Goal: Task Accomplishment & Management: Manage account settings

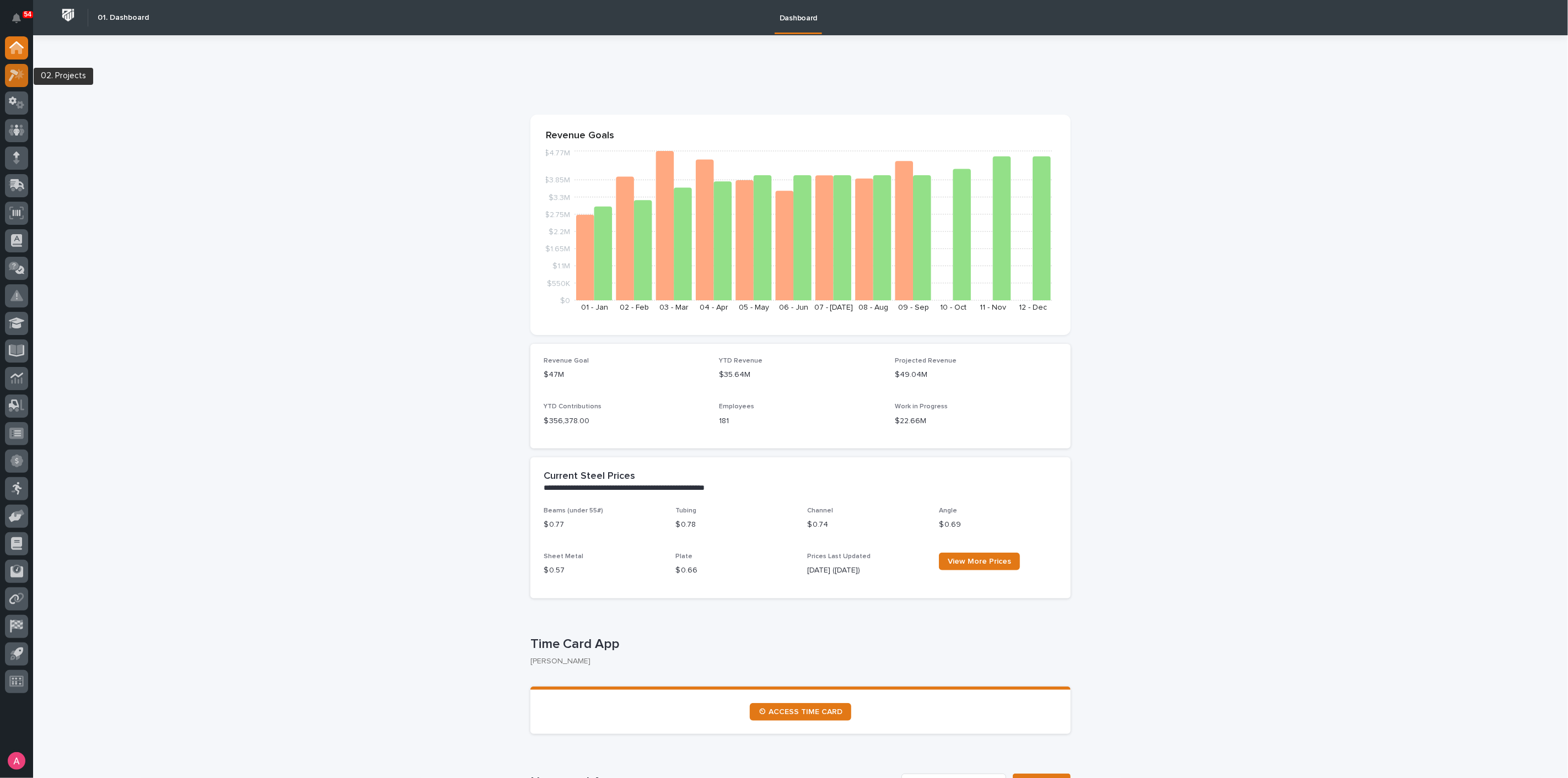
click at [16, 79] on icon at bounding box center [16, 75] width 16 height 13
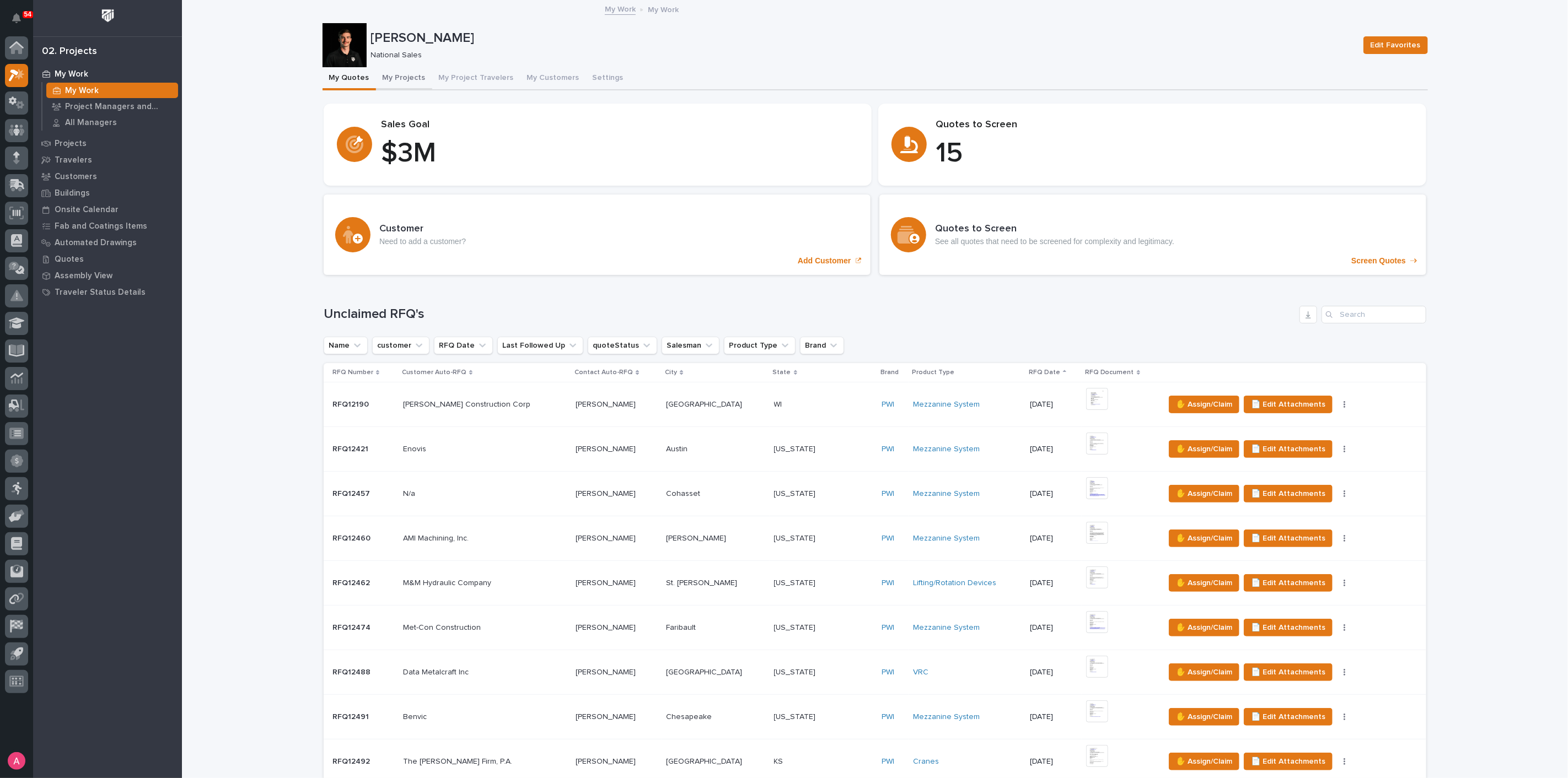
click at [396, 75] on button "My Projects" at bounding box center [404, 79] width 56 height 23
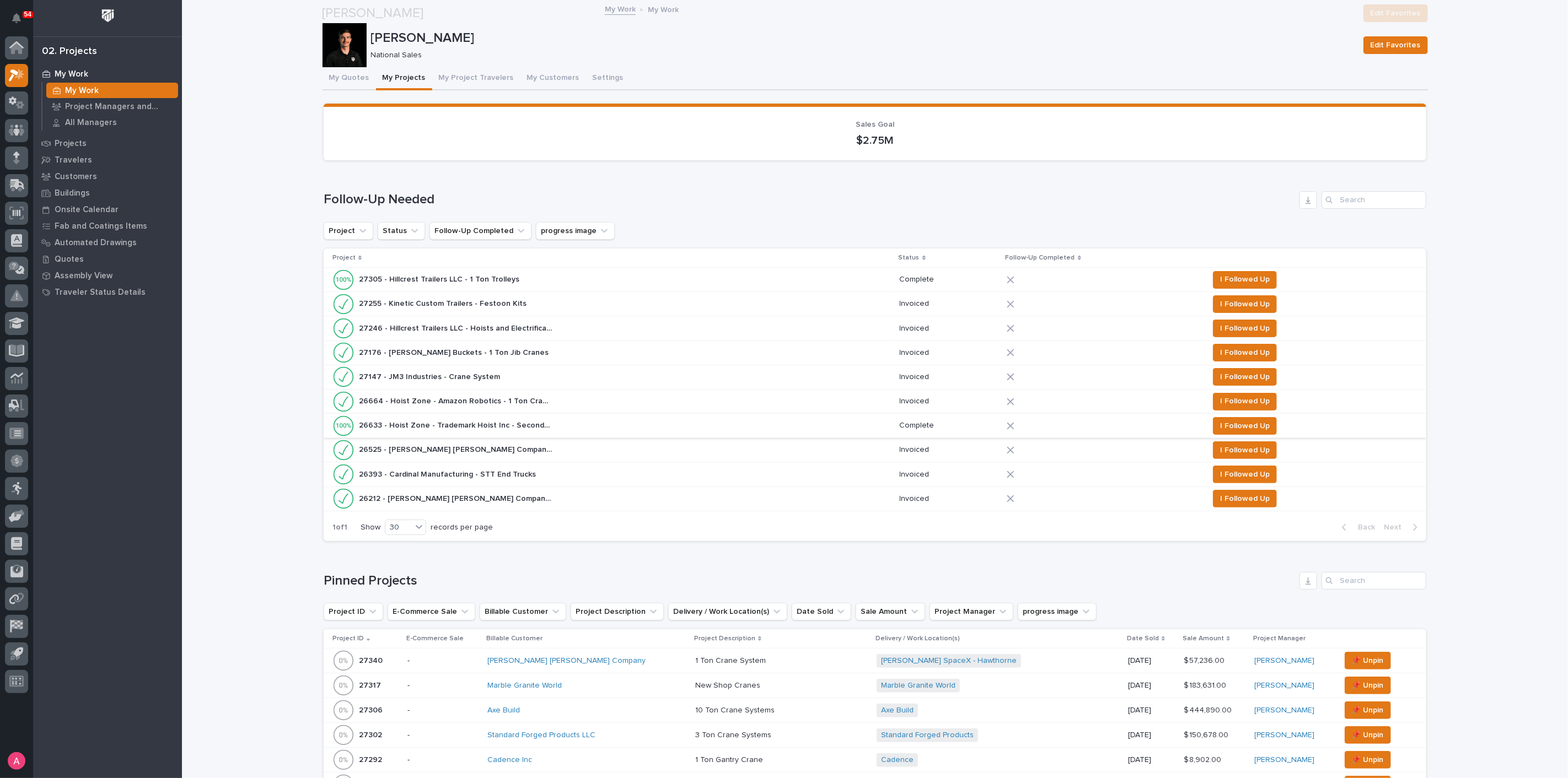
scroll to position [428, 0]
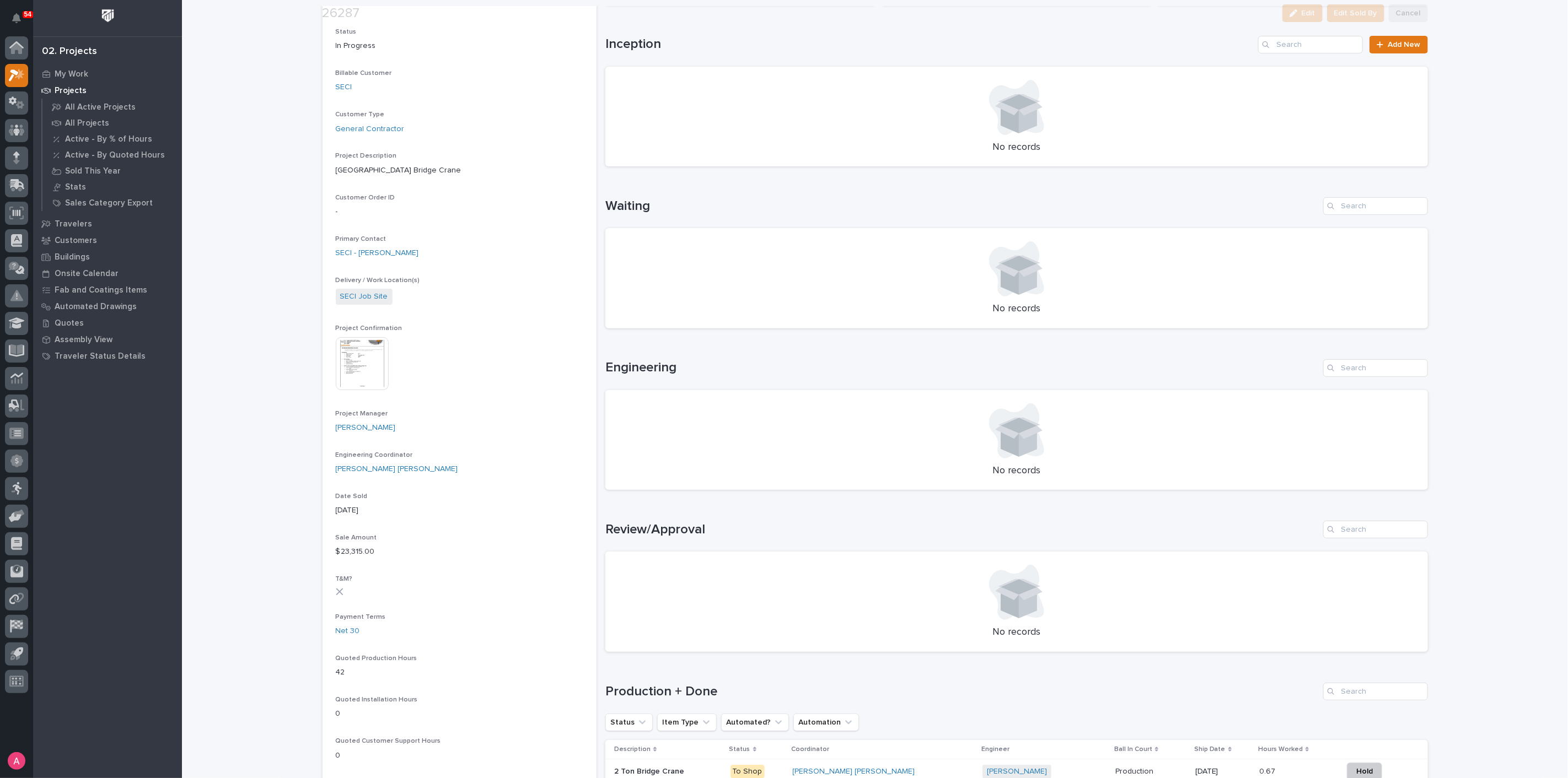
scroll to position [245, 0]
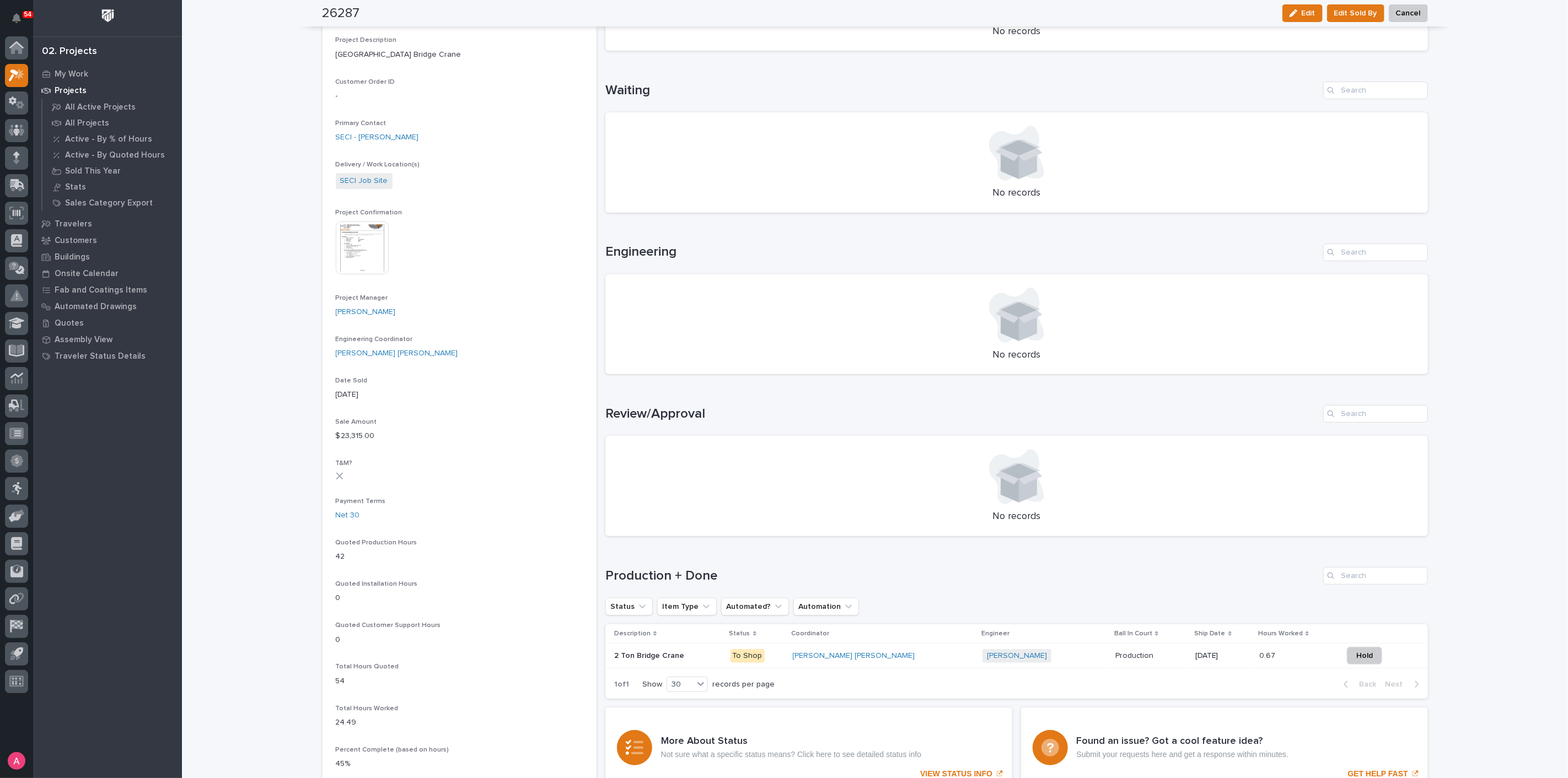
click at [1009, 649] on div "Marston Norris + 0" at bounding box center [1044, 656] width 124 height 14
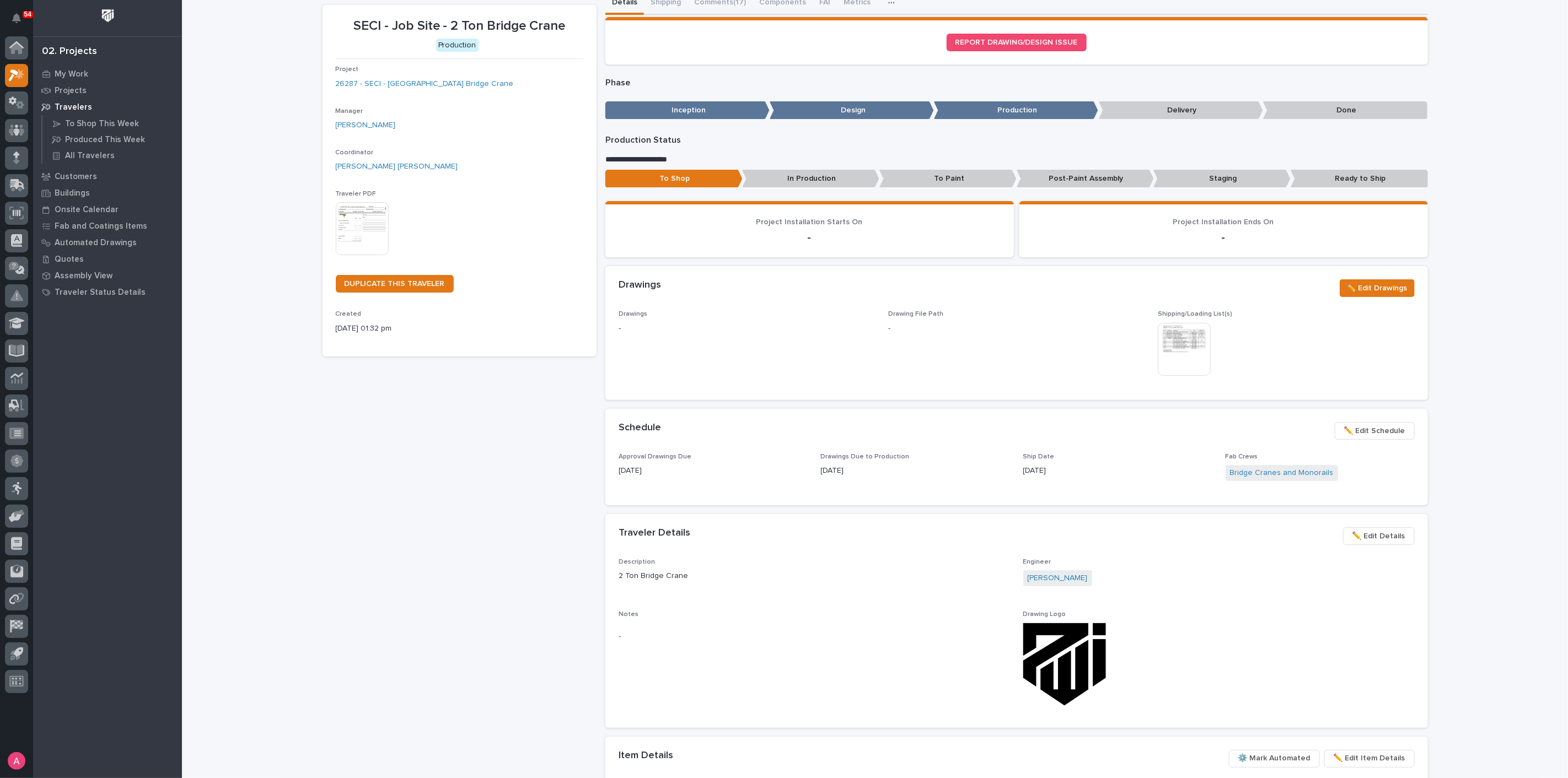
scroll to position [123, 0]
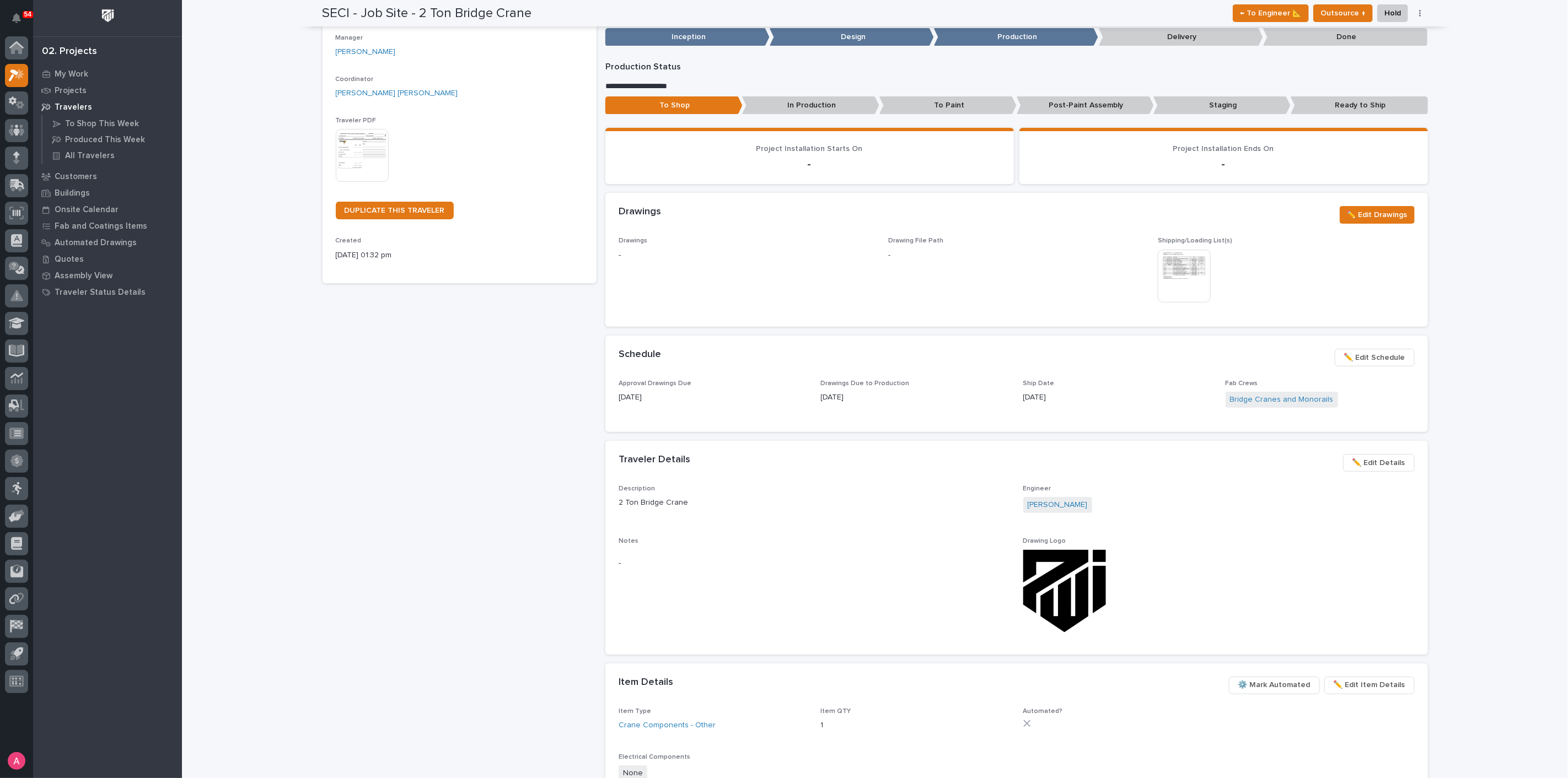
click at [1358, 352] on span "✏️ Edit Schedule" at bounding box center [1374, 357] width 61 height 13
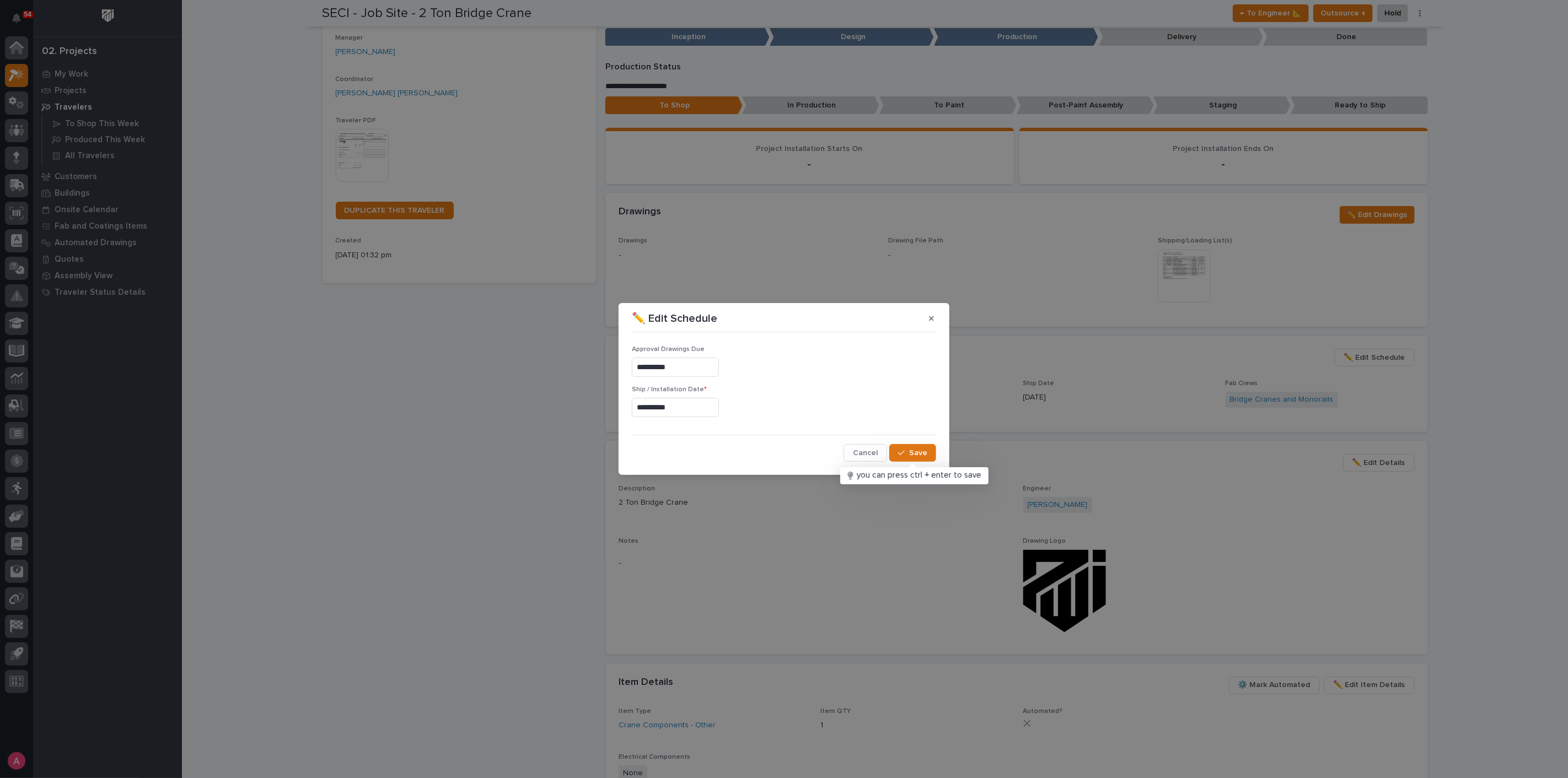
click at [690, 405] on input "**********" at bounding box center [675, 408] width 87 height 19
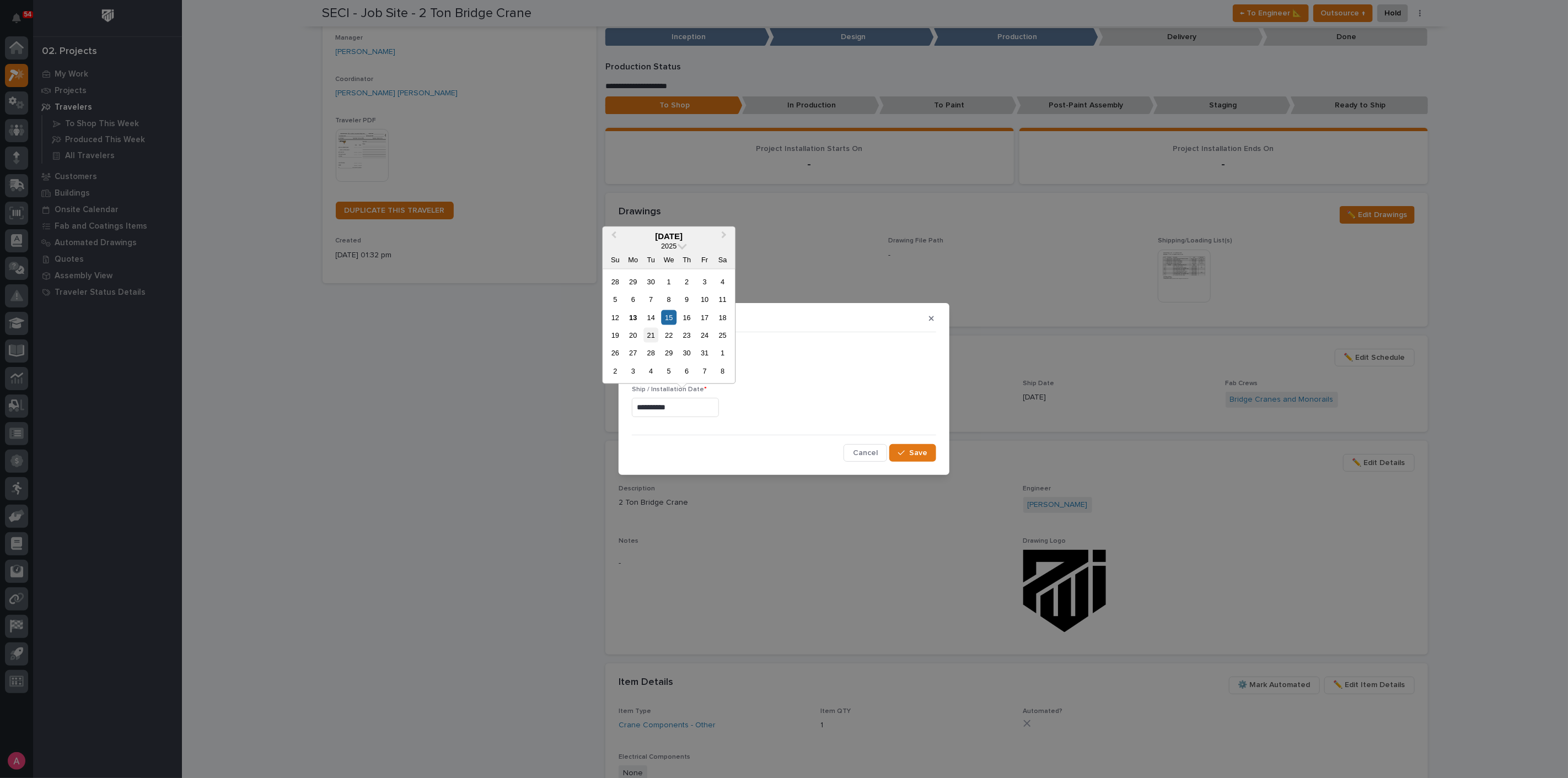
click at [644, 337] on div "21" at bounding box center [651, 335] width 15 height 15
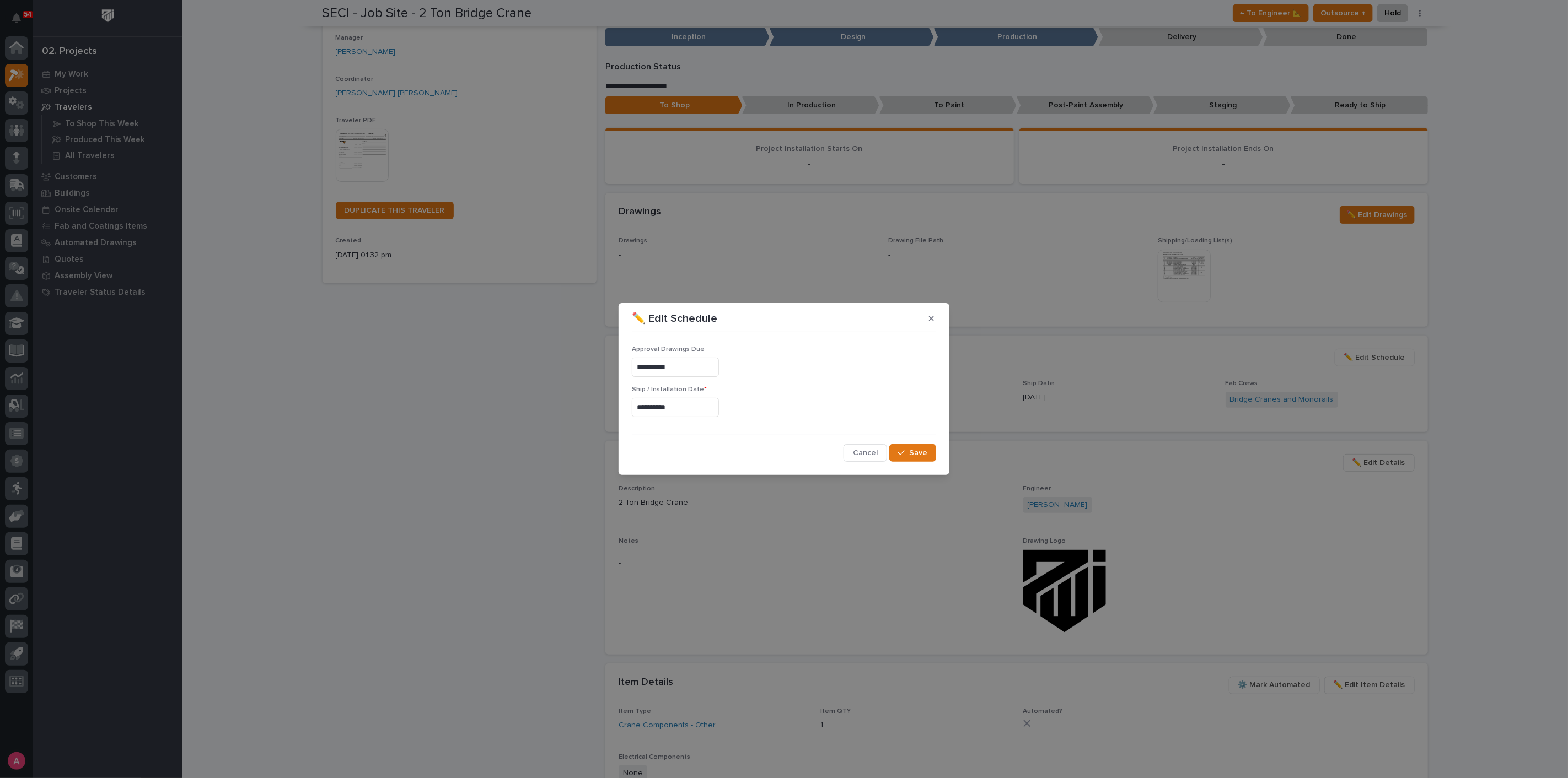
type input "**********"
click at [912, 453] on span "Save" at bounding box center [918, 453] width 18 height 10
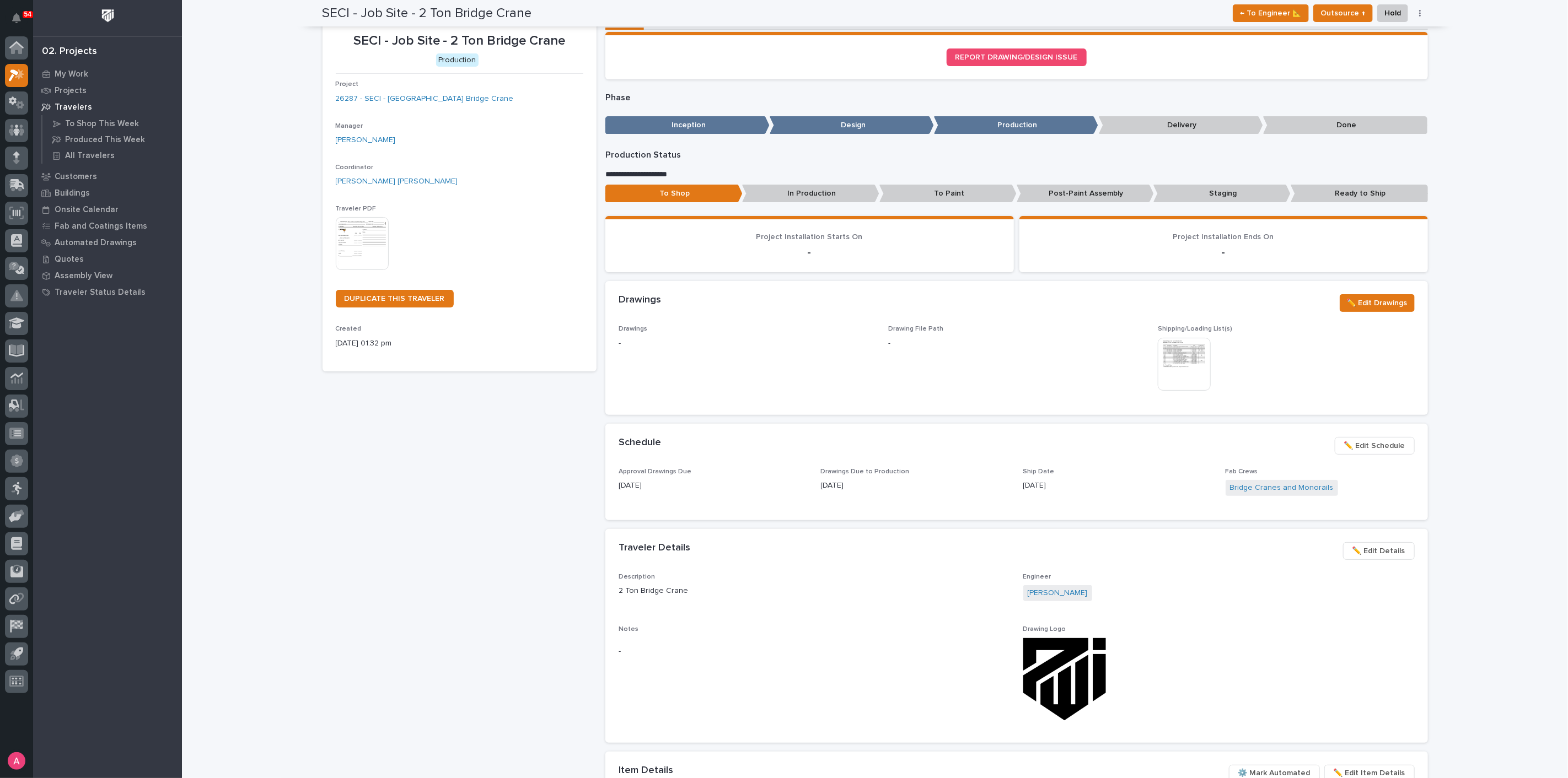
scroll to position [0, 0]
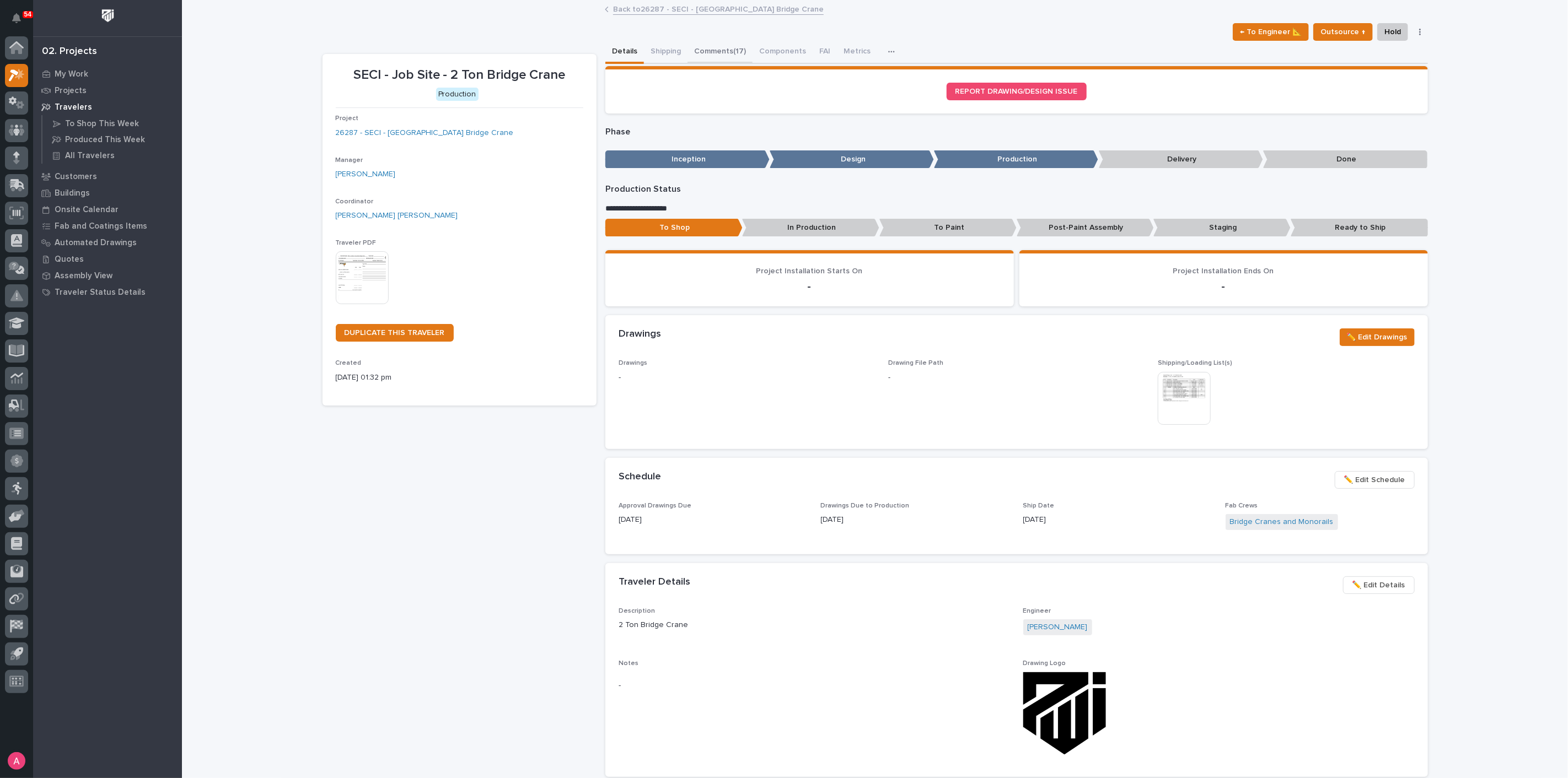
click at [717, 43] on button "Comments (17)" at bounding box center [720, 52] width 65 height 23
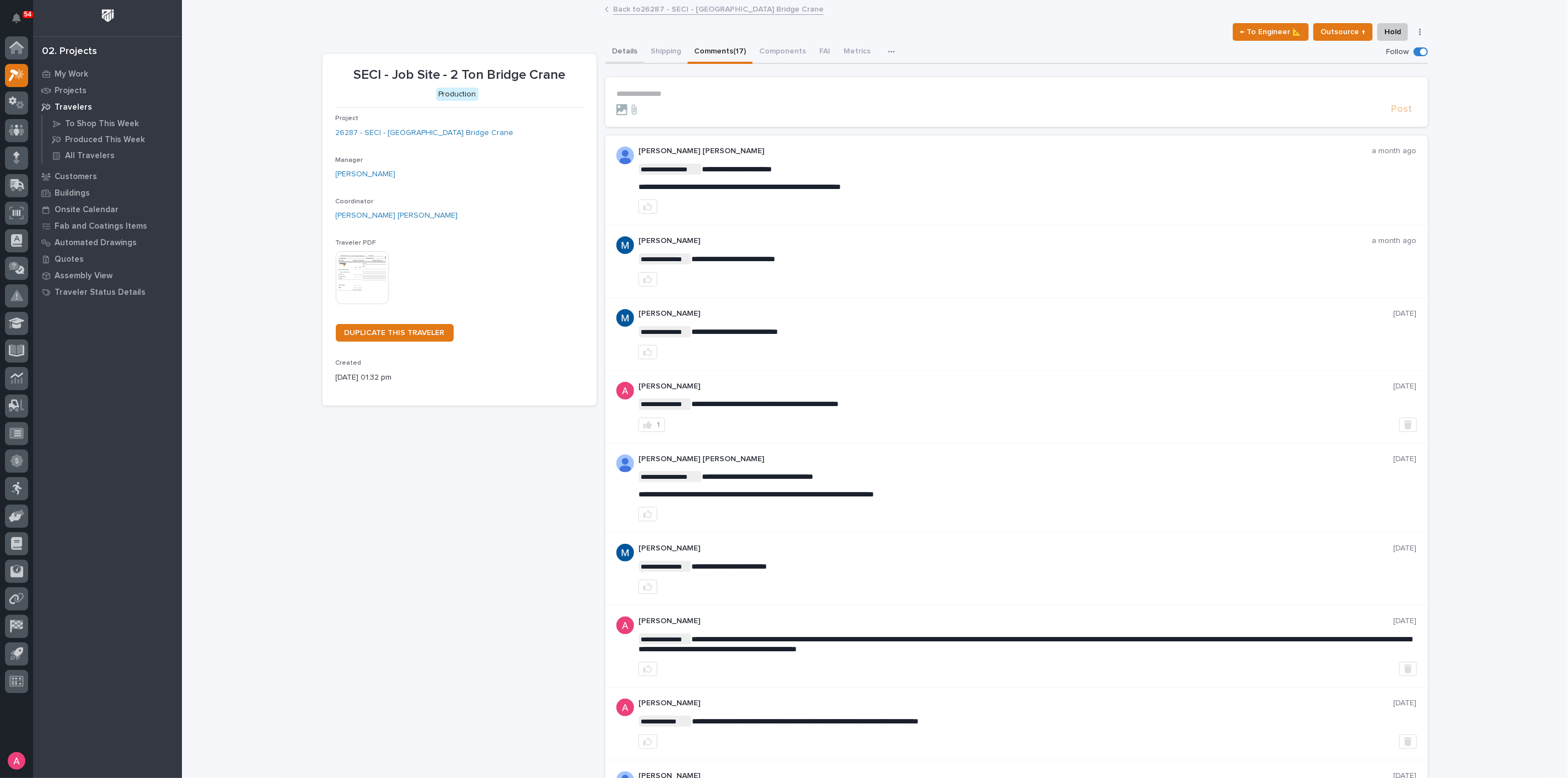
drag, startPoint x: 625, startPoint y: 52, endPoint x: 652, endPoint y: 51, distance: 27.0
click at [625, 52] on button "Details" at bounding box center [624, 52] width 38 height 23
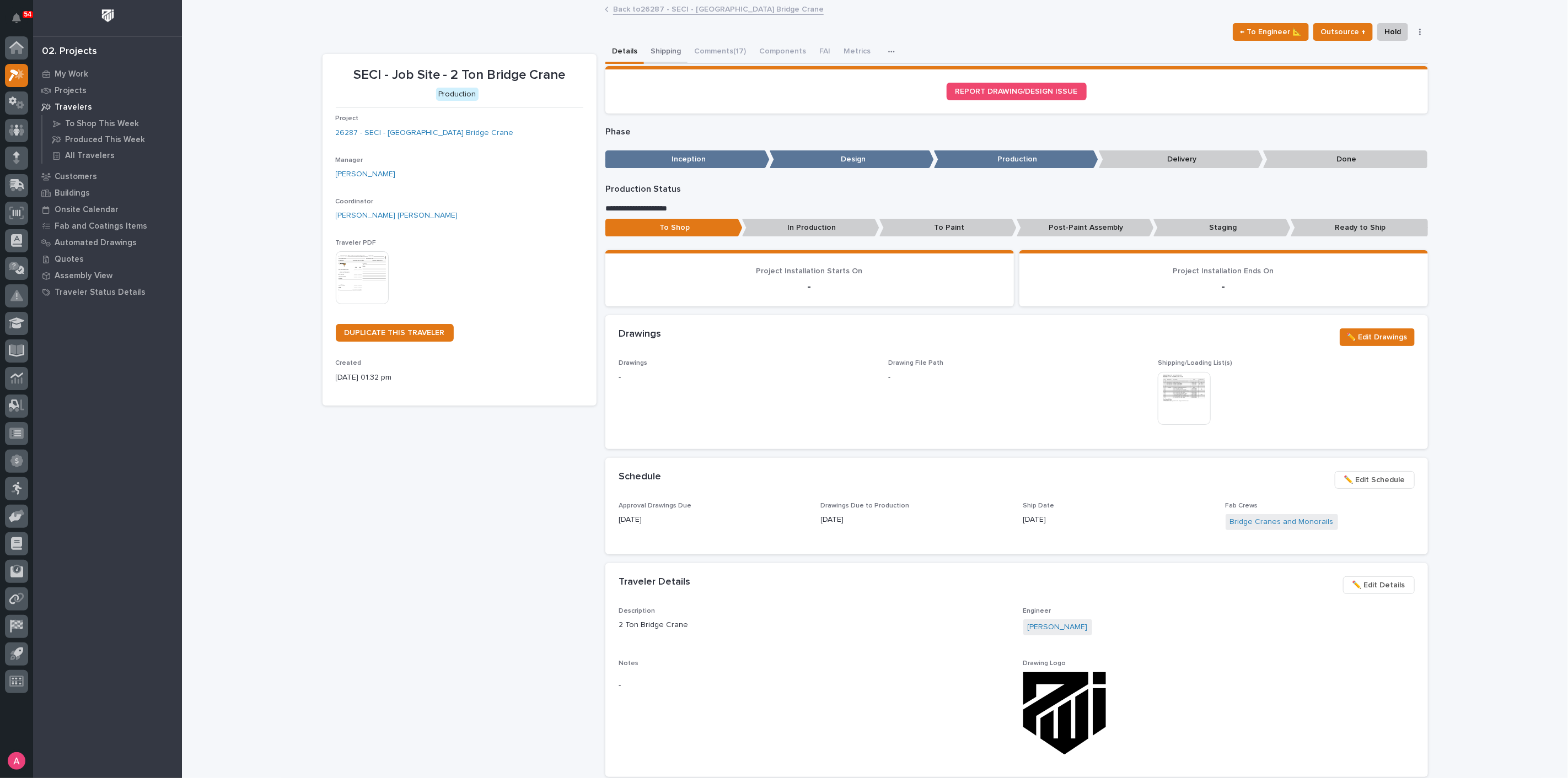
click at [652, 51] on button "Shipping" at bounding box center [666, 52] width 43 height 23
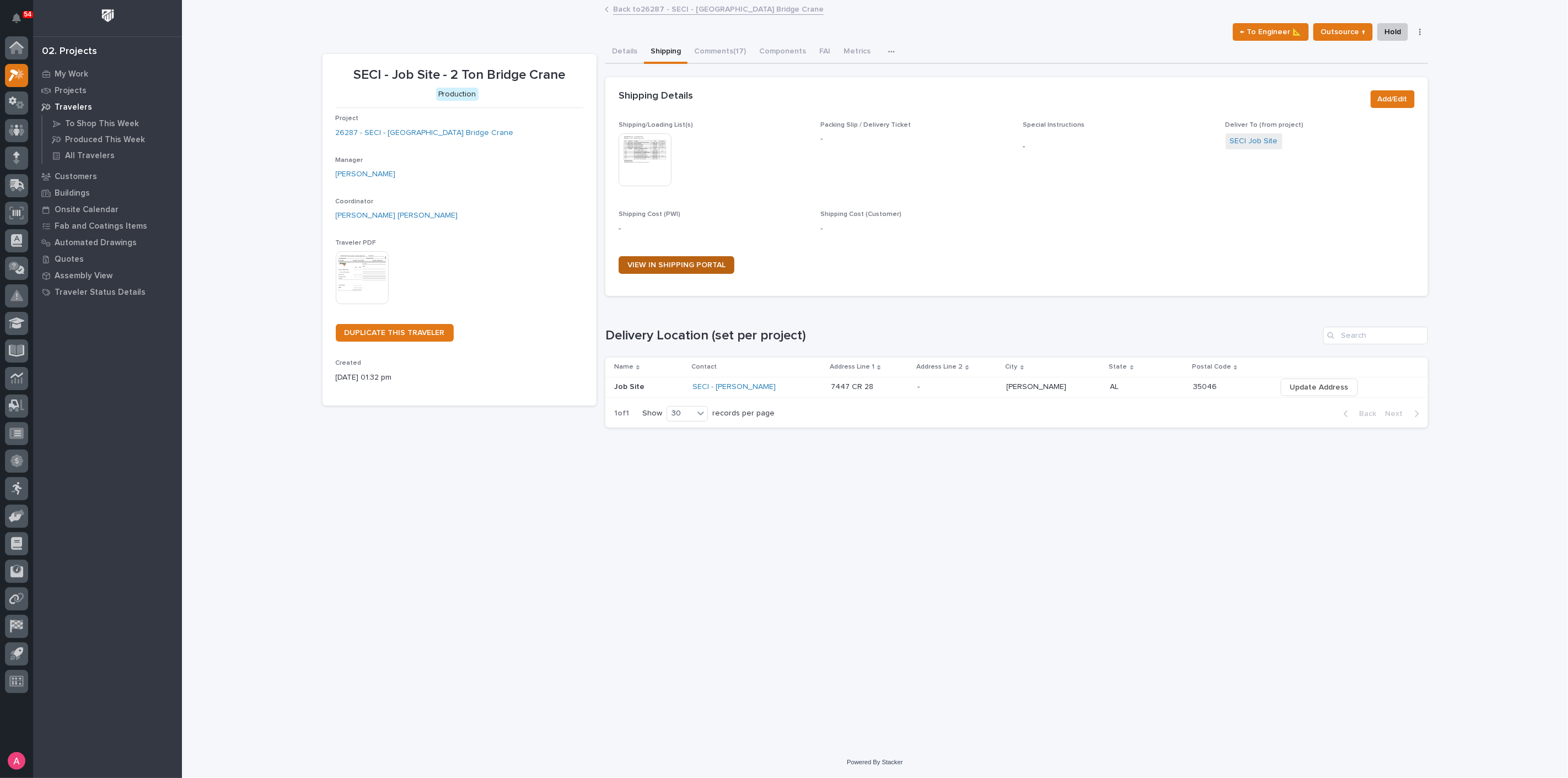
click at [668, 264] on span "VIEW IN SHIPPING PORTAL" at bounding box center [676, 265] width 98 height 8
click at [709, 47] on button "Comments (17)" at bounding box center [720, 52] width 65 height 23
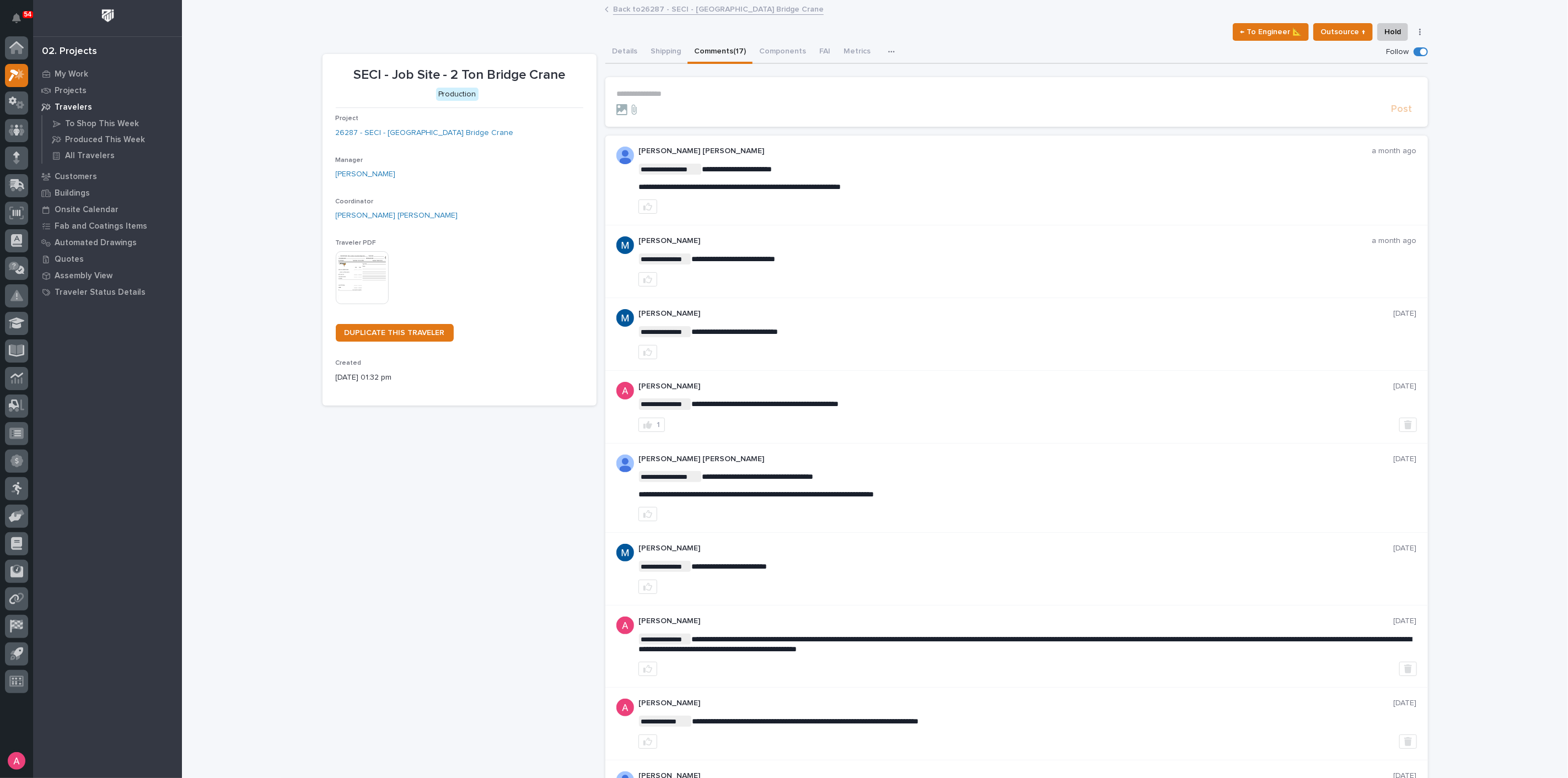
click at [637, 10] on link "Back to 26287 - SECI - Pump Station Bridge Crane" at bounding box center [718, 9] width 211 height 13
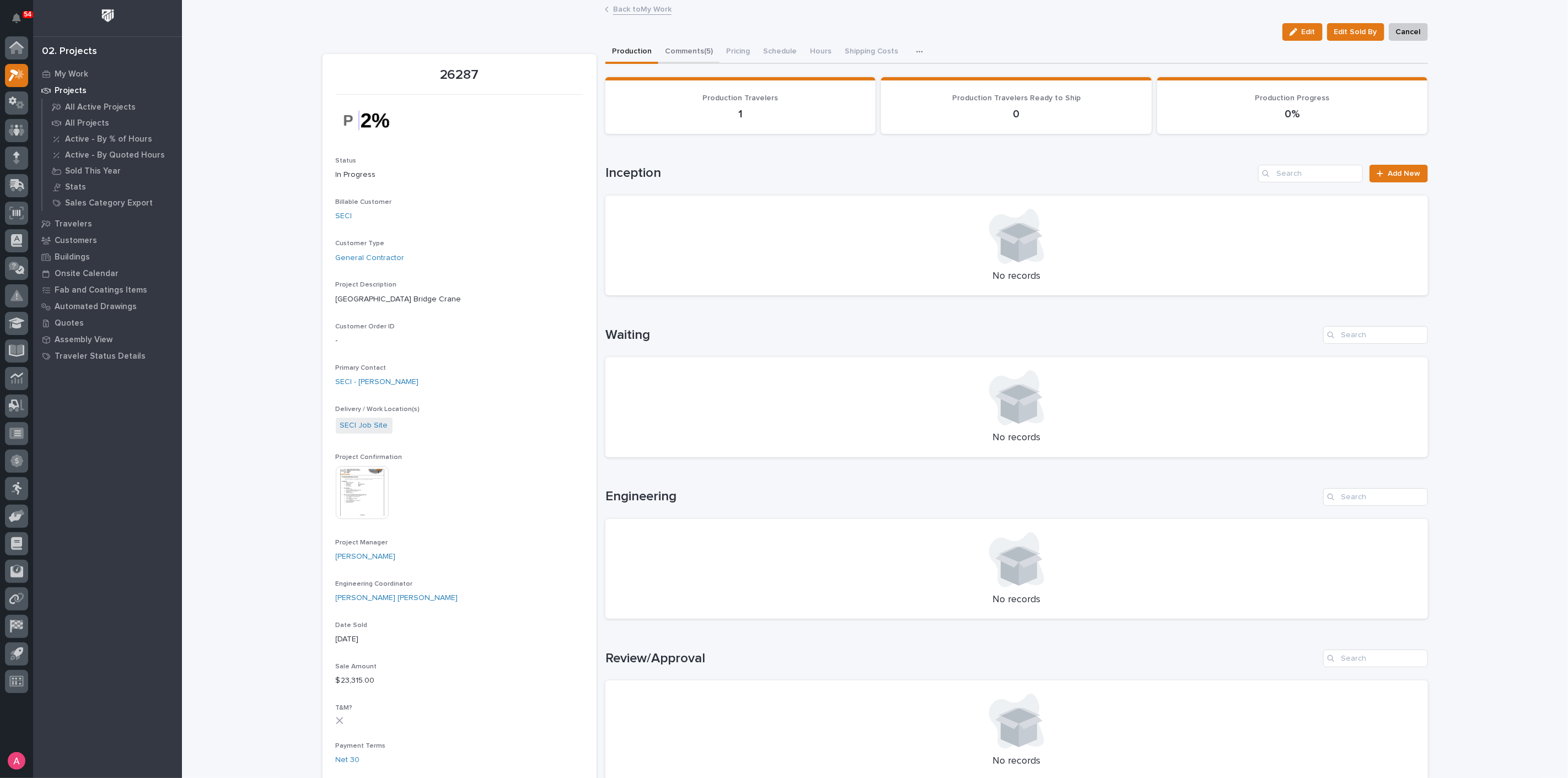
click at [690, 45] on button "Comments (5)" at bounding box center [688, 52] width 61 height 23
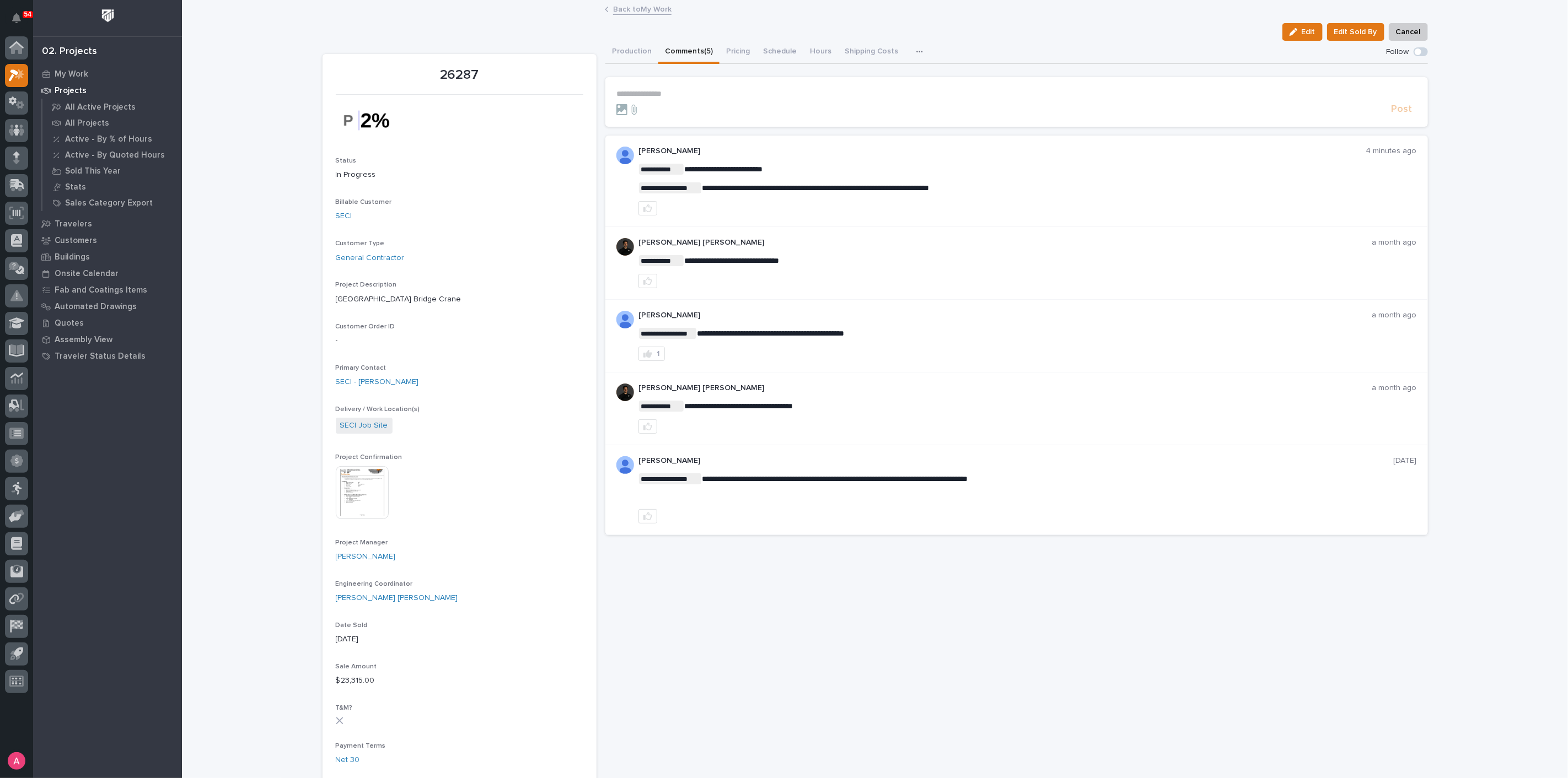
click at [681, 104] on div at bounding box center [1002, 110] width 771 height 11
click at [691, 91] on p "**********" at bounding box center [1017, 94] width 800 height 9
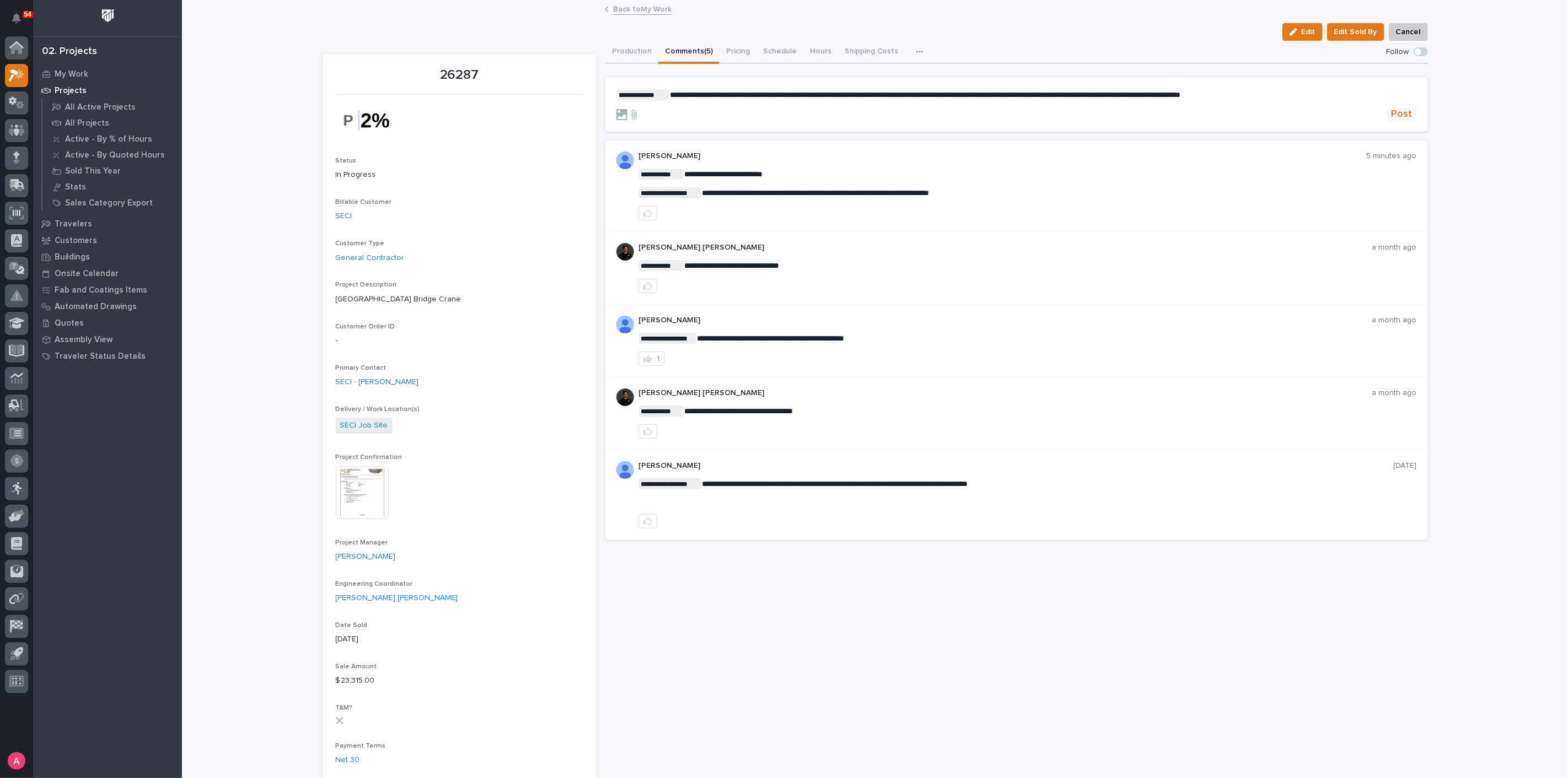
click at [1406, 113] on span "Post" at bounding box center [1402, 114] width 21 height 13
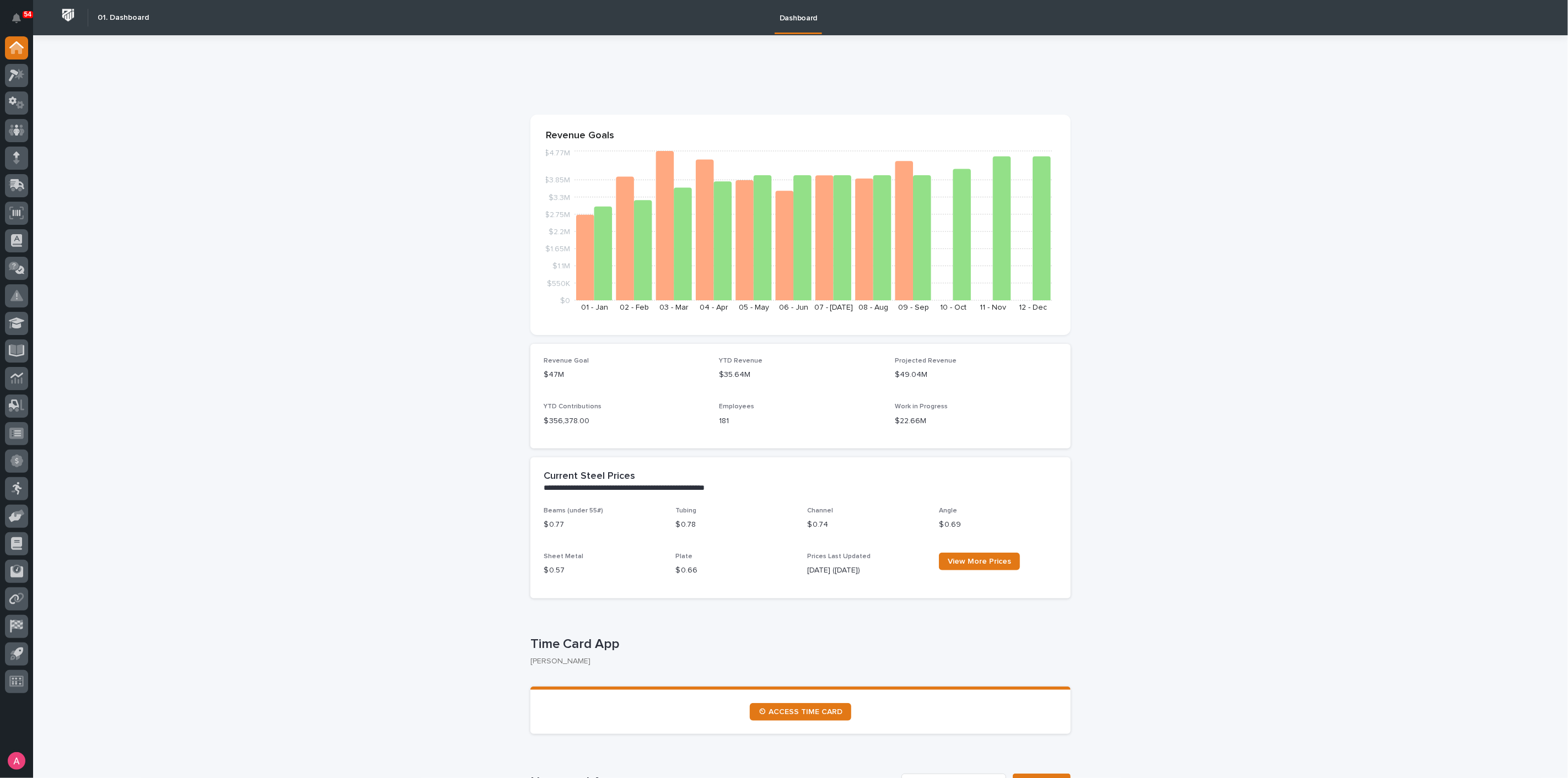
click at [978, 566] on link "View More Prices" at bounding box center [979, 562] width 81 height 18
click at [15, 76] on icon at bounding box center [16, 75] width 16 height 13
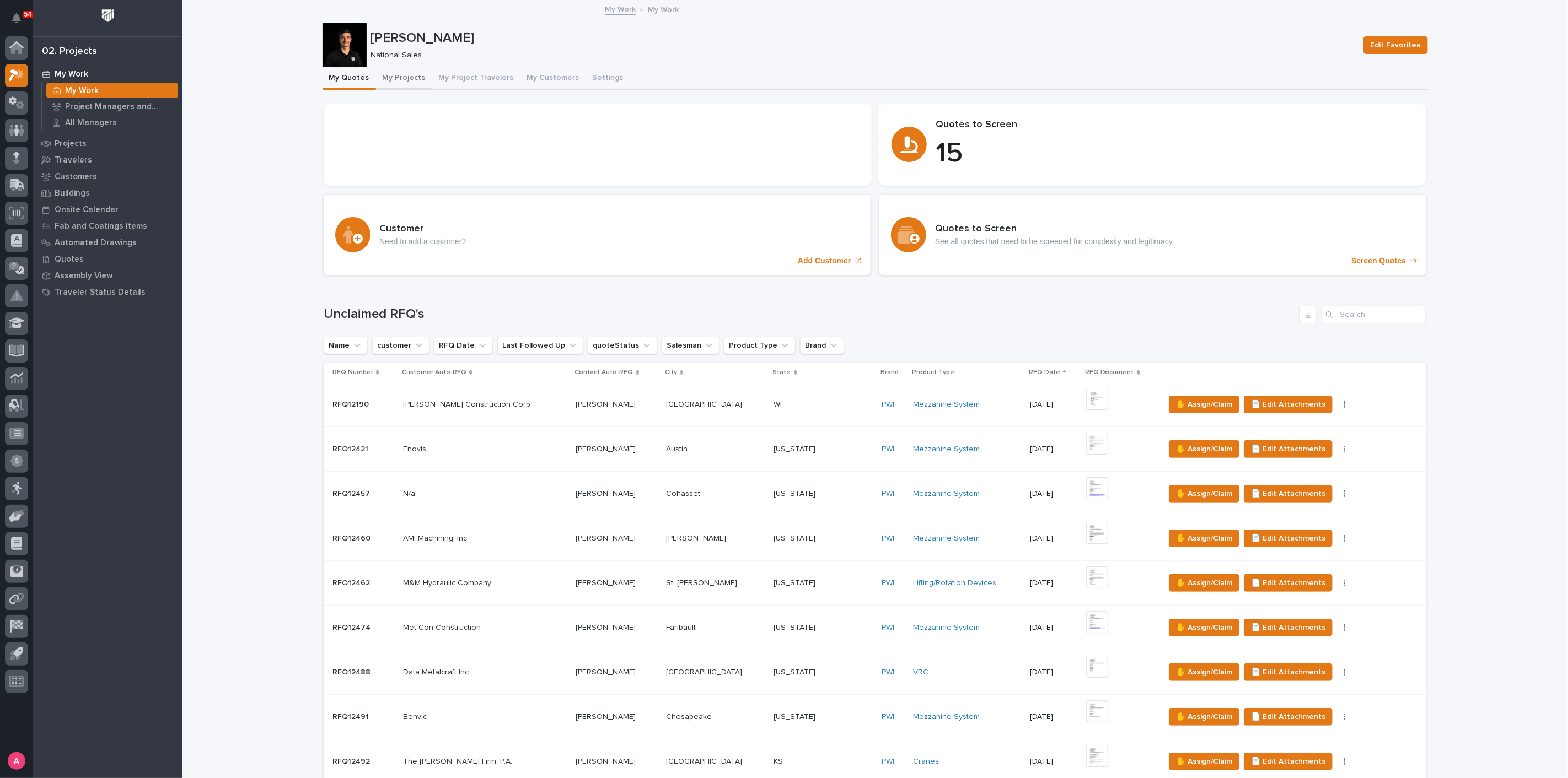
click at [394, 74] on button "My Projects" at bounding box center [404, 79] width 56 height 23
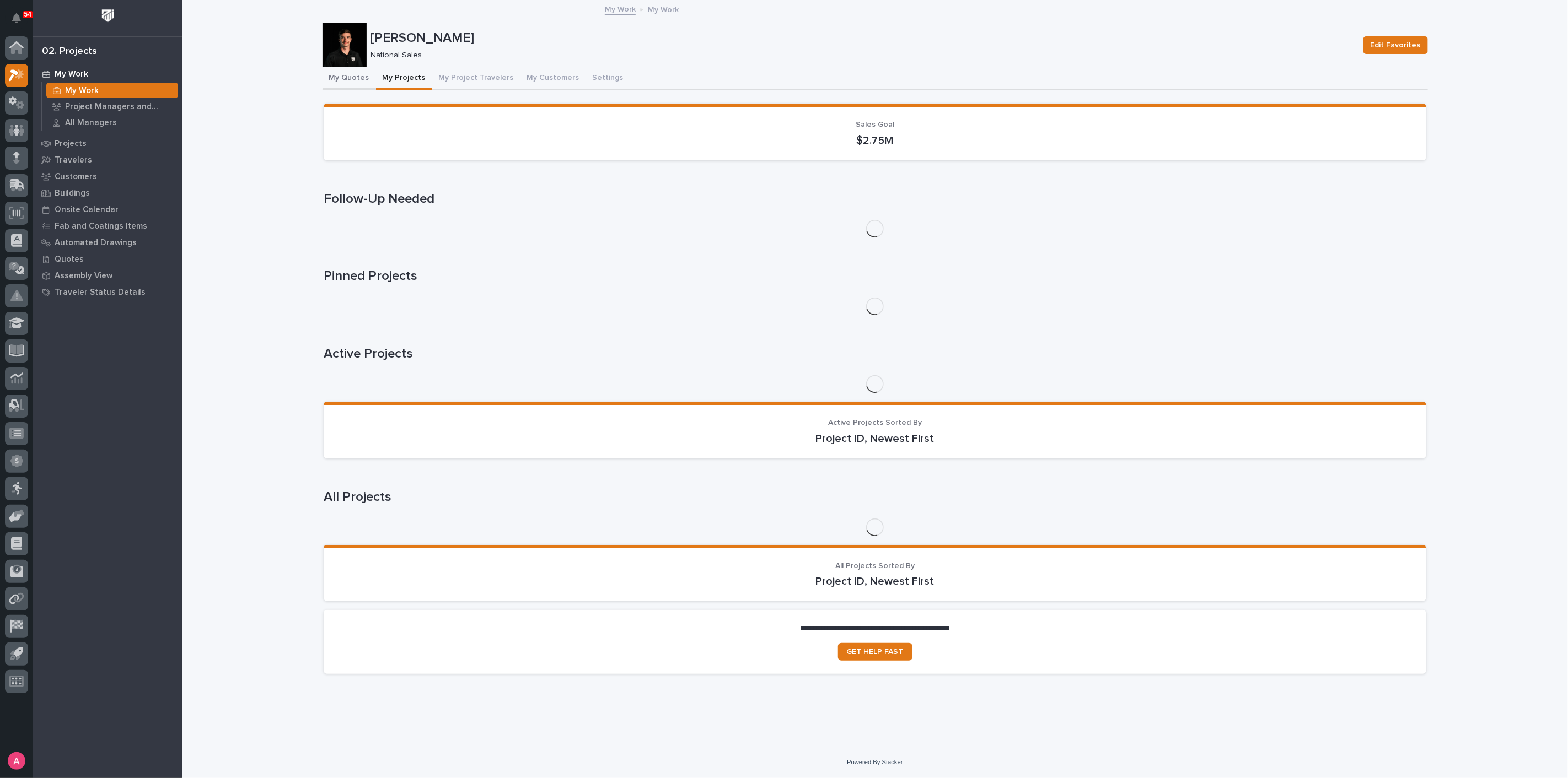
click at [340, 78] on button "My Quotes" at bounding box center [349, 79] width 53 height 23
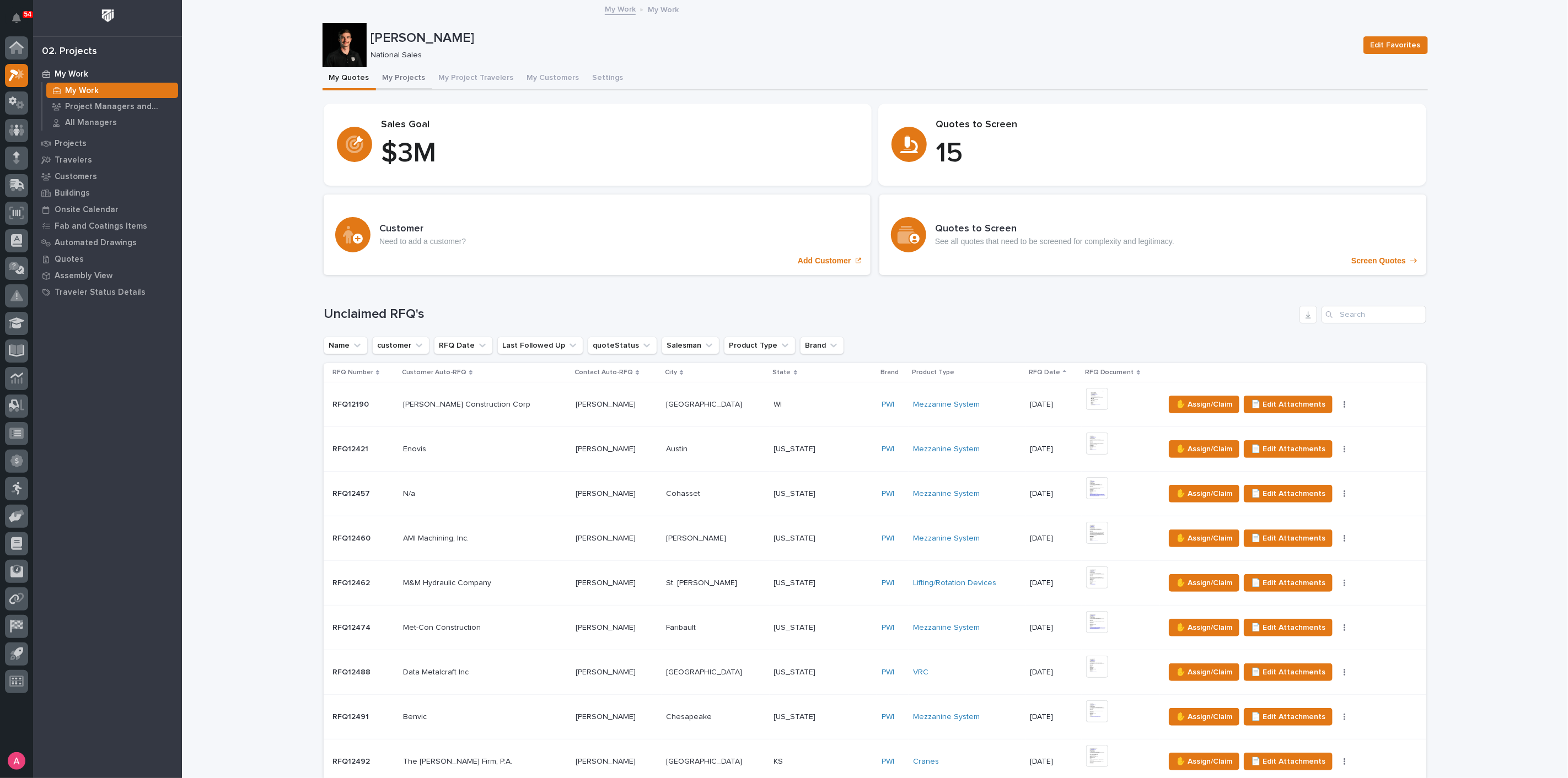
click at [397, 79] on button "My Projects" at bounding box center [404, 79] width 56 height 23
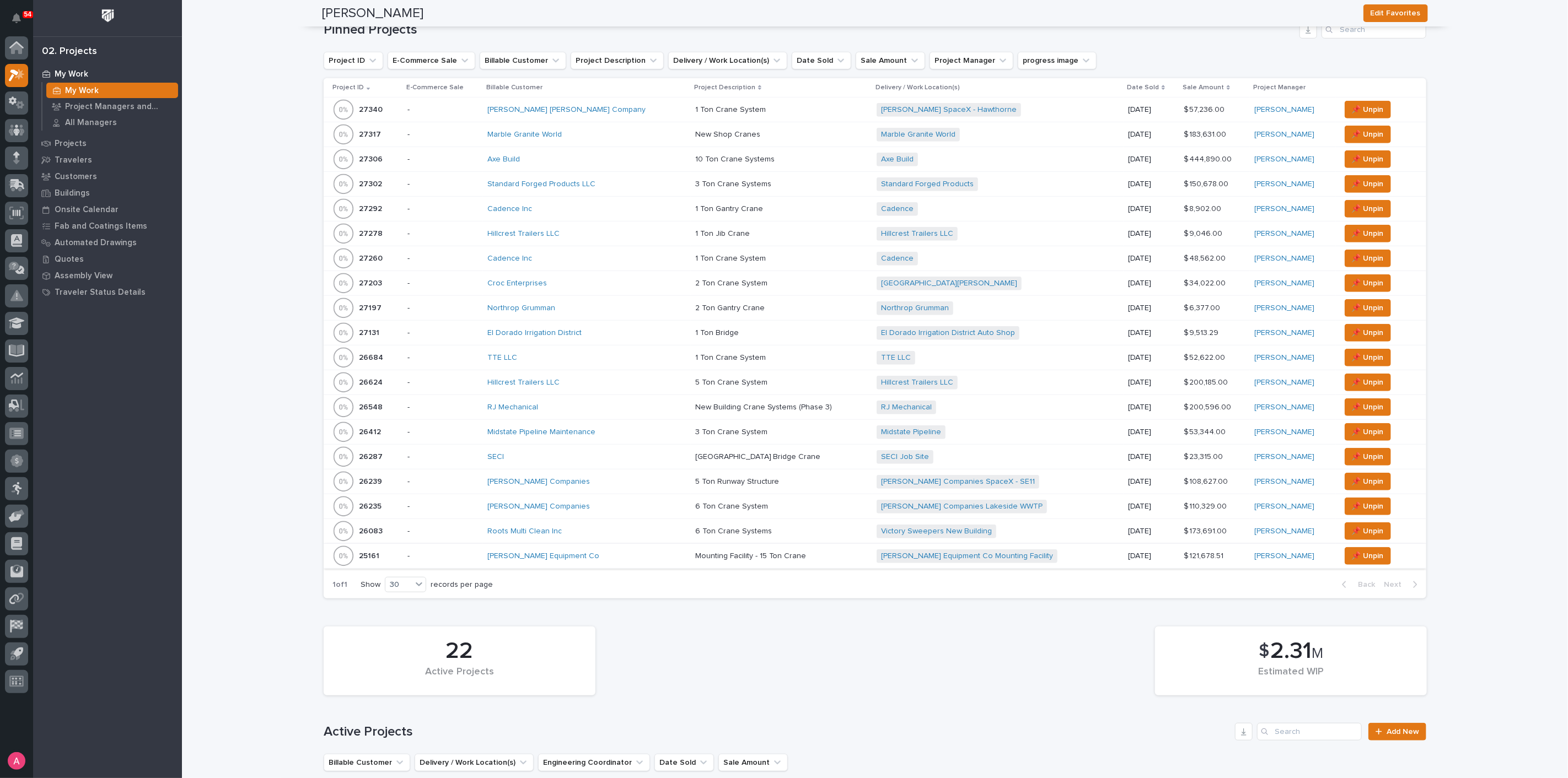
scroll to position [613, 0]
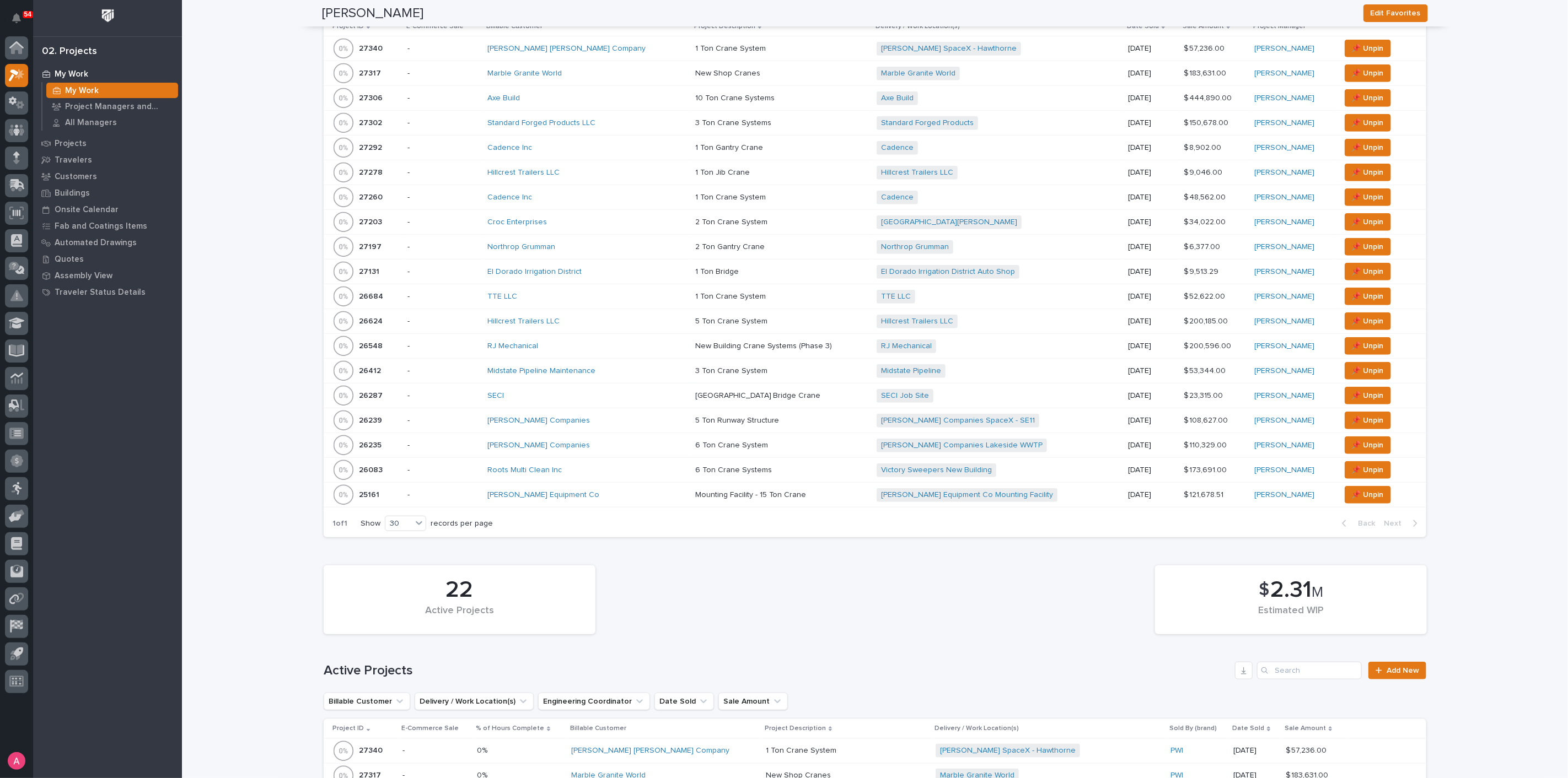
click at [624, 492] on div "[PERSON_NAME] Equipment Co" at bounding box center [584, 495] width 193 height 9
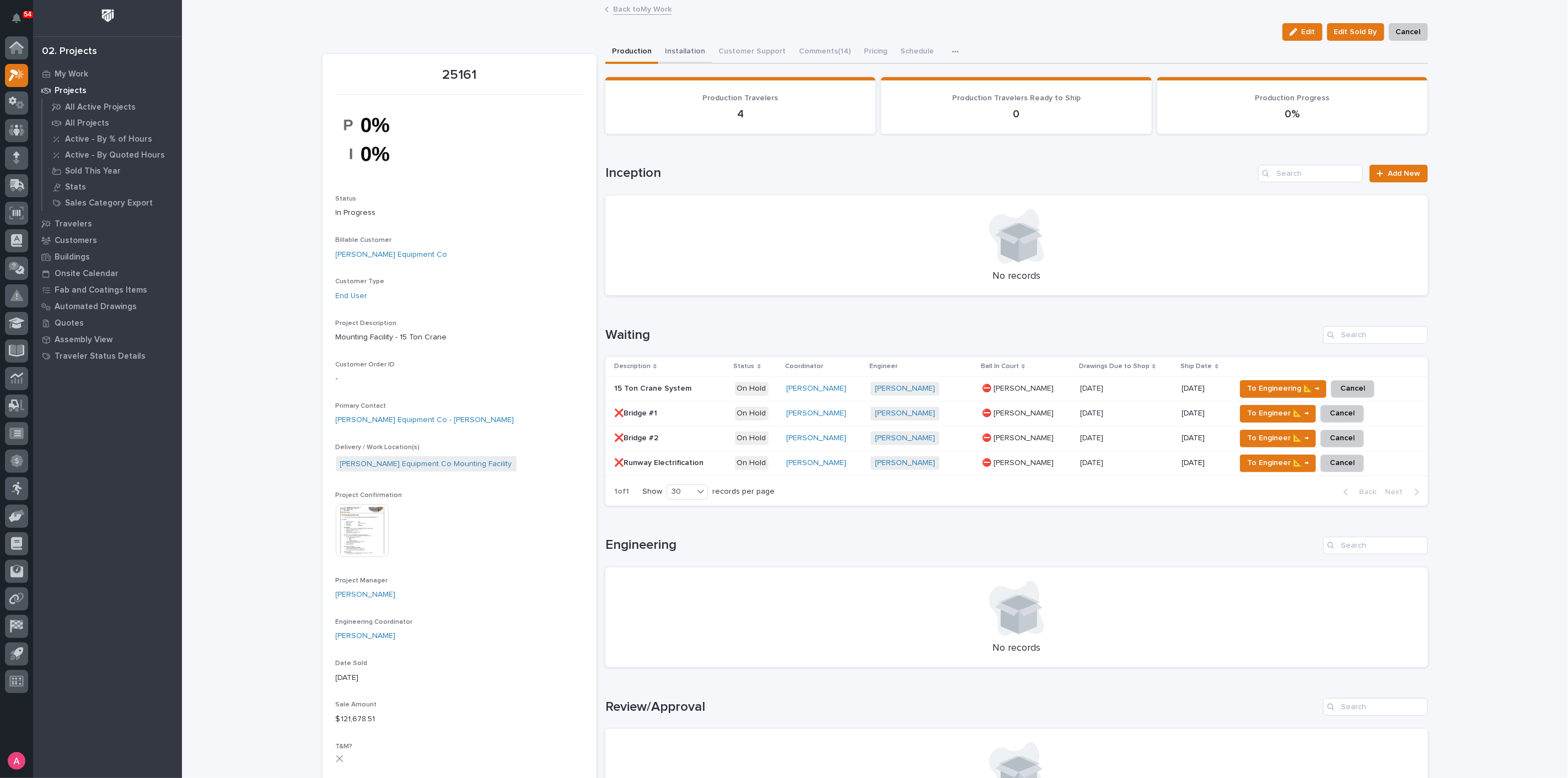
click at [680, 50] on button "Installation" at bounding box center [685, 52] width 53 height 23
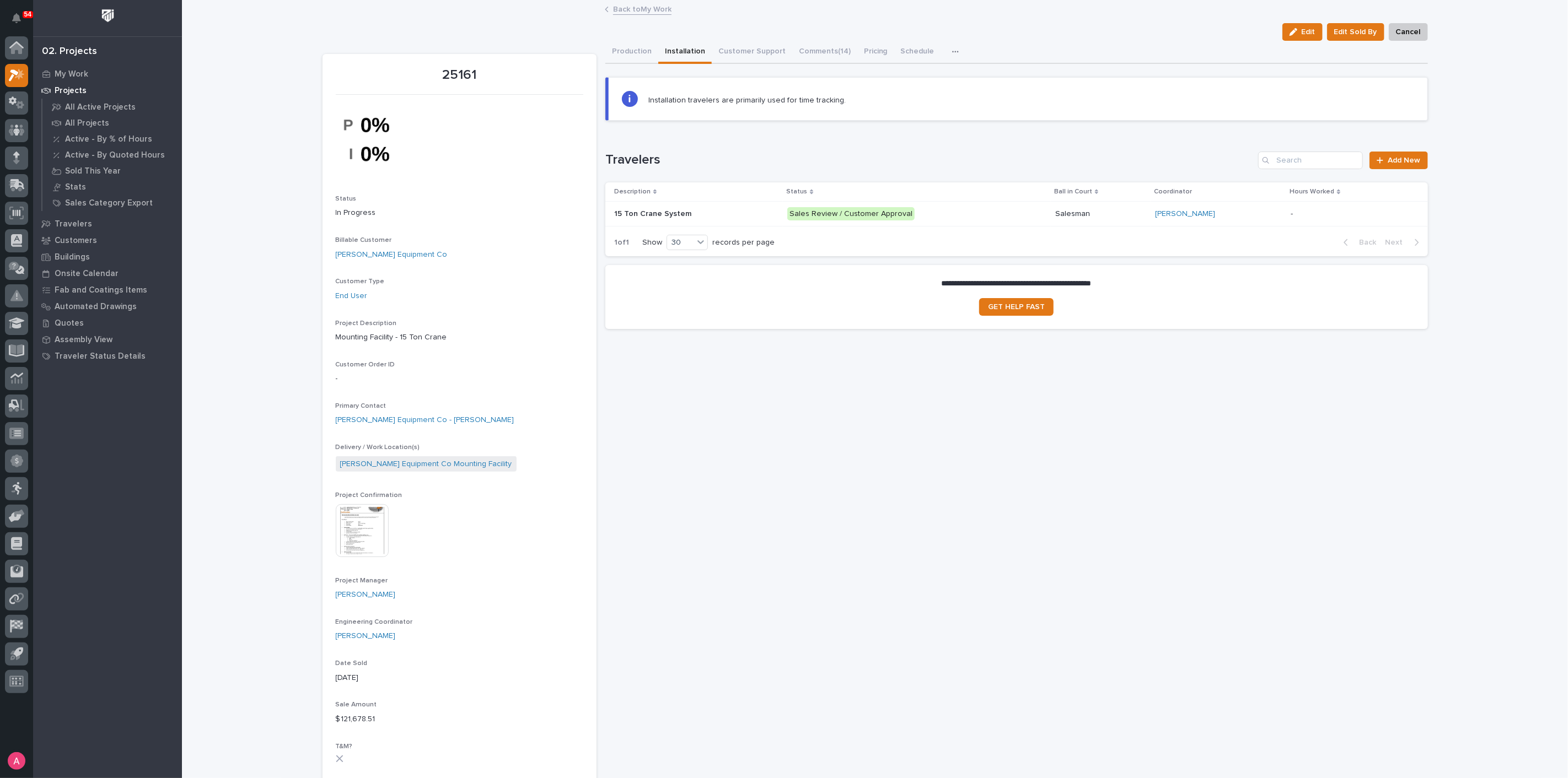
click at [966, 216] on p "Sales Review / Customer Approval" at bounding box center [883, 214] width 193 height 14
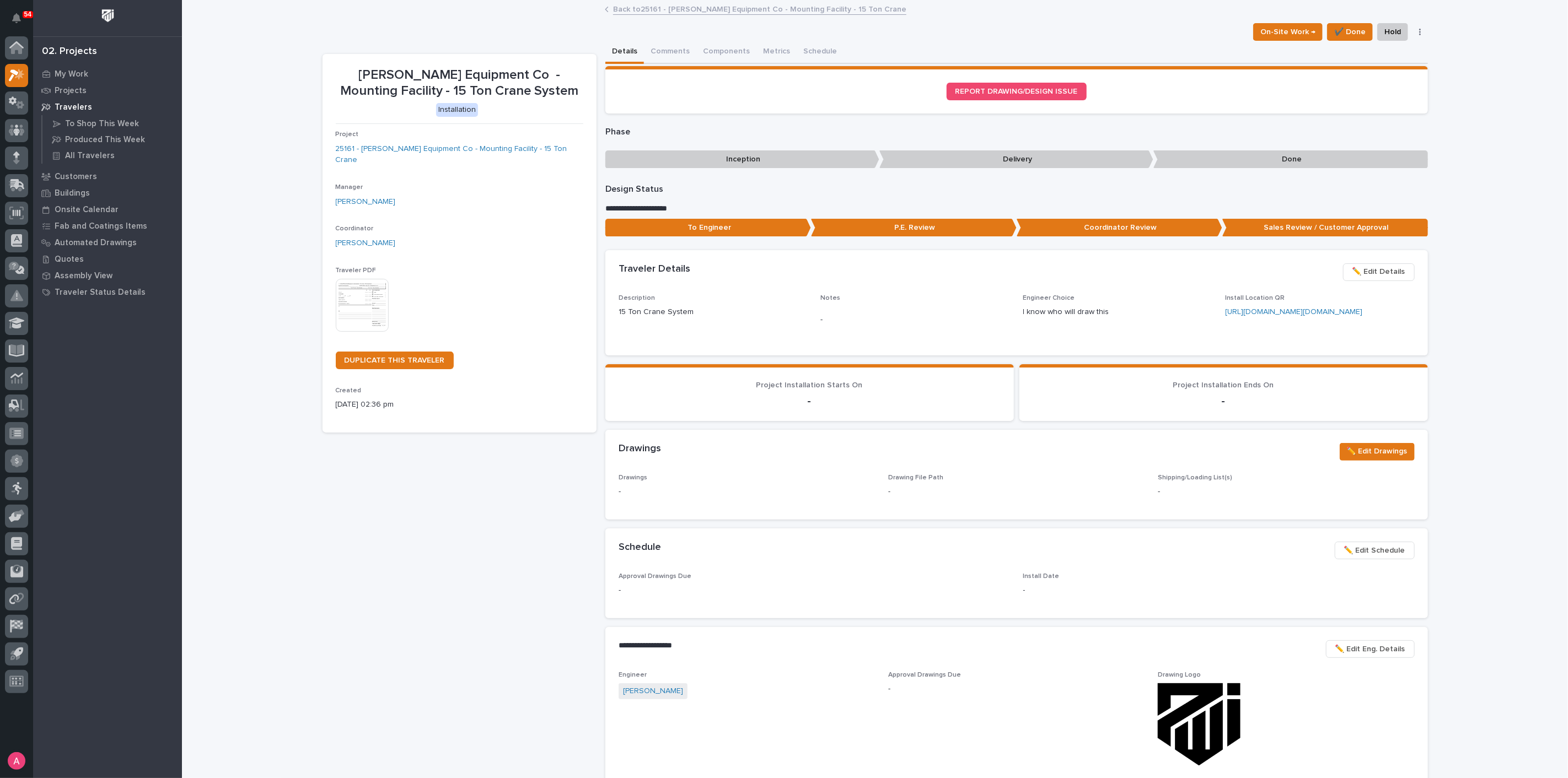
click at [1414, 31] on button "button" at bounding box center [1420, 32] width 16 height 8
click at [1384, 55] on button "Cancel" at bounding box center [1377, 54] width 93 height 18
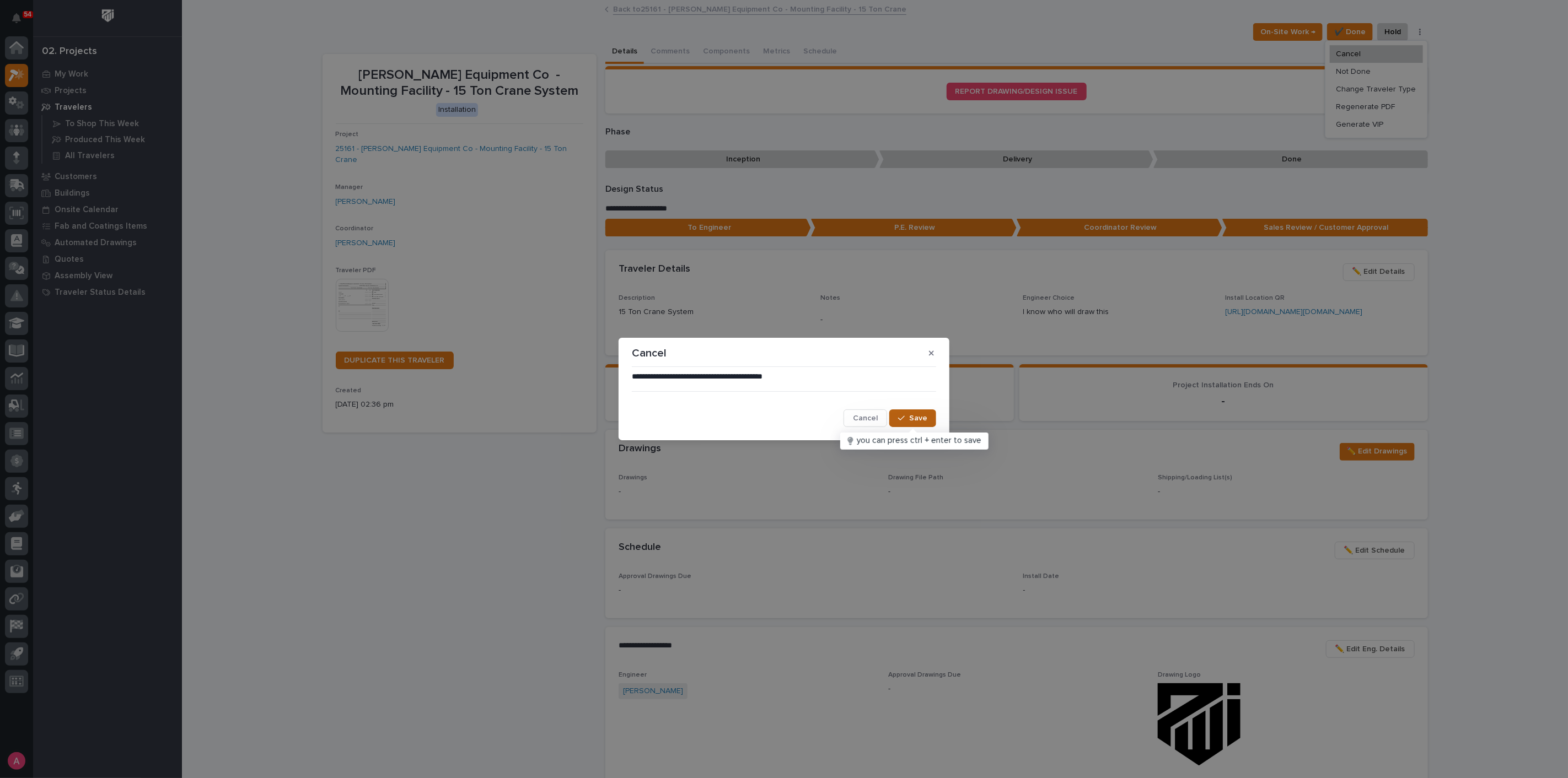
click at [926, 416] on span "Save" at bounding box center [918, 418] width 18 height 10
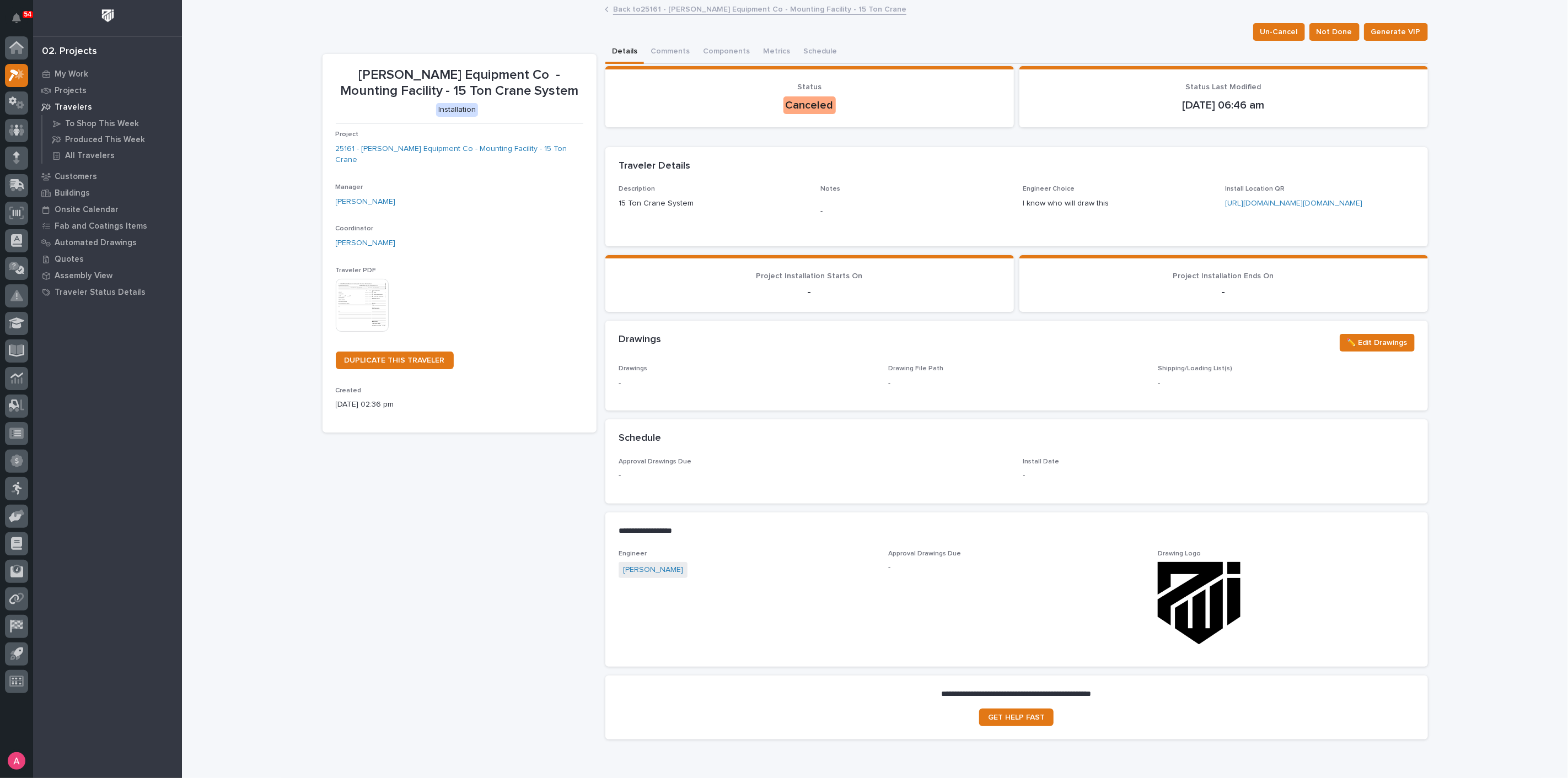
click at [695, 4] on link "Back to 25161 - [PERSON_NAME] Equipment Co - Mounting Facility - 15 Ton Crane" at bounding box center [759, 9] width 293 height 13
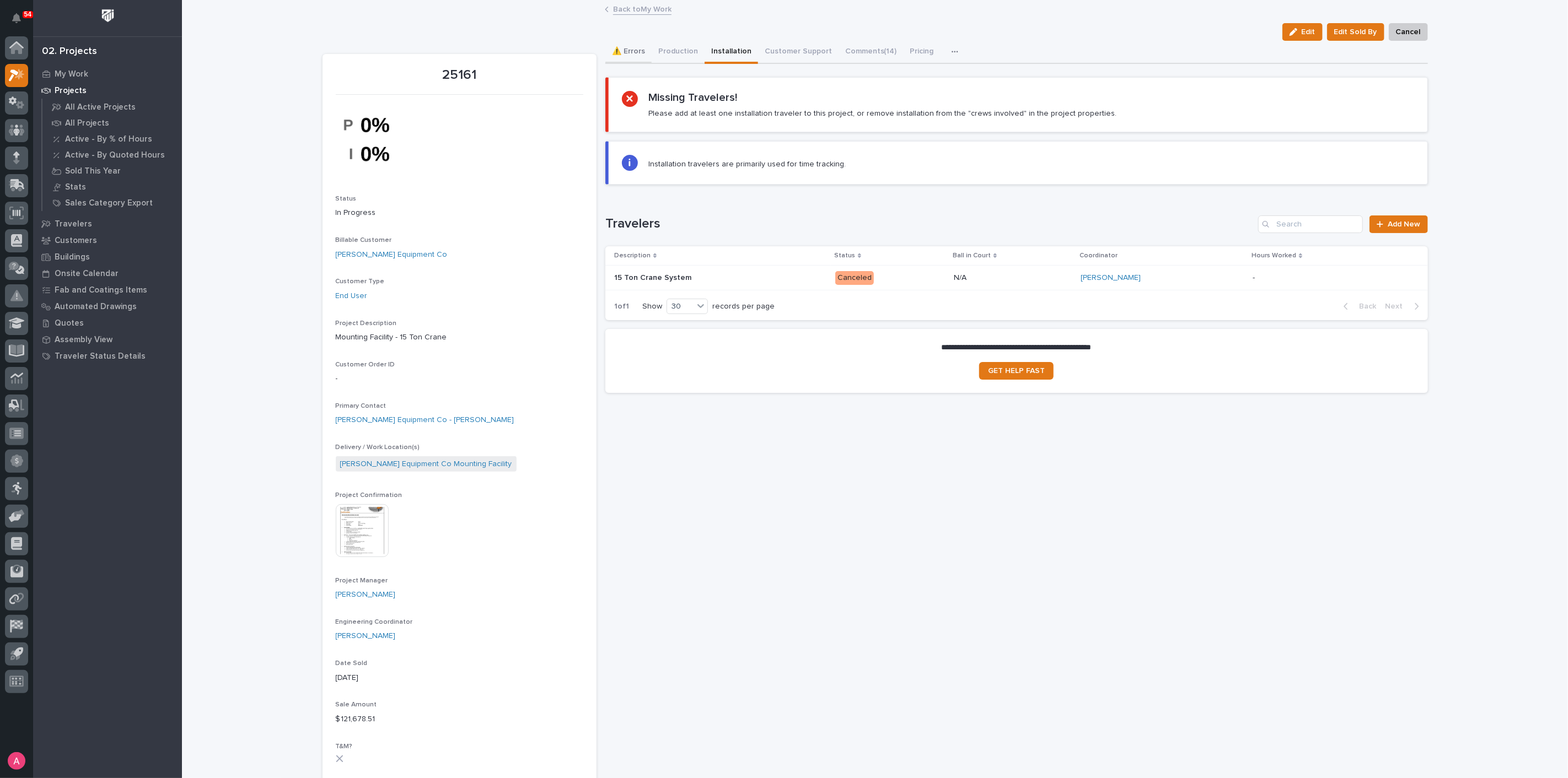
click at [637, 56] on button "⚠️ Errors" at bounding box center [629, 52] width 47 height 23
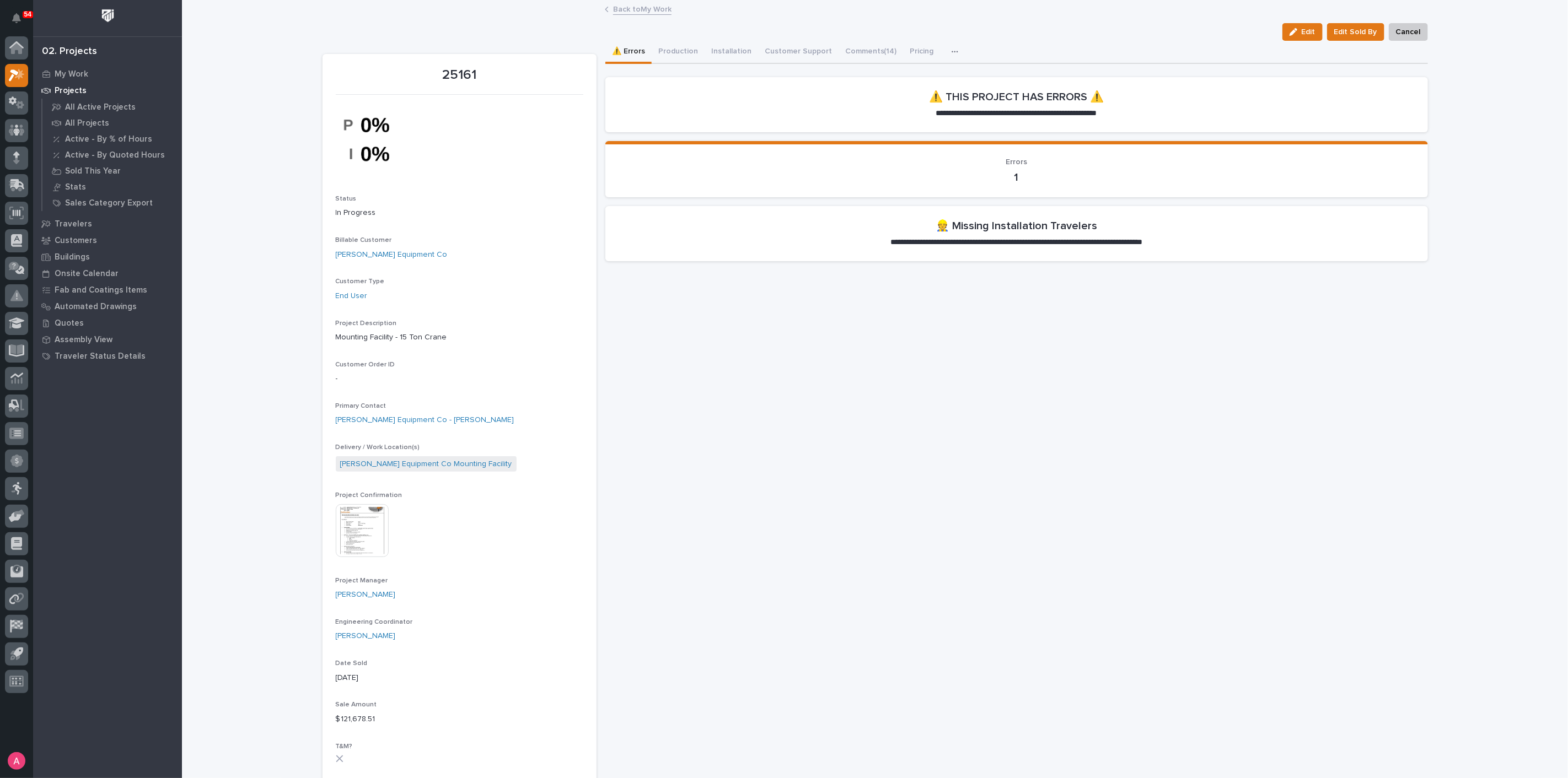
click at [951, 50] on div "button" at bounding box center [957, 52] width 11 height 8
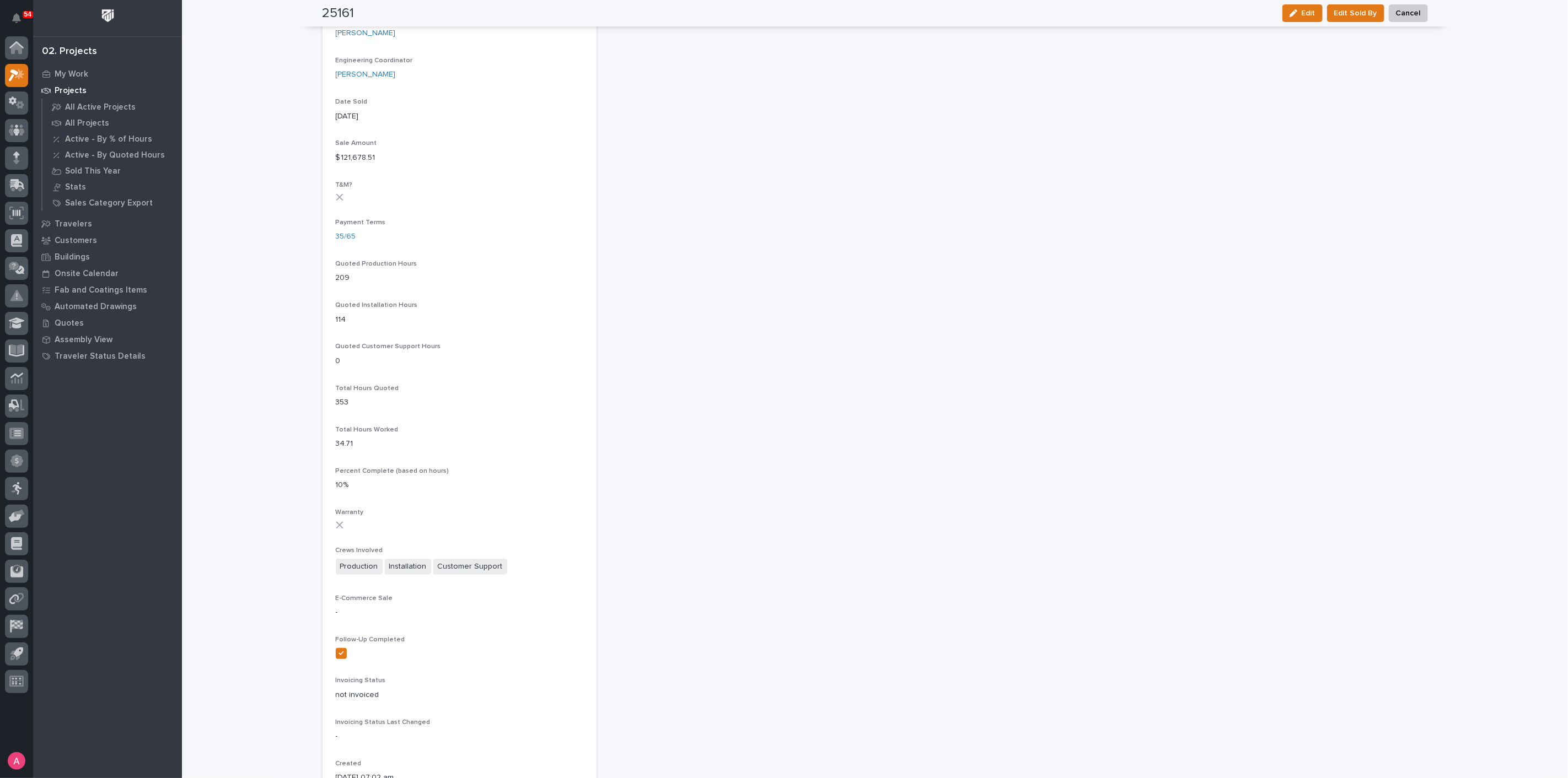
scroll to position [674, 0]
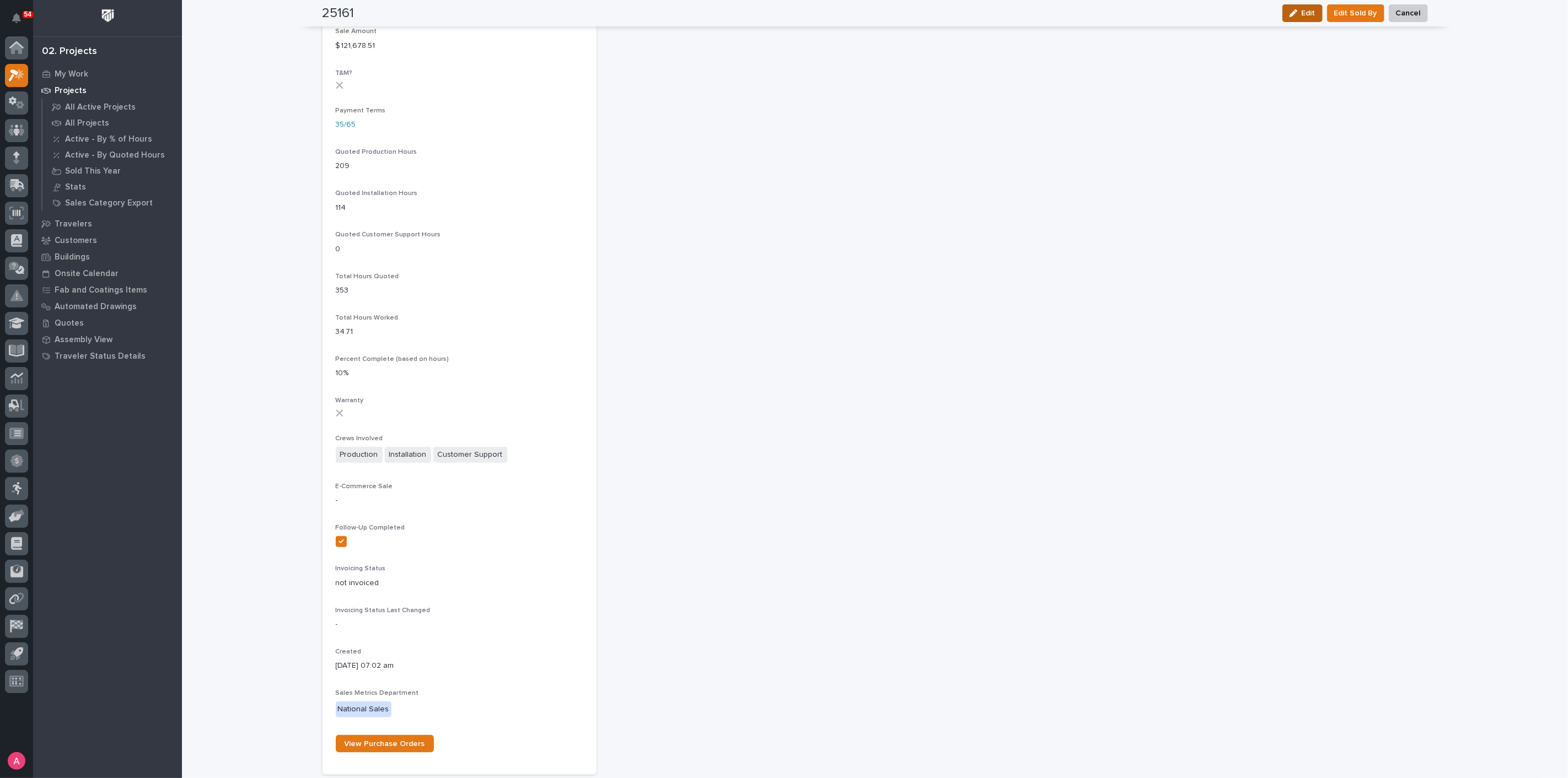
click at [1297, 11] on div "button" at bounding box center [1296, 13] width 12 height 8
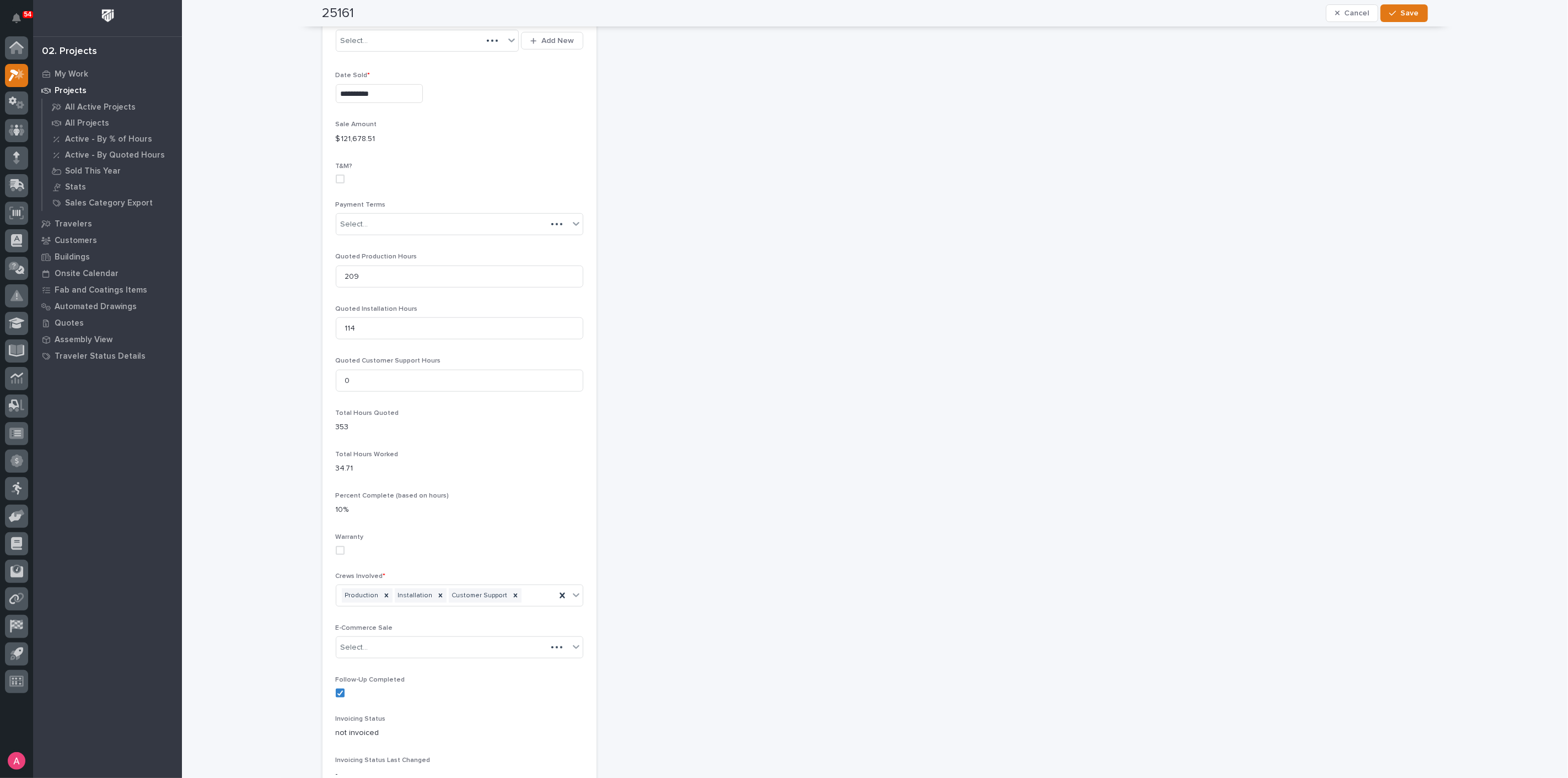
scroll to position [750, 0]
click at [435, 547] on div at bounding box center [440, 554] width 12 height 15
click at [456, 547] on div at bounding box center [461, 554] width 12 height 15
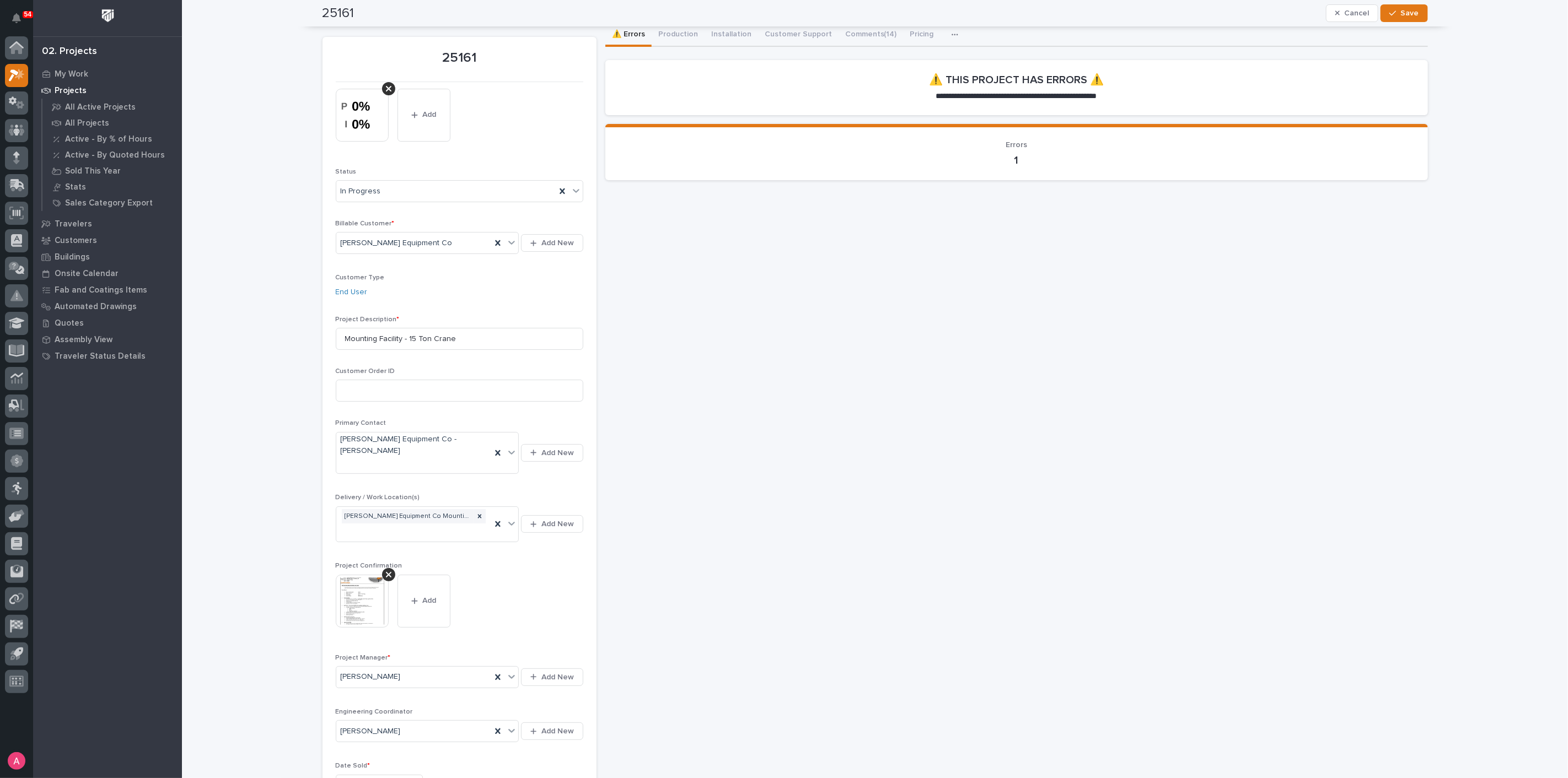
scroll to position [0, 0]
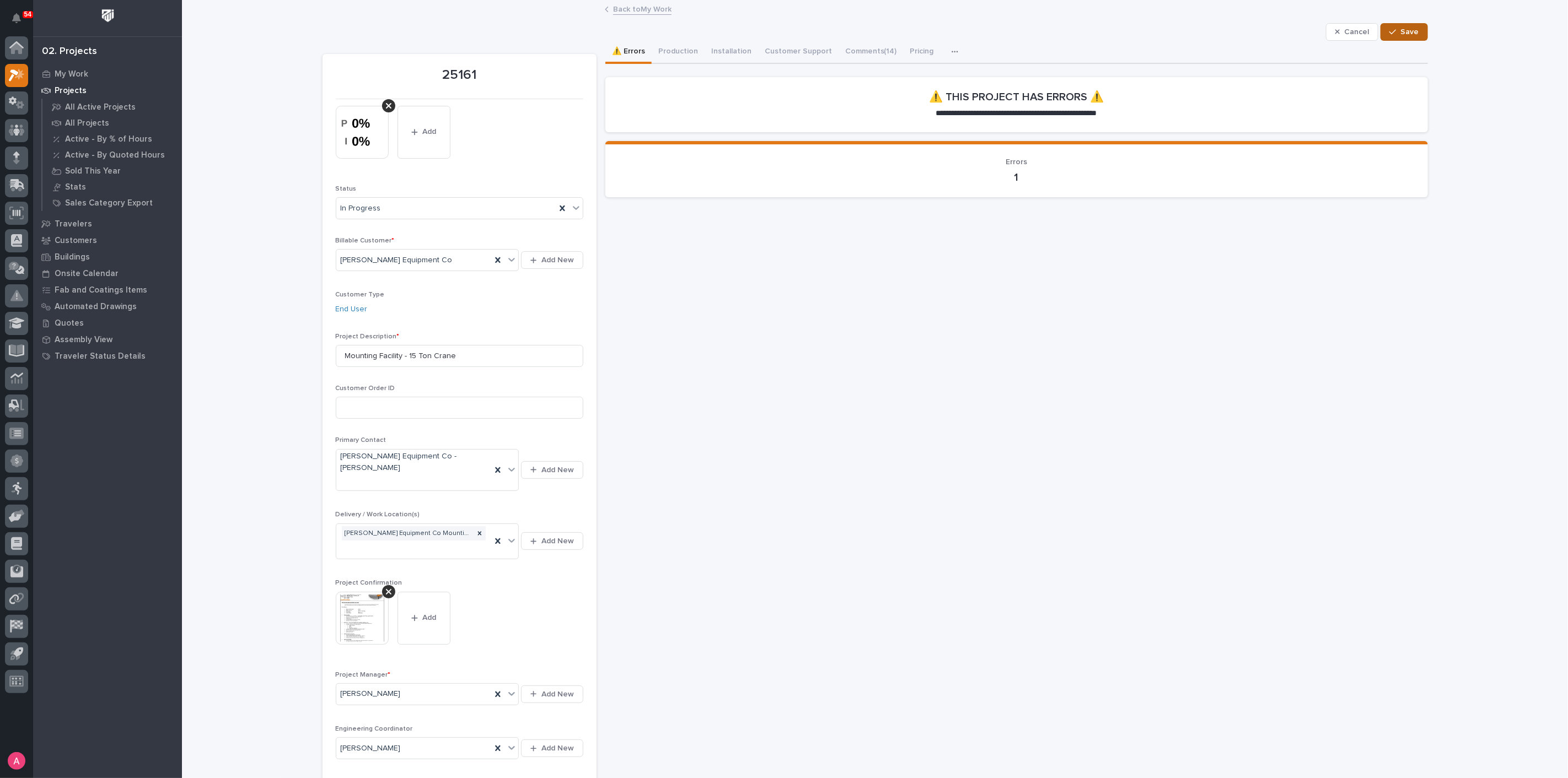
click at [1397, 29] on div "button" at bounding box center [1395, 32] width 11 height 8
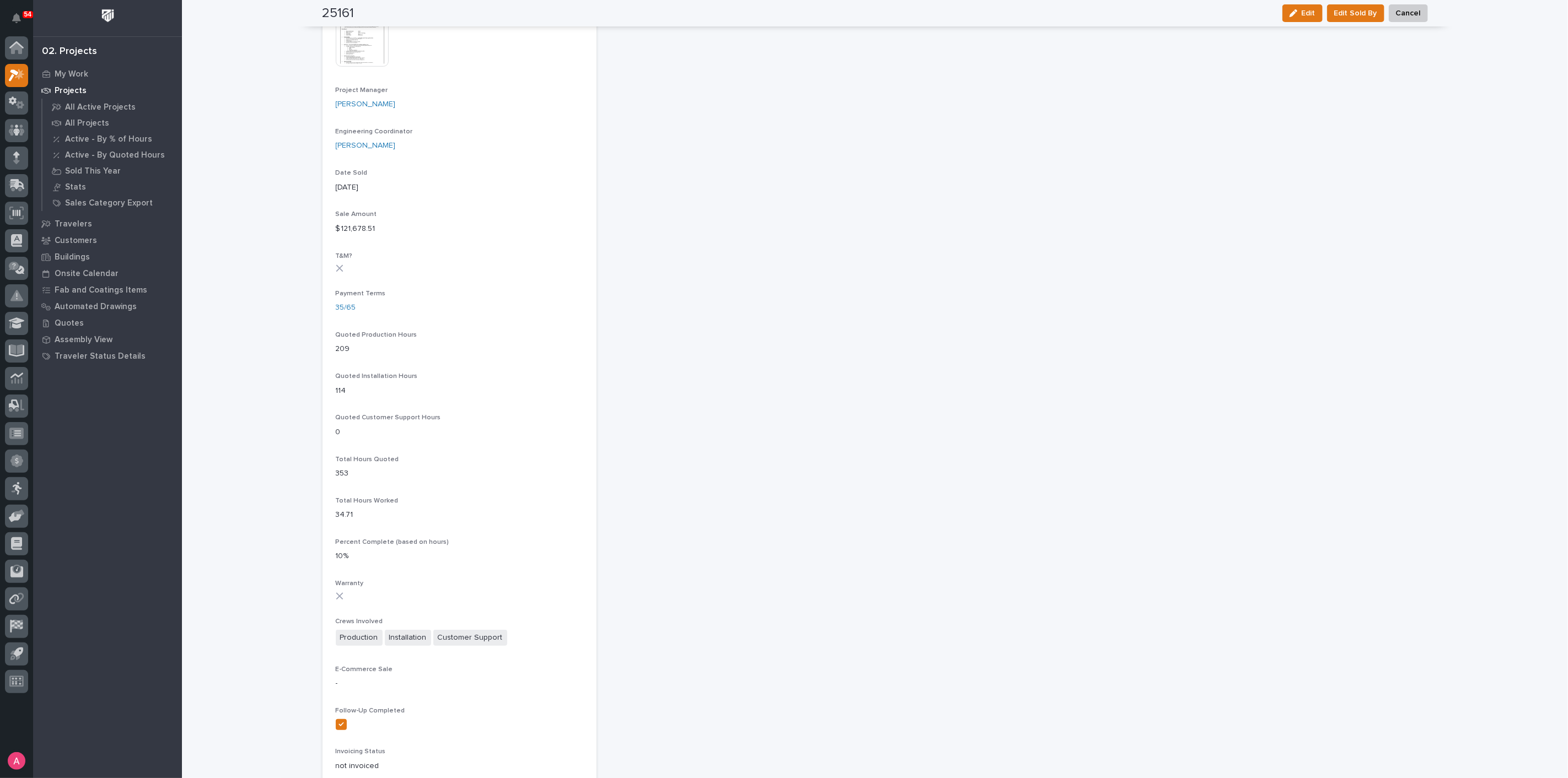
scroll to position [551, 0]
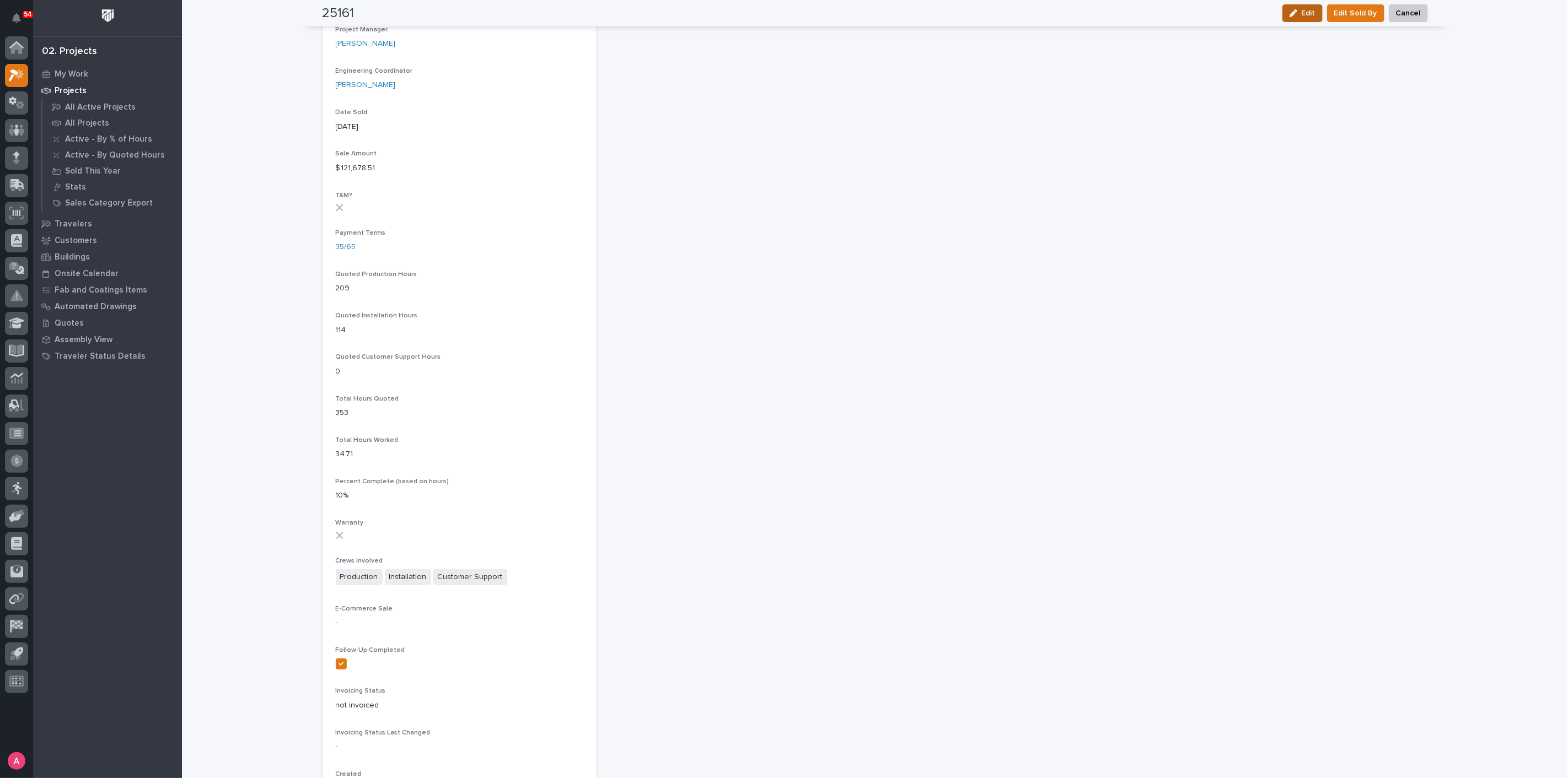
click at [1302, 16] on span "Edit" at bounding box center [1309, 13] width 14 height 10
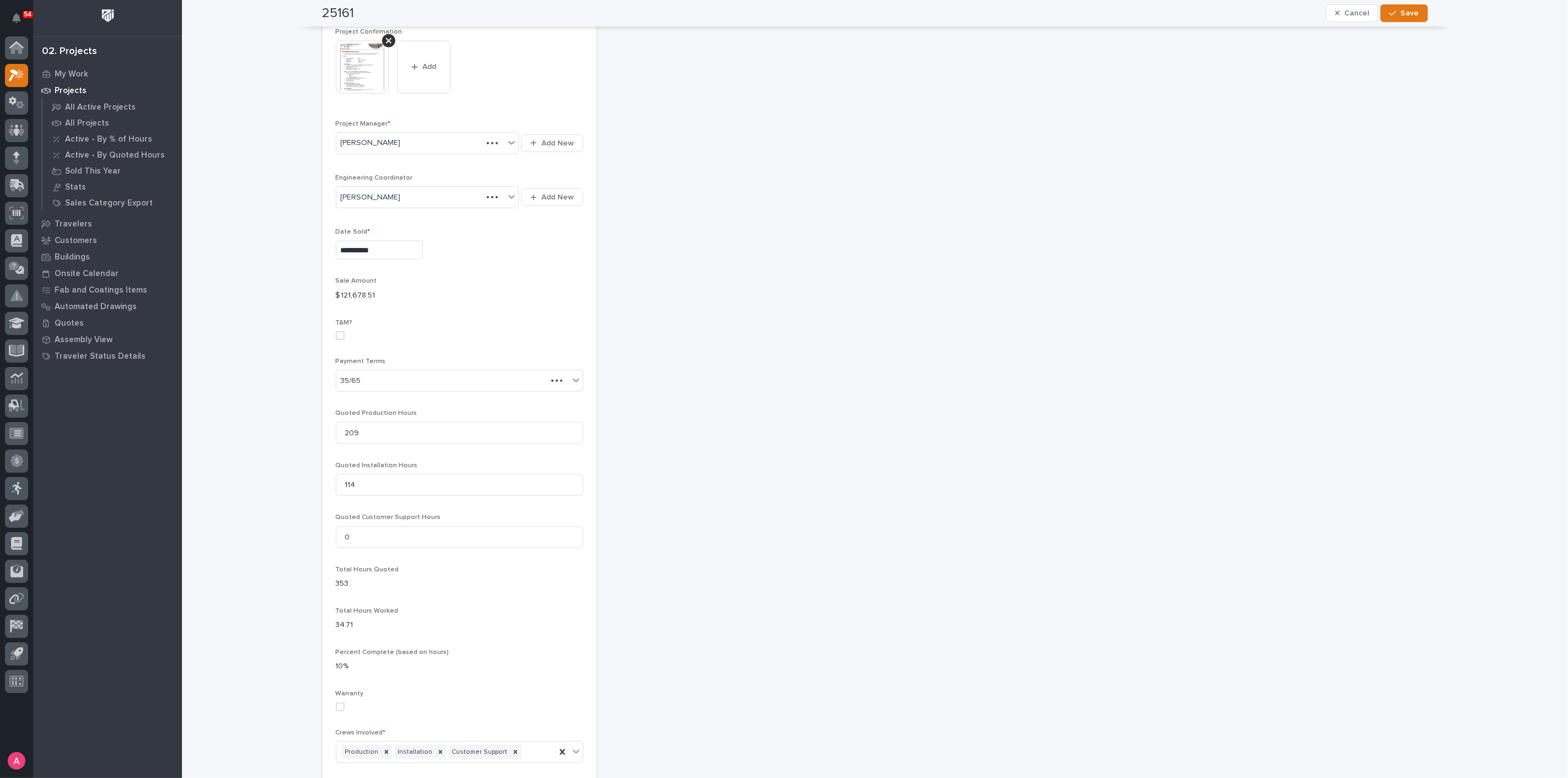
scroll to position [627, 0]
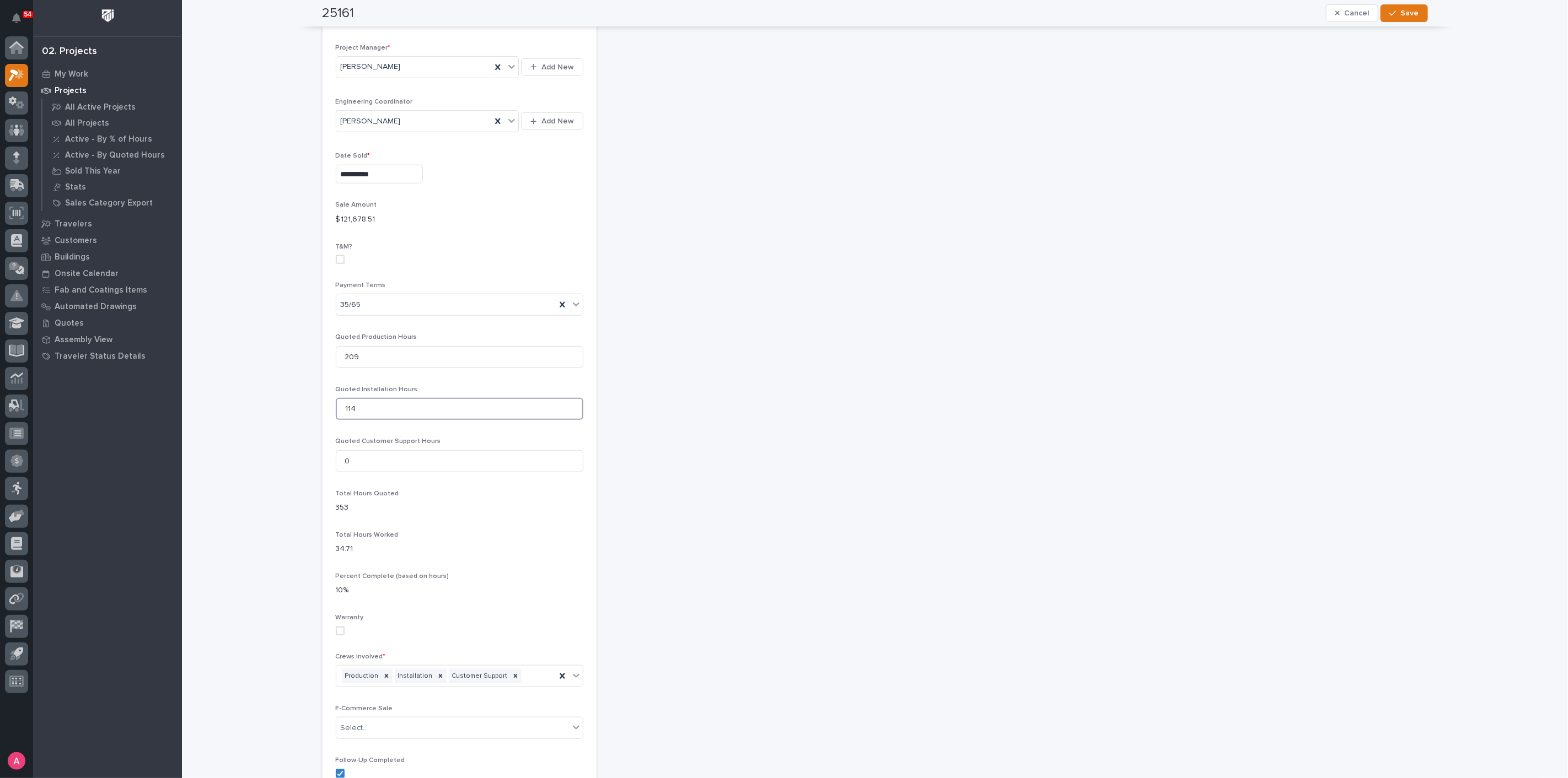
drag, startPoint x: 354, startPoint y: 378, endPoint x: 262, endPoint y: 377, distance: 92.0
click at [262, 377] on div "**********" at bounding box center [875, 221] width 1386 height 1693
click at [437, 672] on icon at bounding box center [440, 676] width 8 height 8
type input "0"
click at [457, 672] on icon at bounding box center [461, 676] width 8 height 8
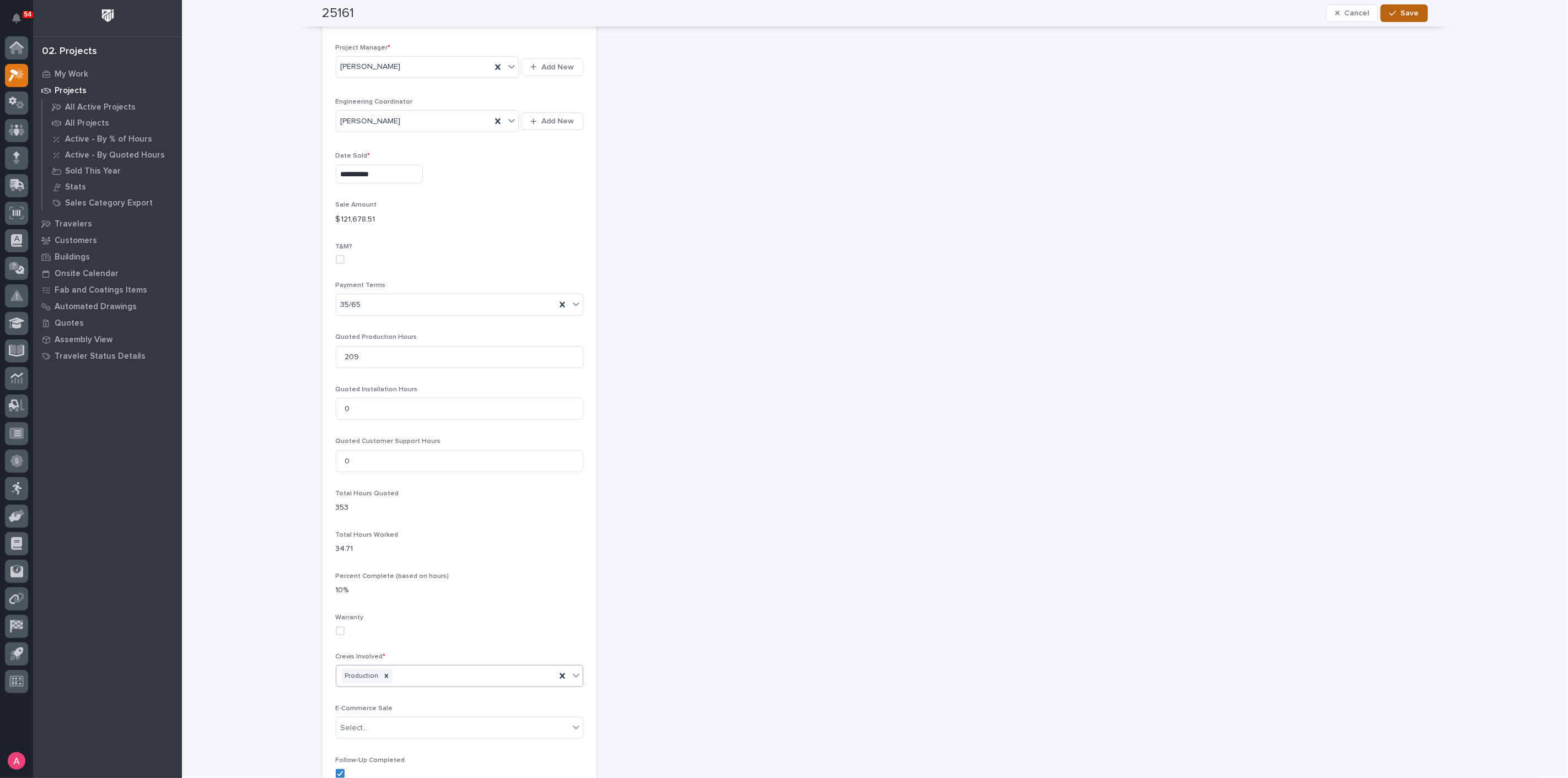
click at [1405, 12] on span "Save" at bounding box center [1410, 13] width 18 height 10
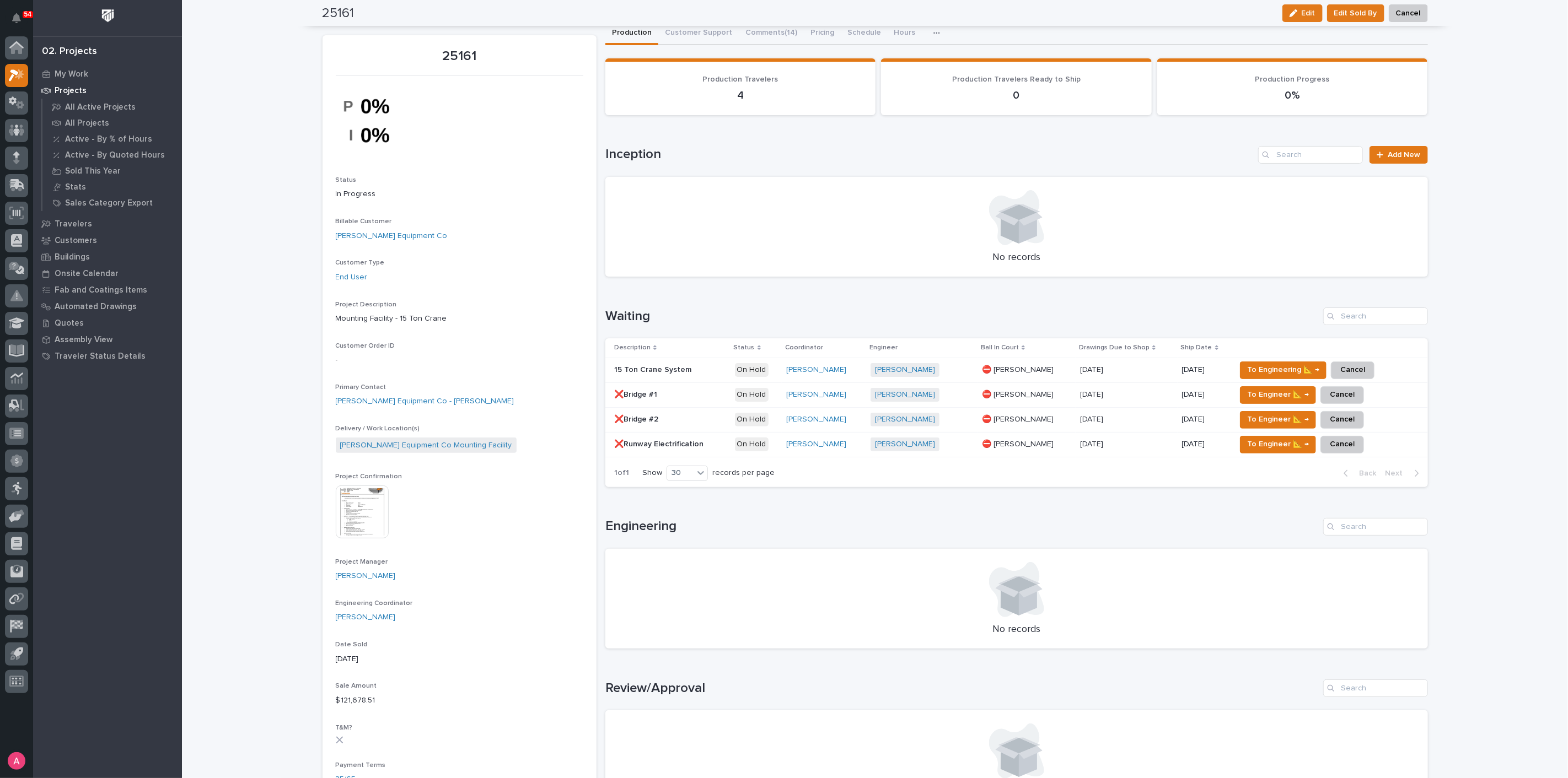
scroll to position [0, 0]
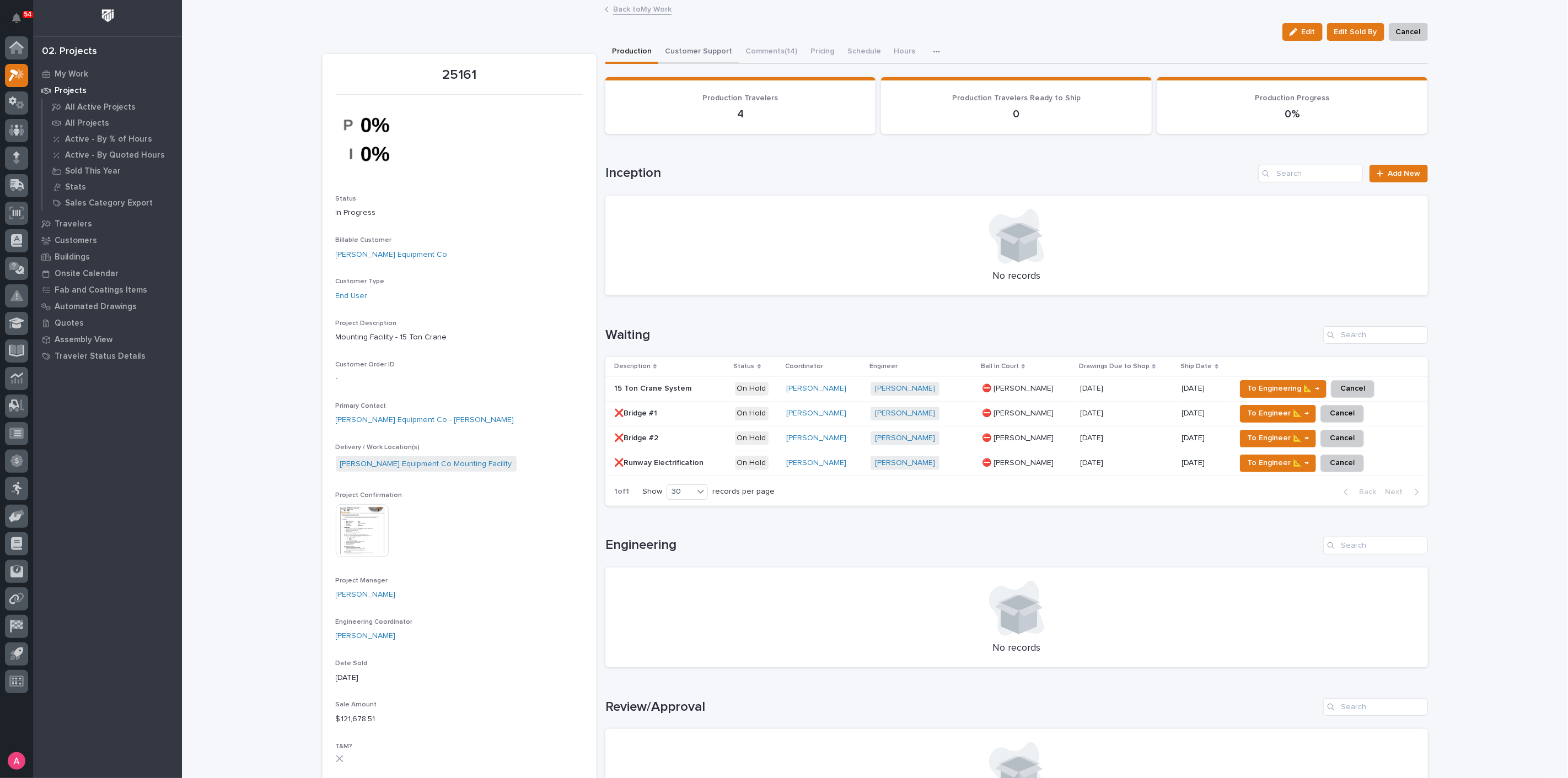
click at [707, 51] on button "Customer Support" at bounding box center [698, 52] width 81 height 23
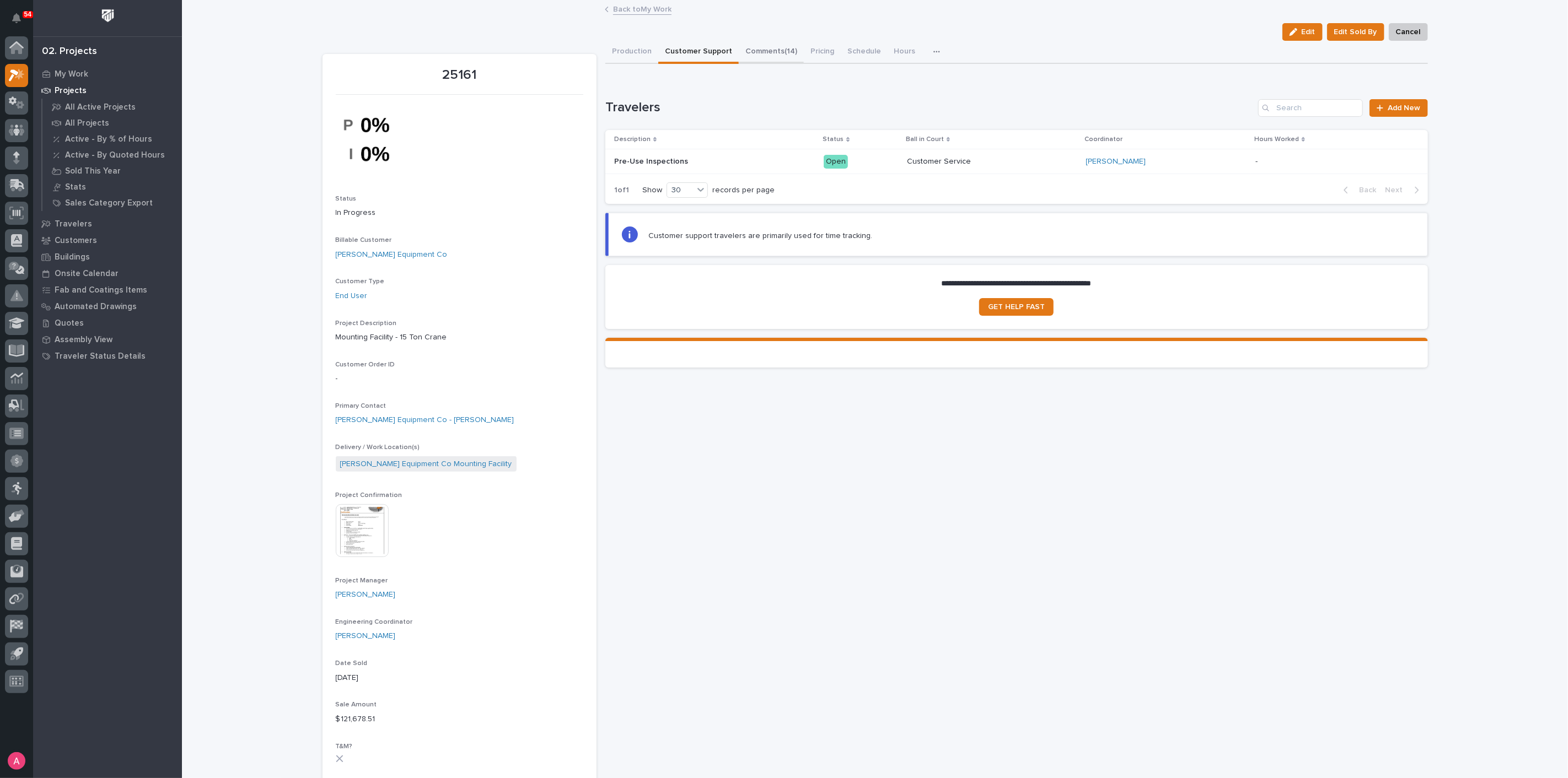
click at [753, 48] on button "Comments (14)" at bounding box center [771, 52] width 65 height 23
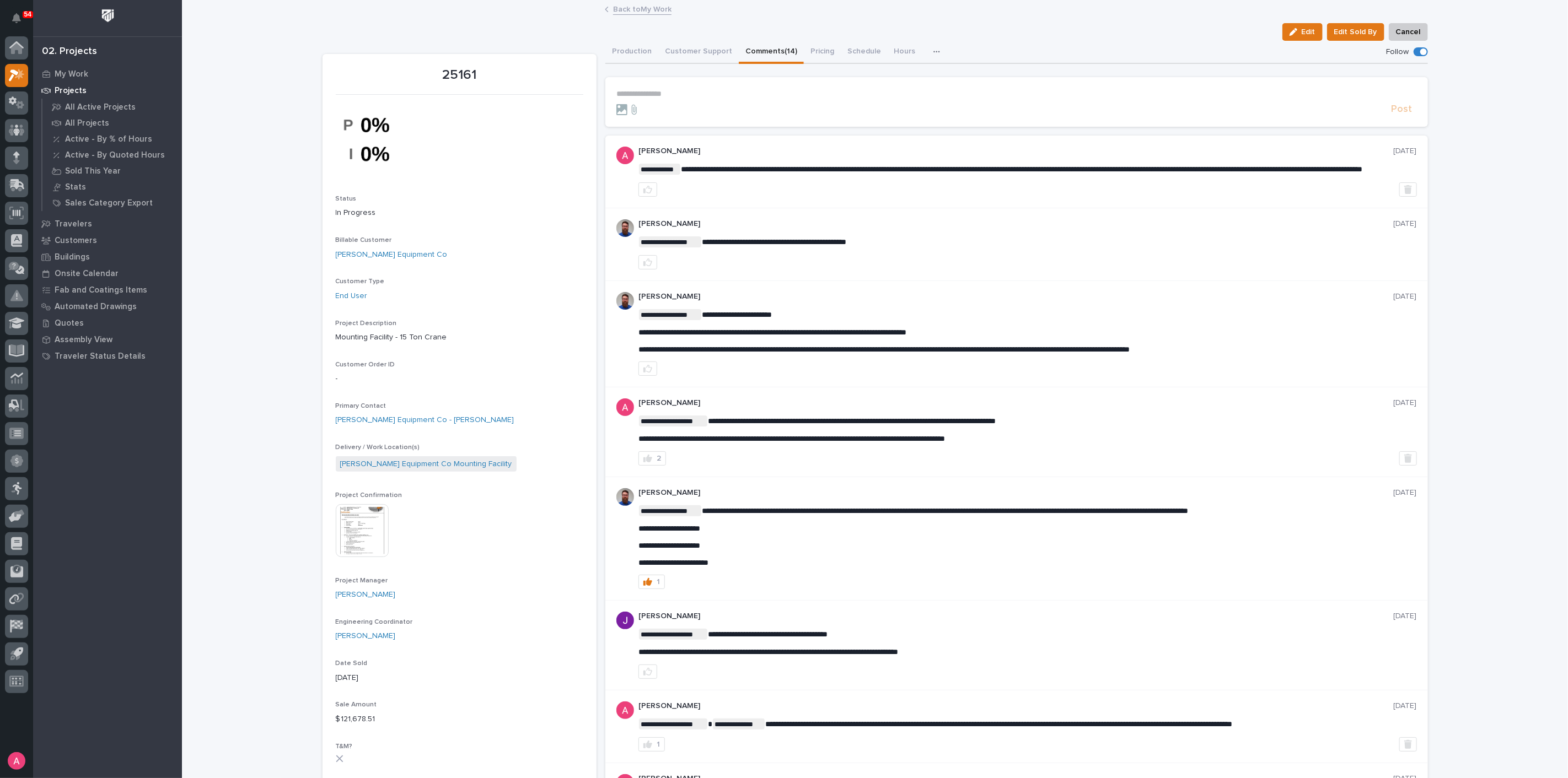
click at [620, 9] on link "Back to My Work" at bounding box center [642, 9] width 59 height 13
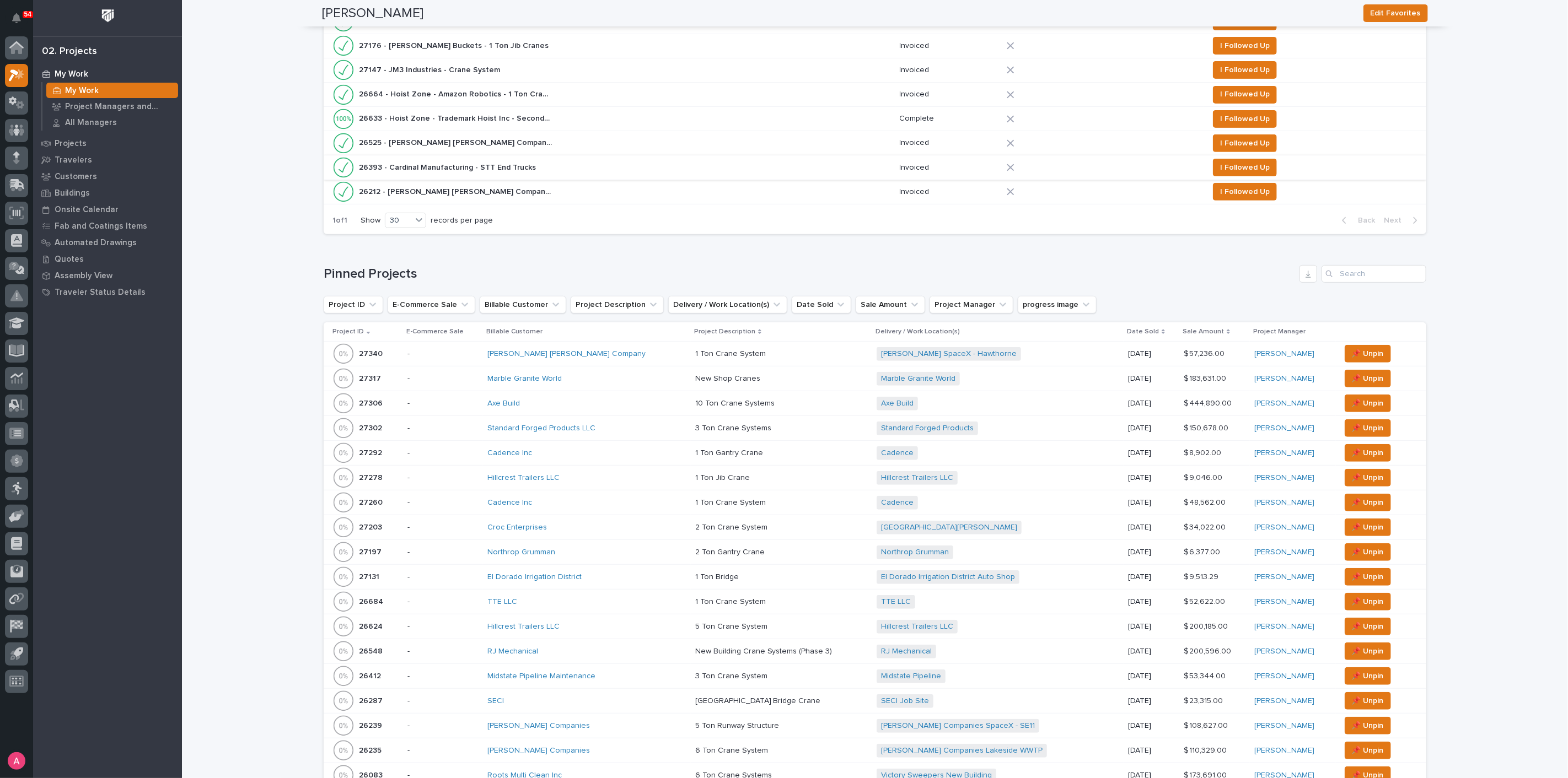
scroll to position [306, 0]
click at [611, 477] on div "Hillcrest Trailers LLC" at bounding box center [584, 479] width 193 height 9
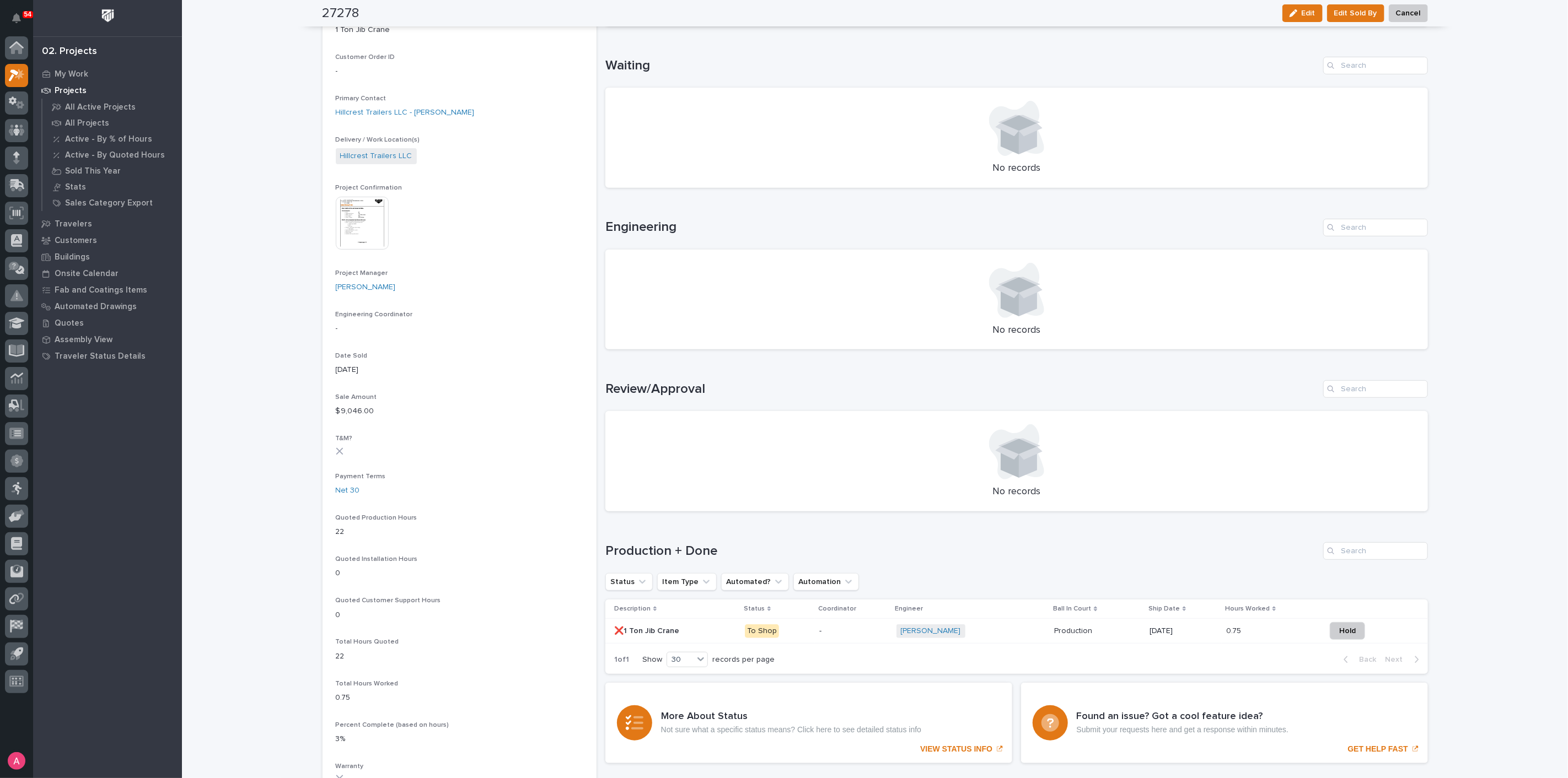
scroll to position [306, 0]
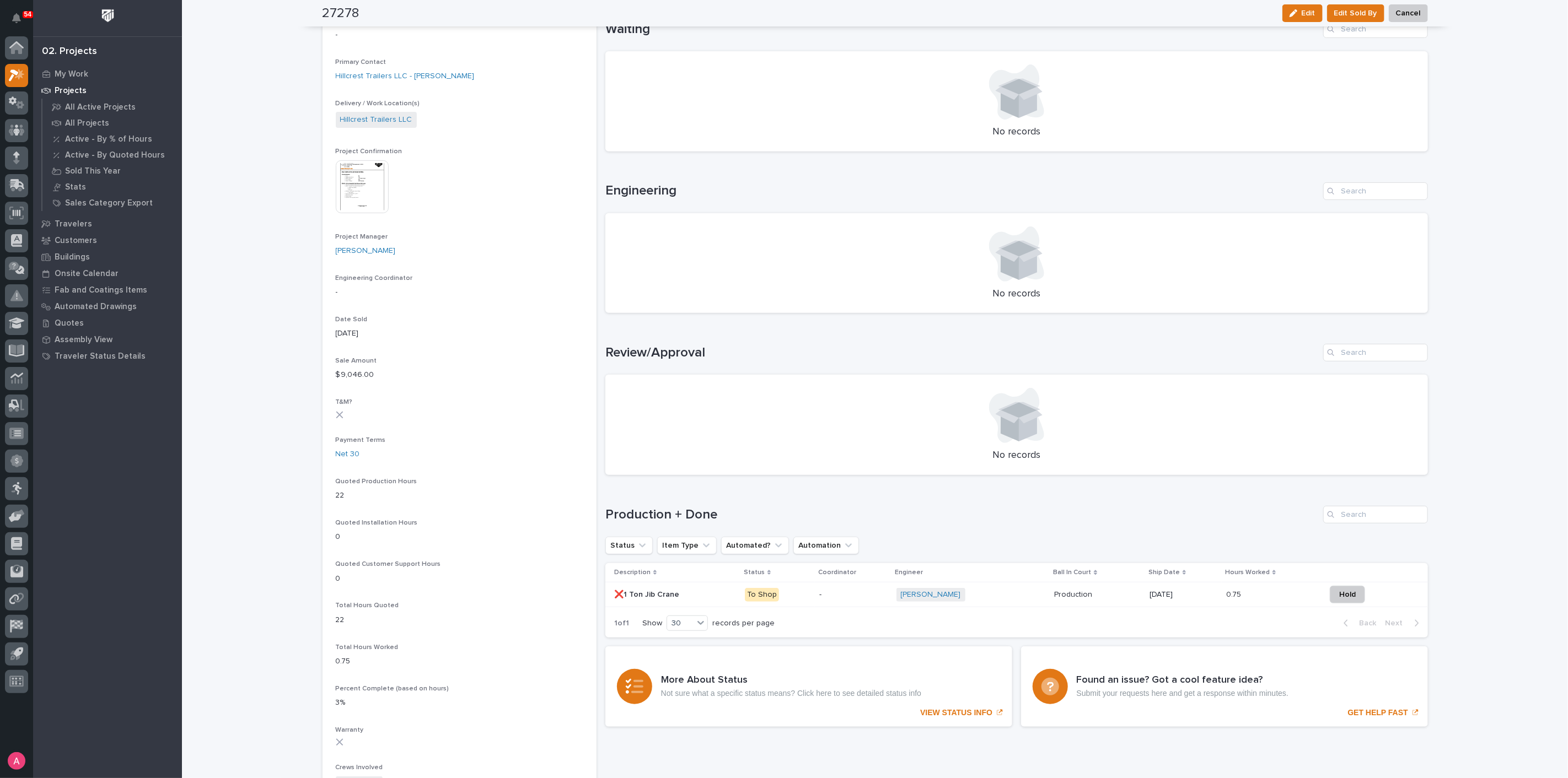
click at [1145, 596] on td "[DATE]" at bounding box center [1184, 594] width 77 height 25
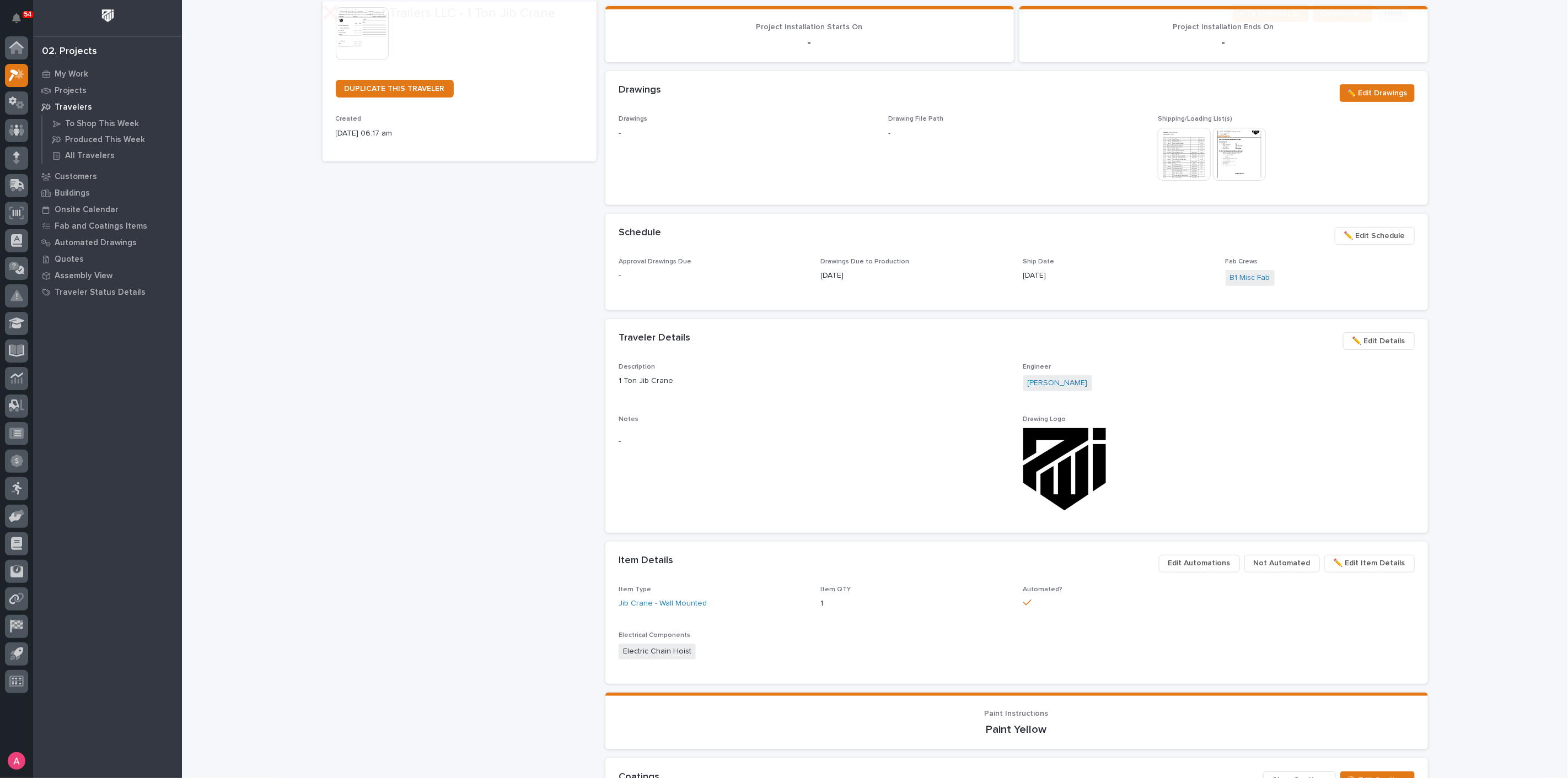
scroll to position [245, 0]
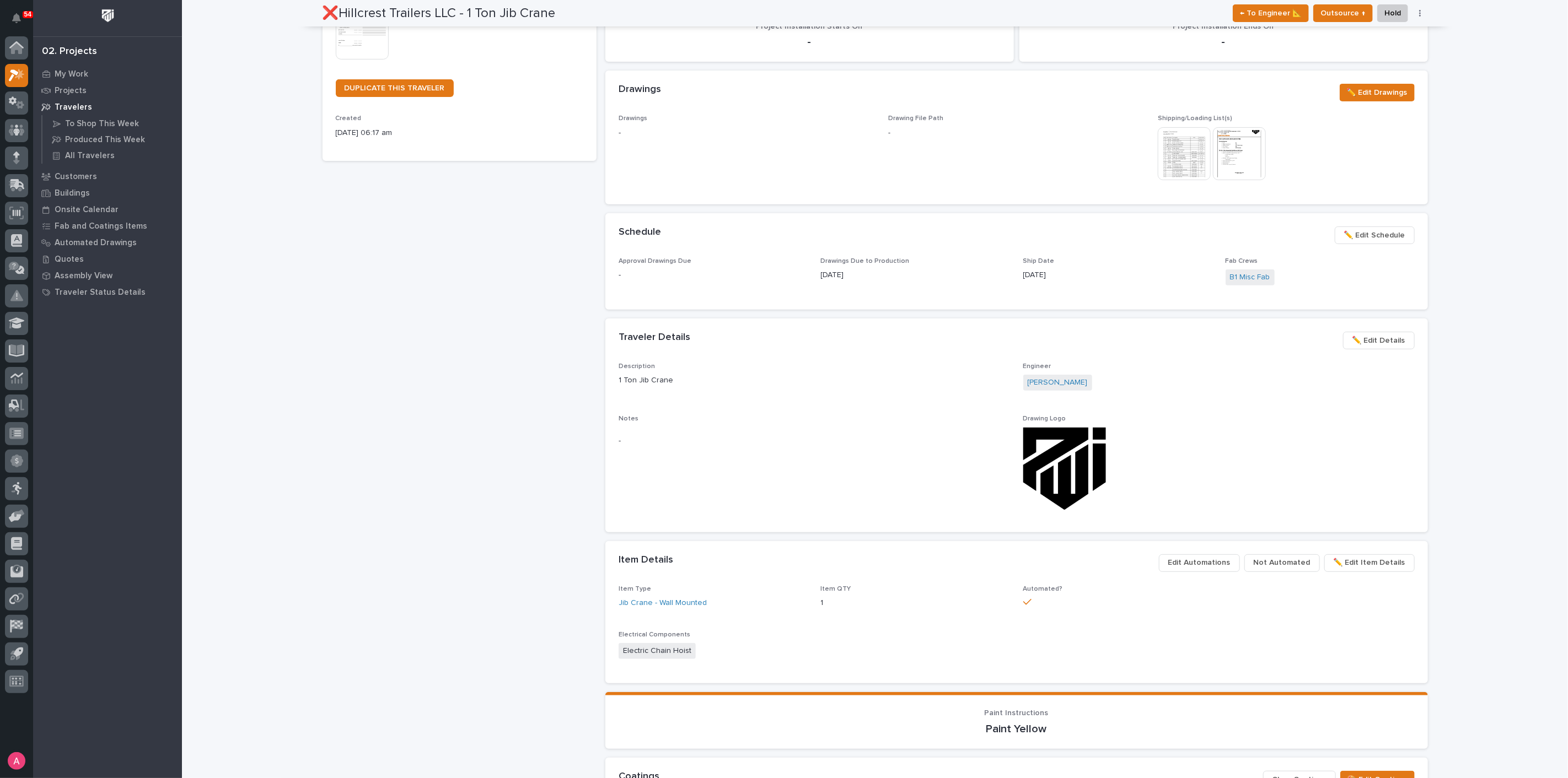
click at [1364, 229] on span "✏️ Edit Schedule" at bounding box center [1374, 235] width 61 height 13
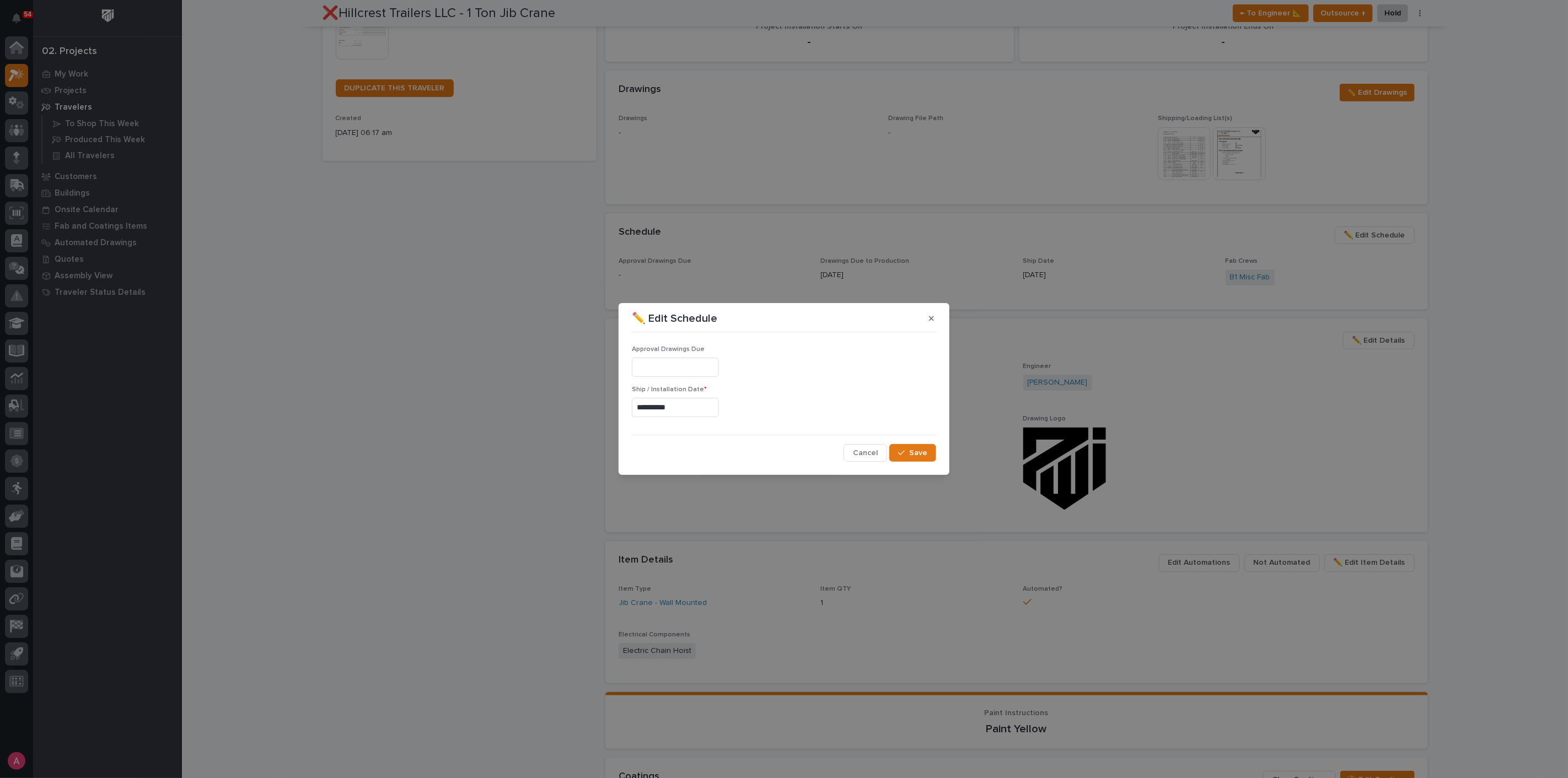
click at [679, 405] on input "**********" at bounding box center [675, 408] width 87 height 19
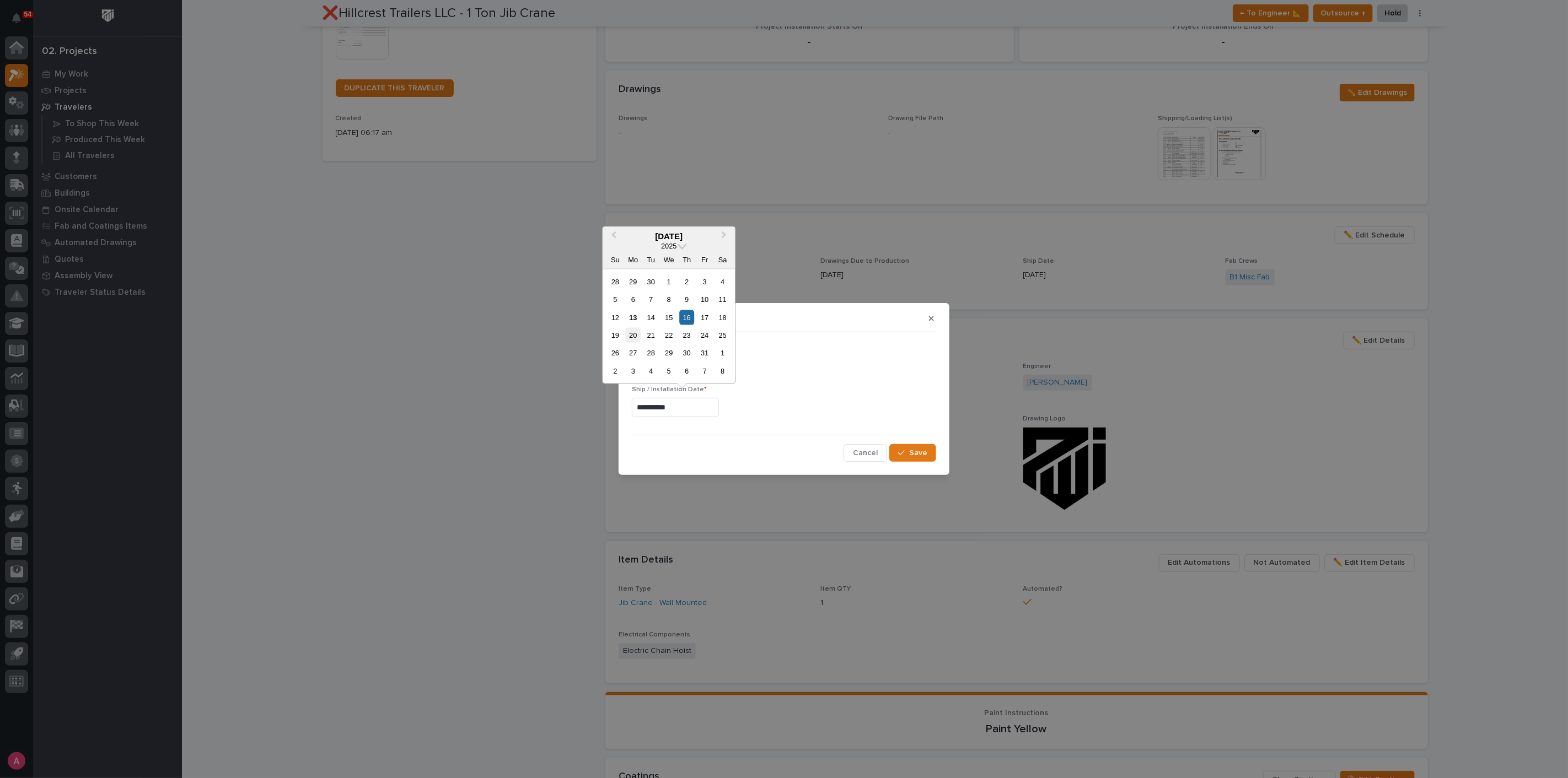
click at [634, 334] on div "20" at bounding box center [634, 335] width 15 height 15
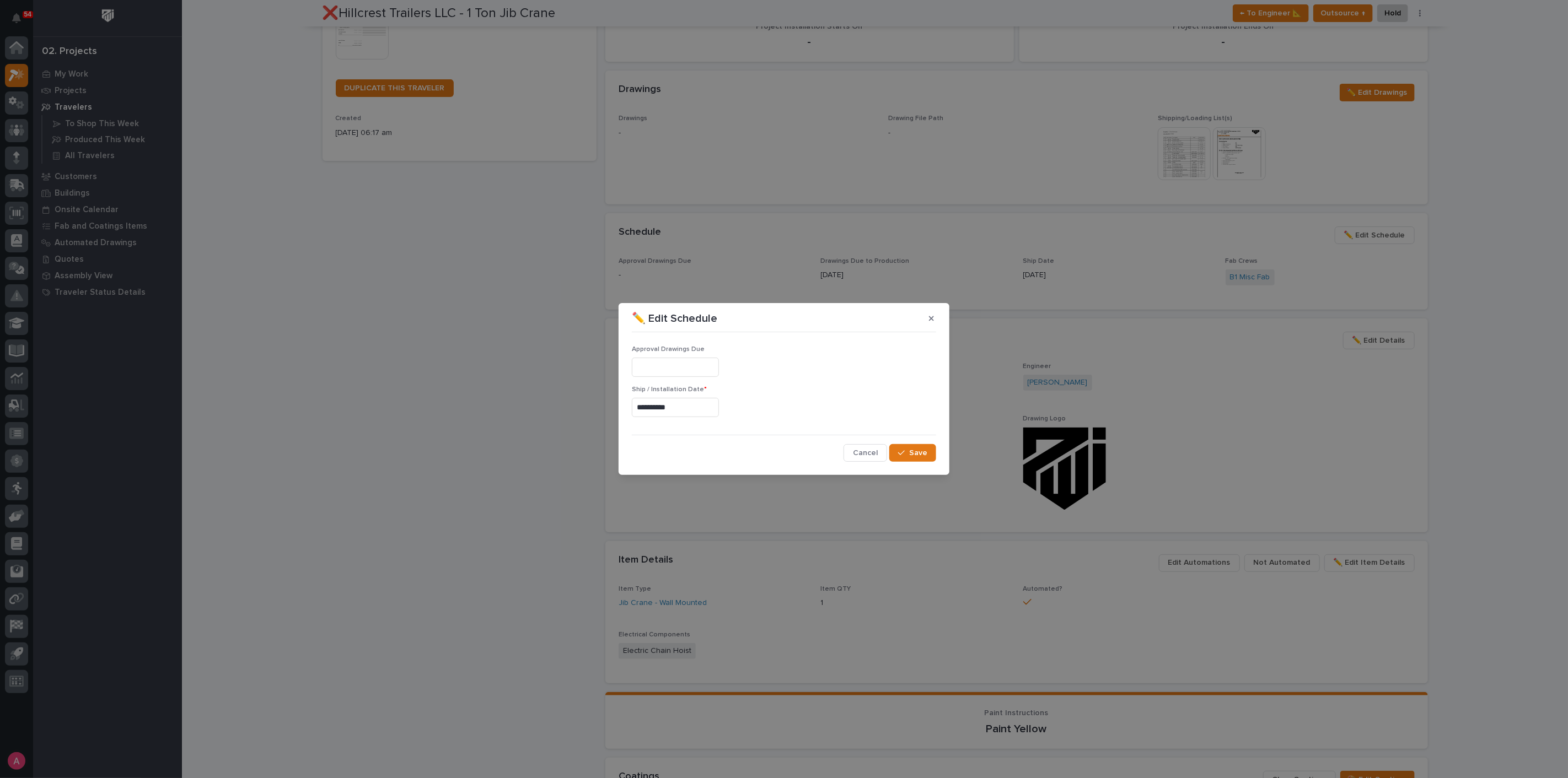
type input "**********"
click at [922, 451] on span "Save" at bounding box center [918, 453] width 18 height 10
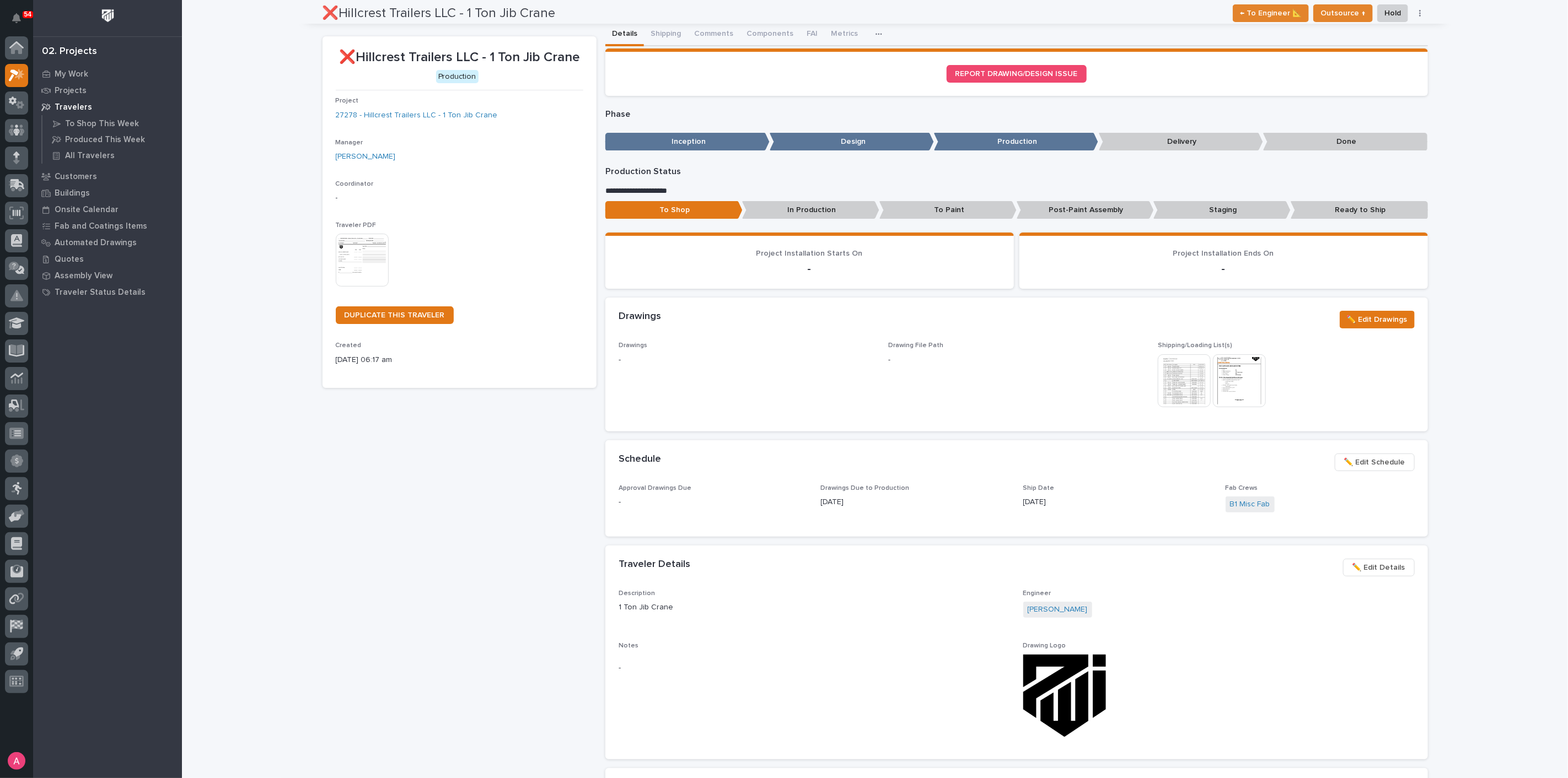
scroll to position [0, 0]
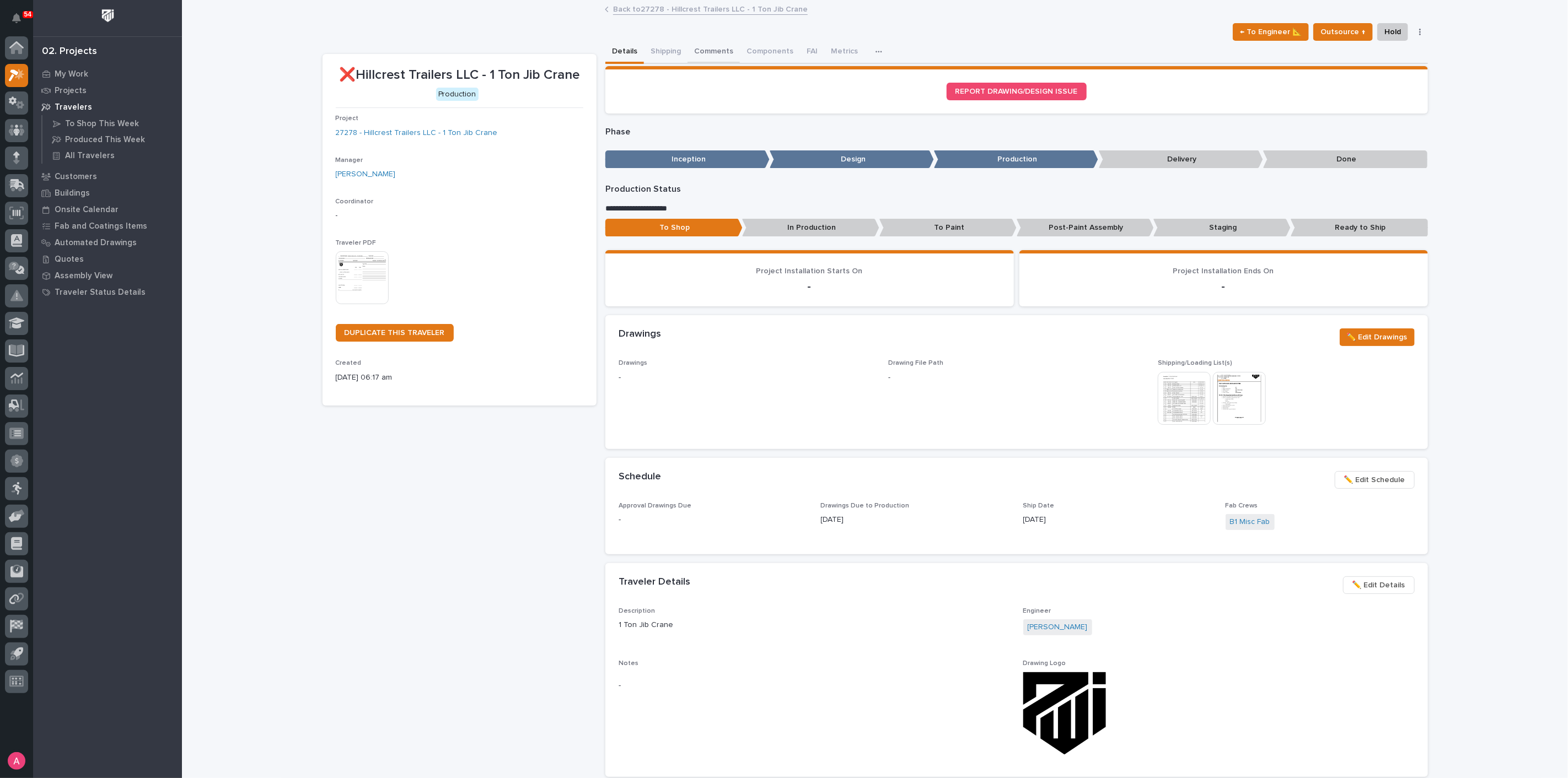
click at [731, 50] on button "Comments" at bounding box center [714, 52] width 52 height 23
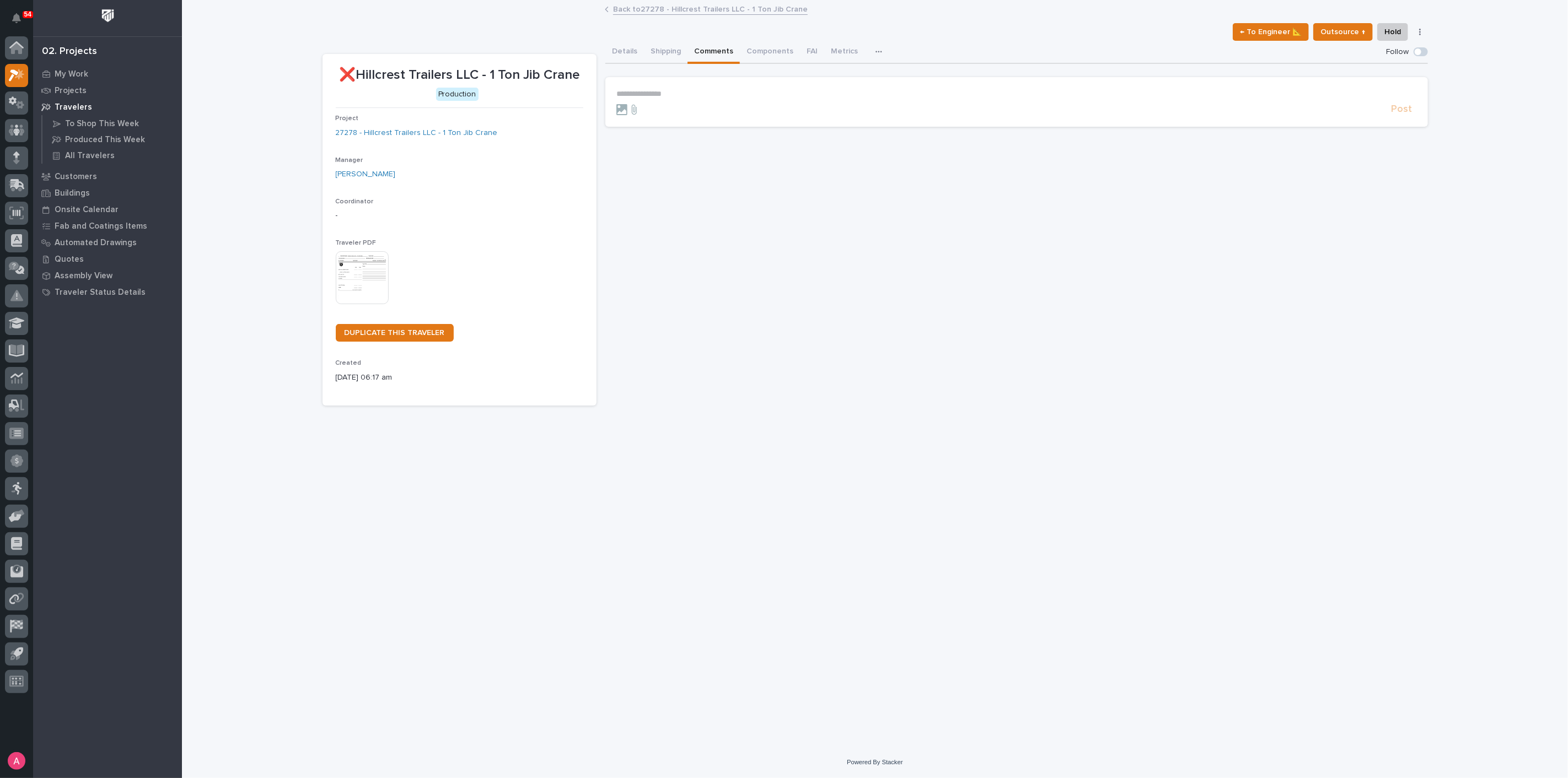
click at [688, 94] on p "**********" at bounding box center [1017, 94] width 800 height 9
click at [650, 9] on link "Back to 27278 - Hillcrest Trailers LLC - 1 Ton Jib Crane" at bounding box center [710, 9] width 194 height 13
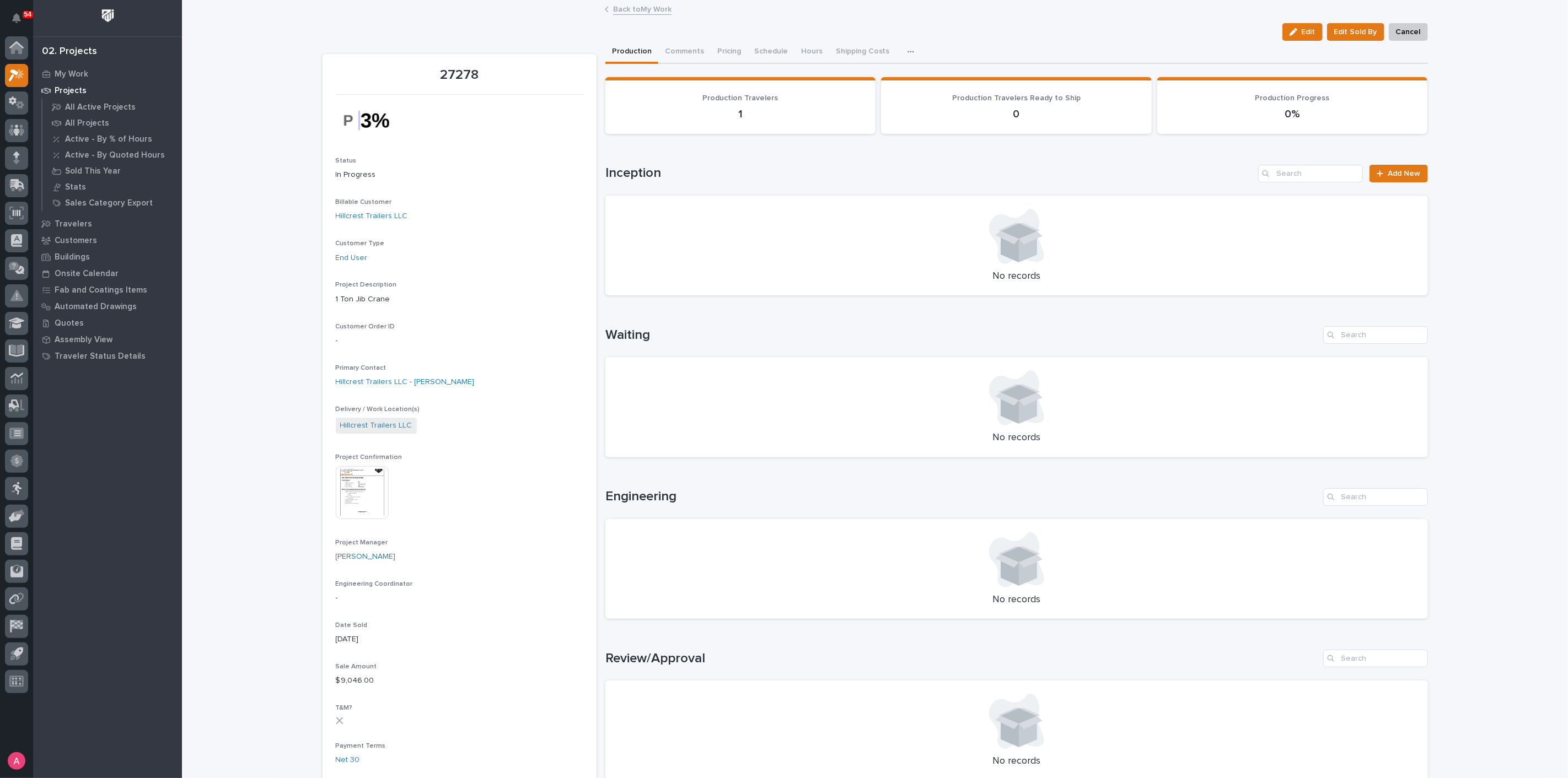
click at [630, 10] on link "Back to My Work" at bounding box center [642, 9] width 59 height 13
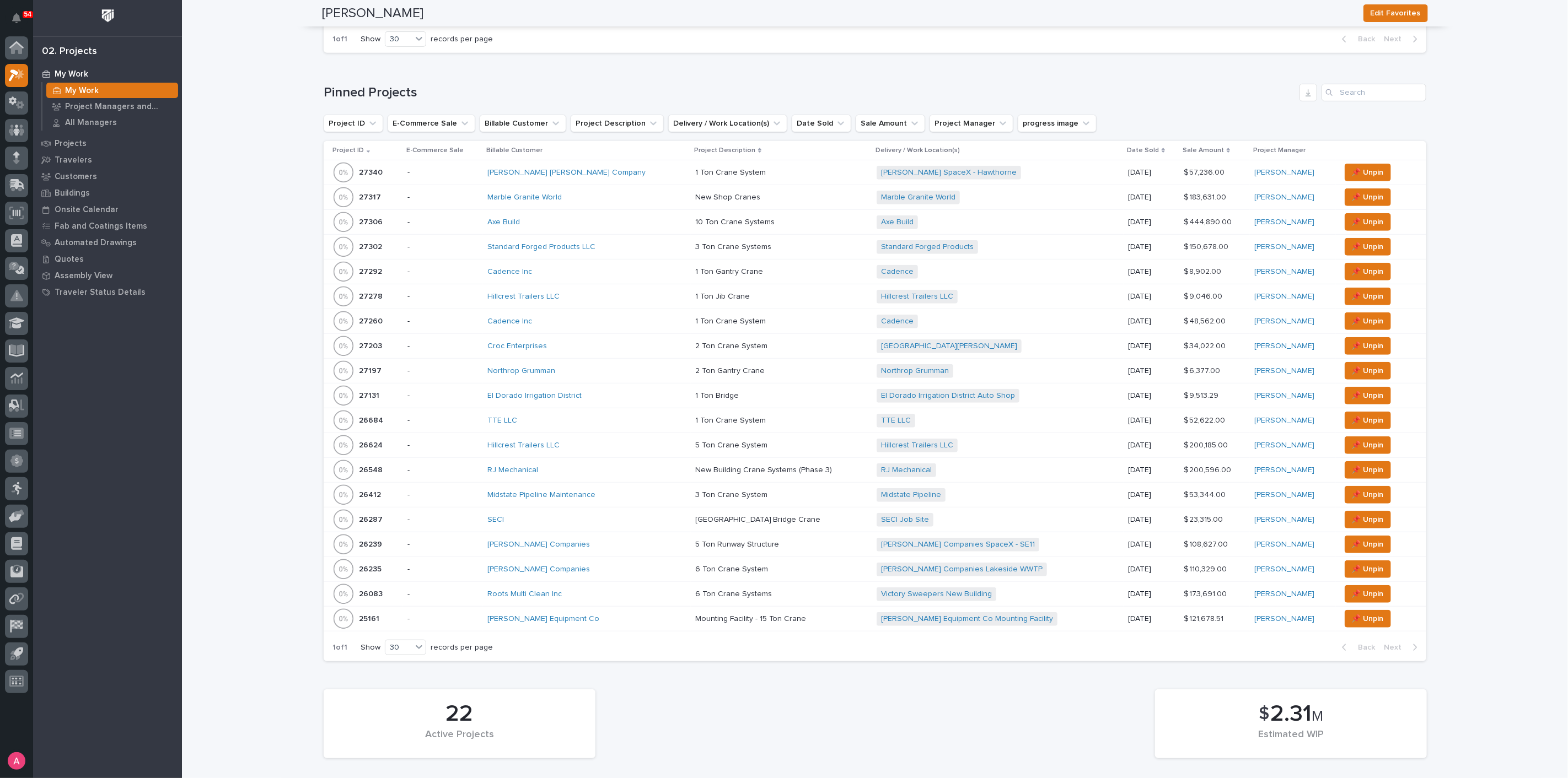
scroll to position [489, 0]
click at [767, 341] on p at bounding box center [781, 345] width 173 height 9
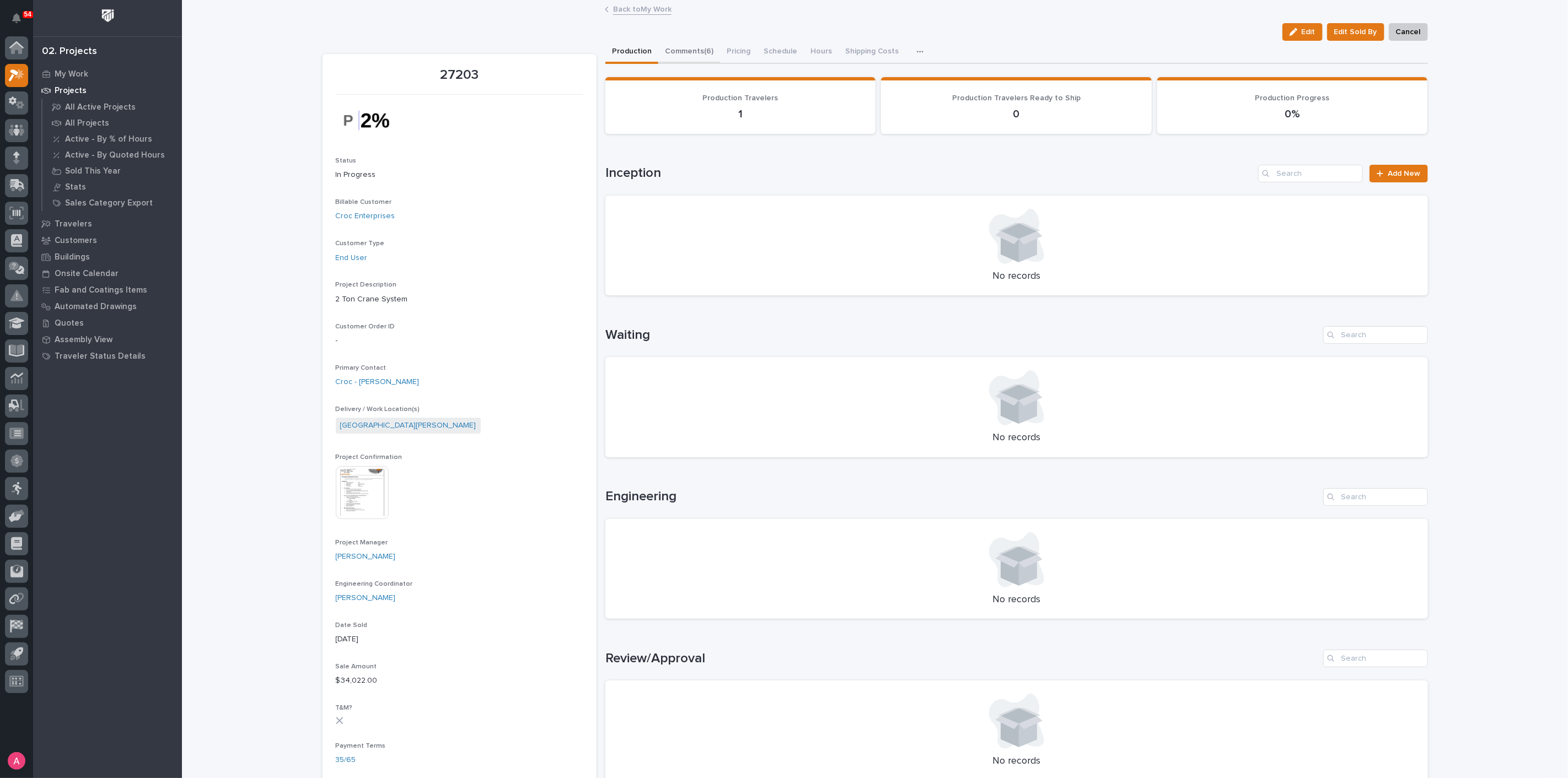
click at [693, 54] on button "Comments (6)" at bounding box center [689, 52] width 62 height 23
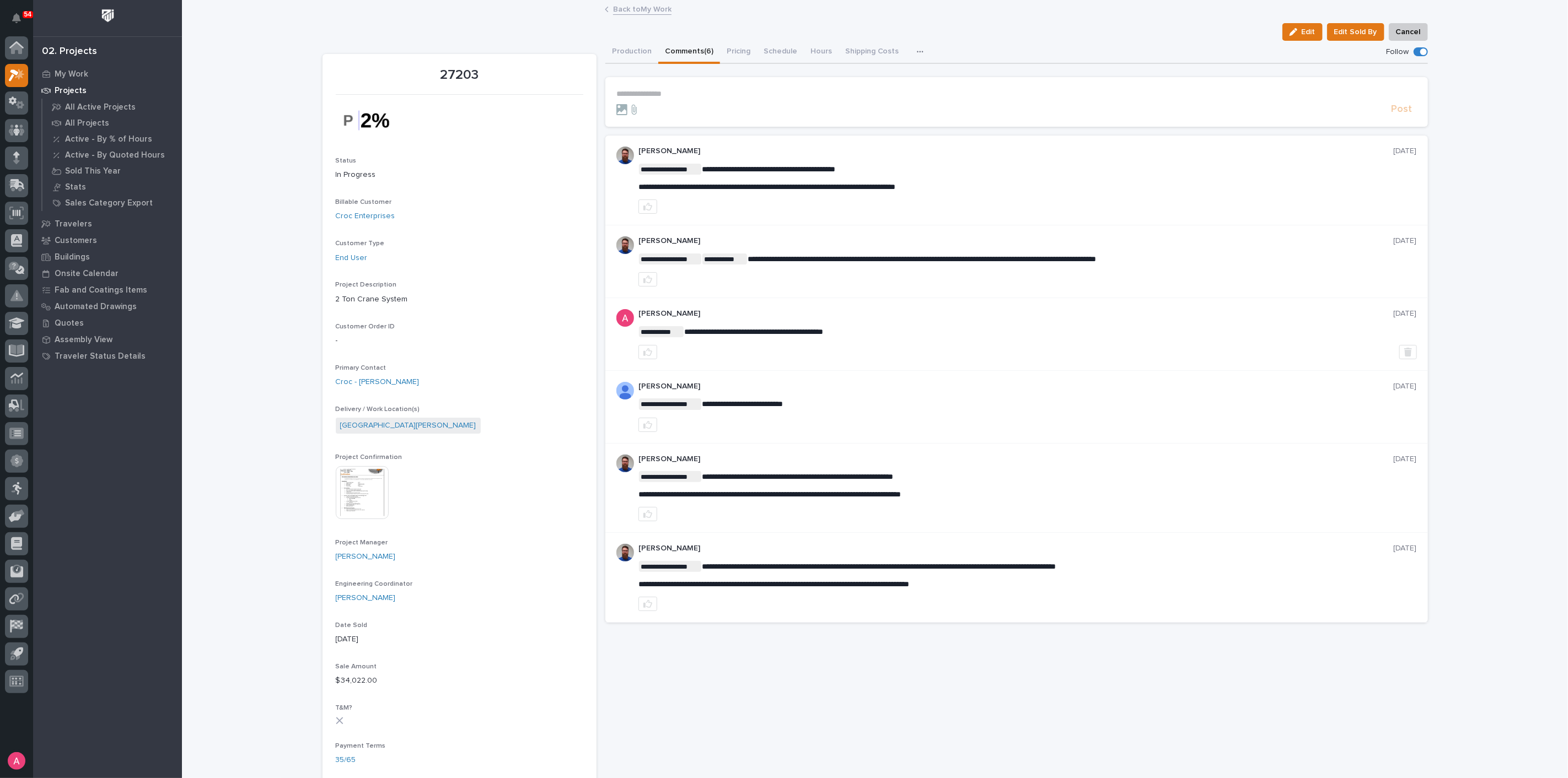
click at [613, 6] on link "Back to My Work" at bounding box center [642, 9] width 59 height 13
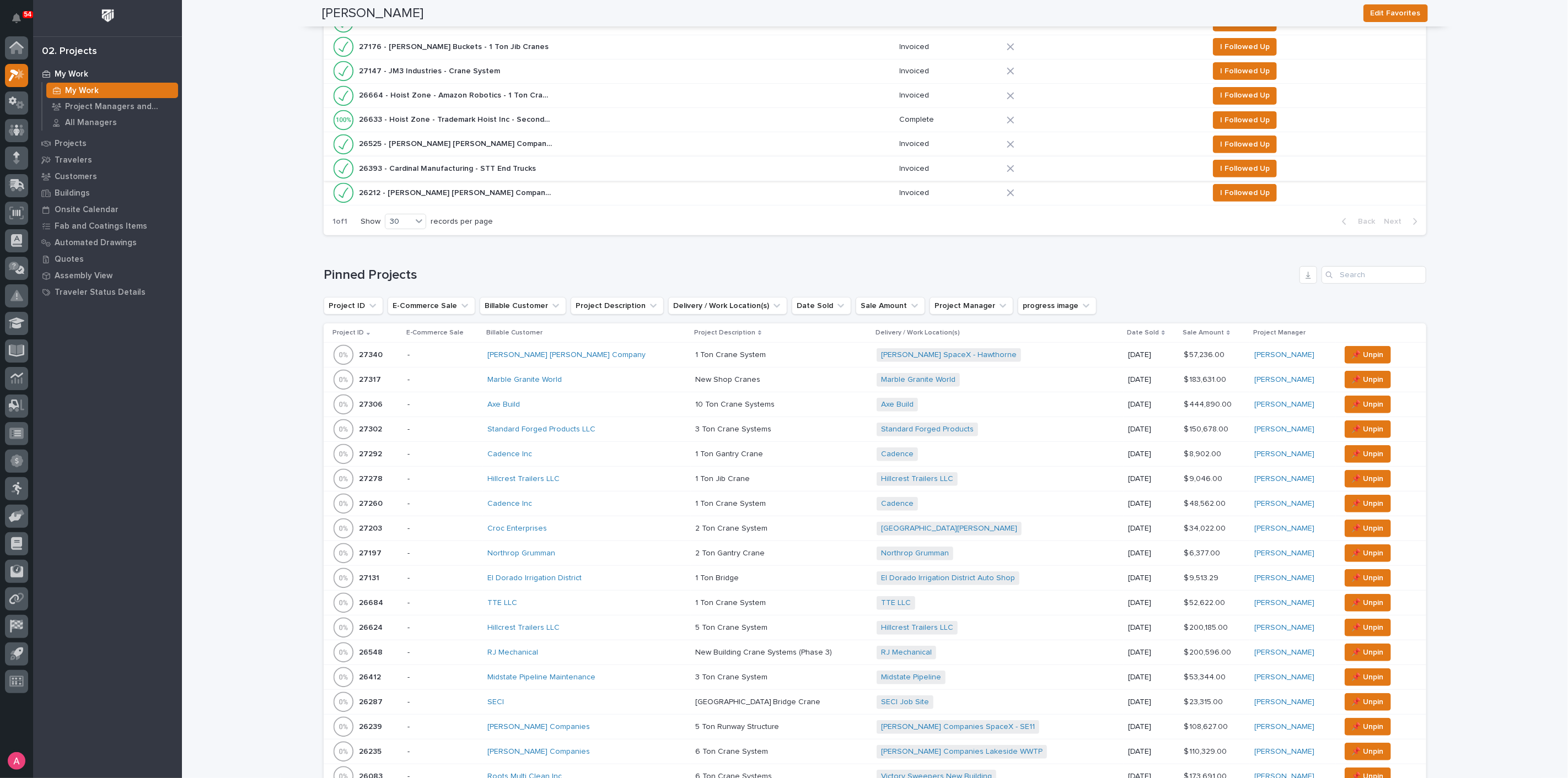
scroll to position [613, 0]
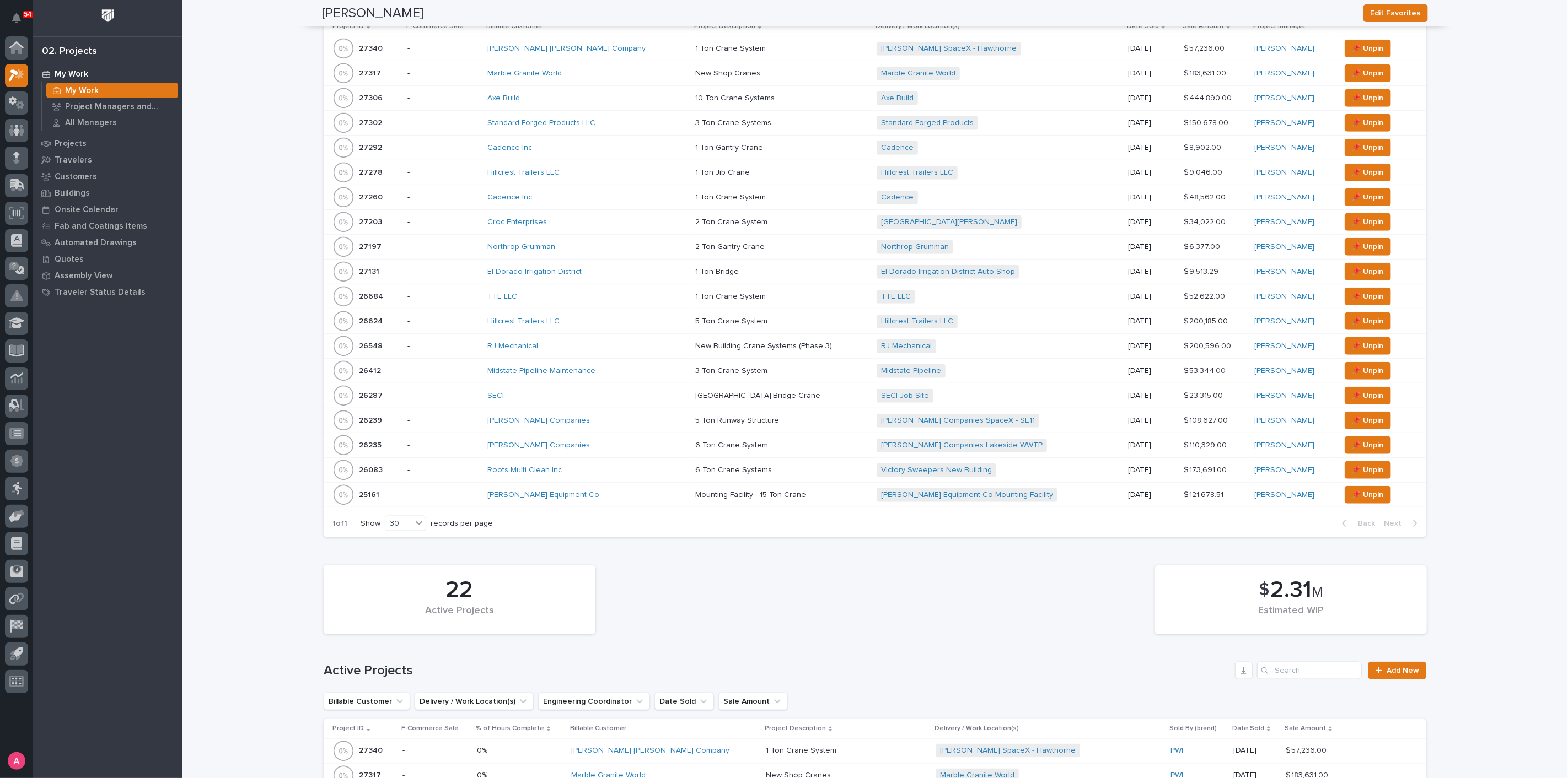
click at [764, 416] on p at bounding box center [781, 421] width 173 height 9
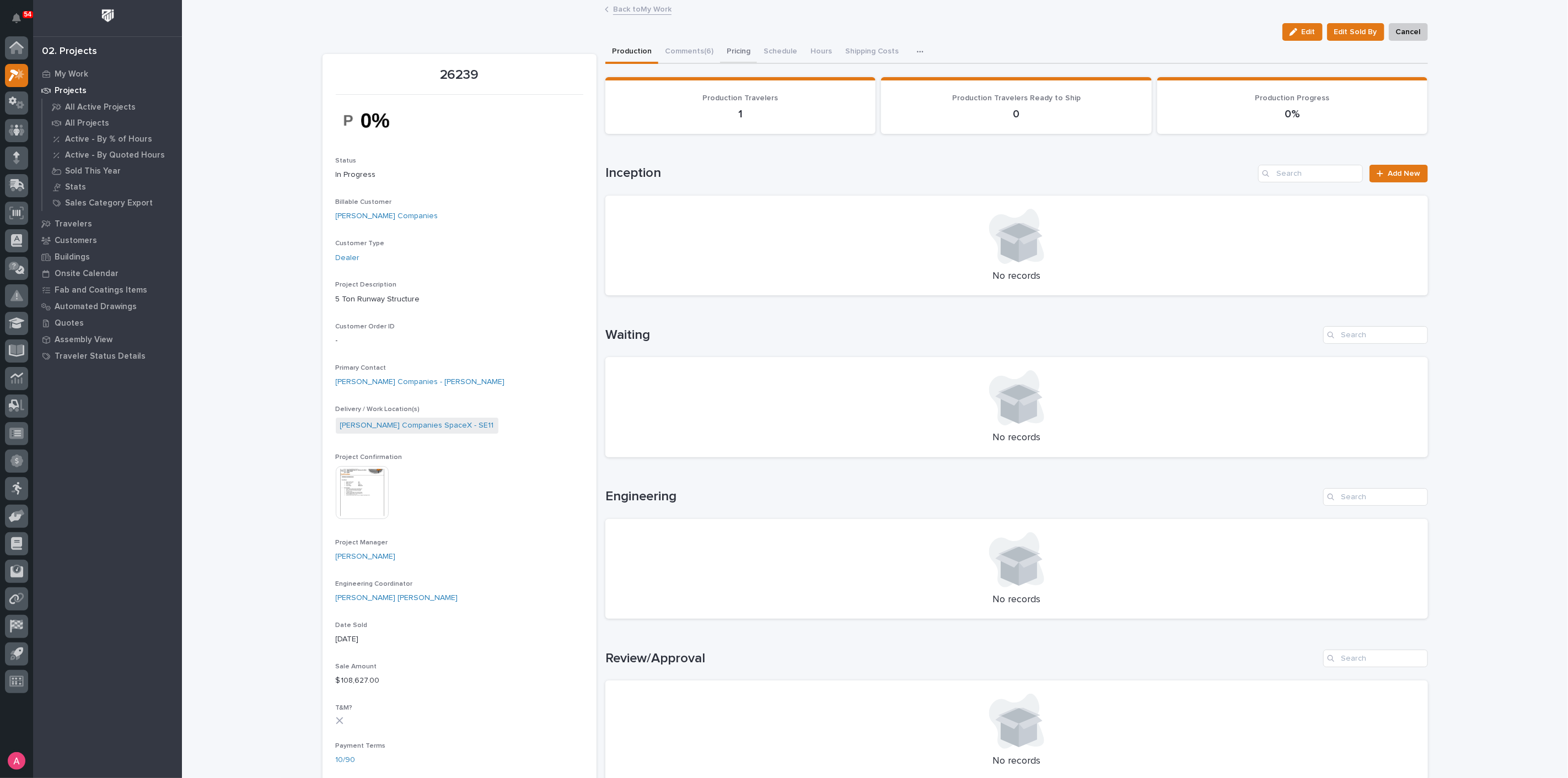
click at [740, 54] on button "Pricing" at bounding box center [738, 52] width 37 height 23
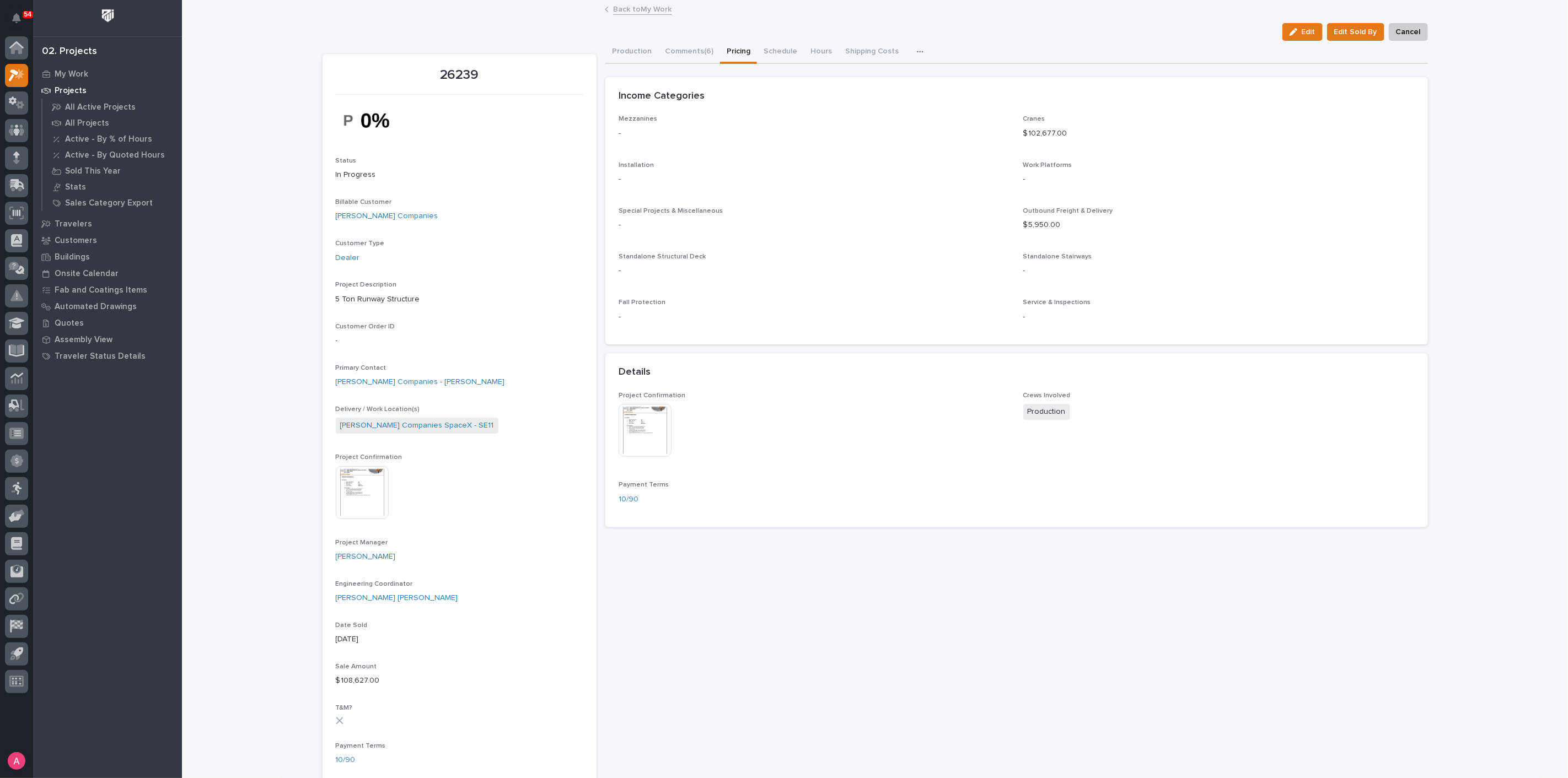
drag, startPoint x: 1297, startPoint y: 24, endPoint x: 1115, endPoint y: 101, distance: 197.6
click at [1297, 24] on button "Edit" at bounding box center [1302, 32] width 40 height 18
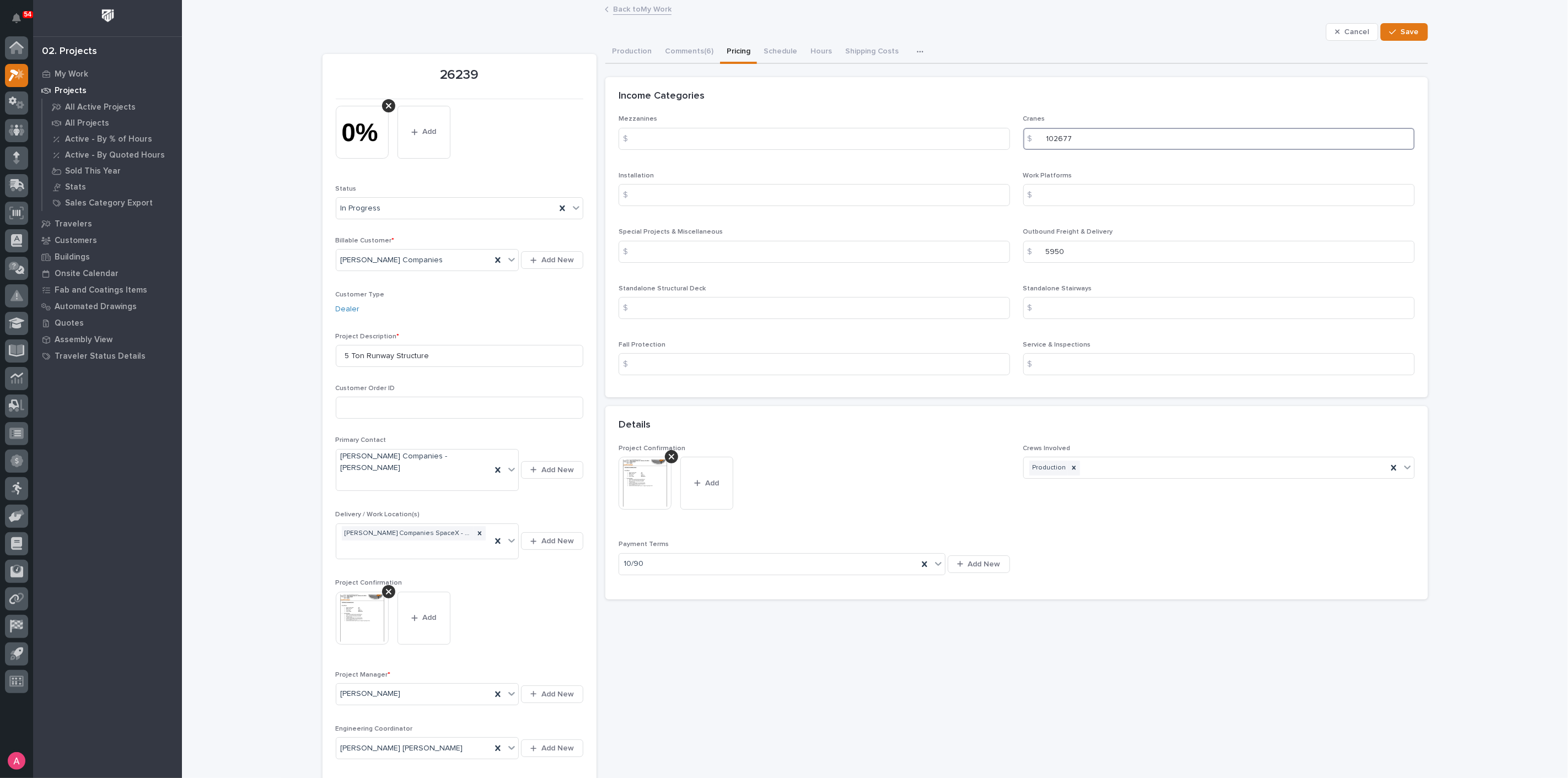
click at [1148, 134] on input "102677" at bounding box center [1219, 138] width 391 height 22
type input "1"
type input "130613"
click at [1100, 255] on input "5950" at bounding box center [1219, 252] width 391 height 22
drag, startPoint x: 1112, startPoint y: 244, endPoint x: 968, endPoint y: 254, distance: 144.3
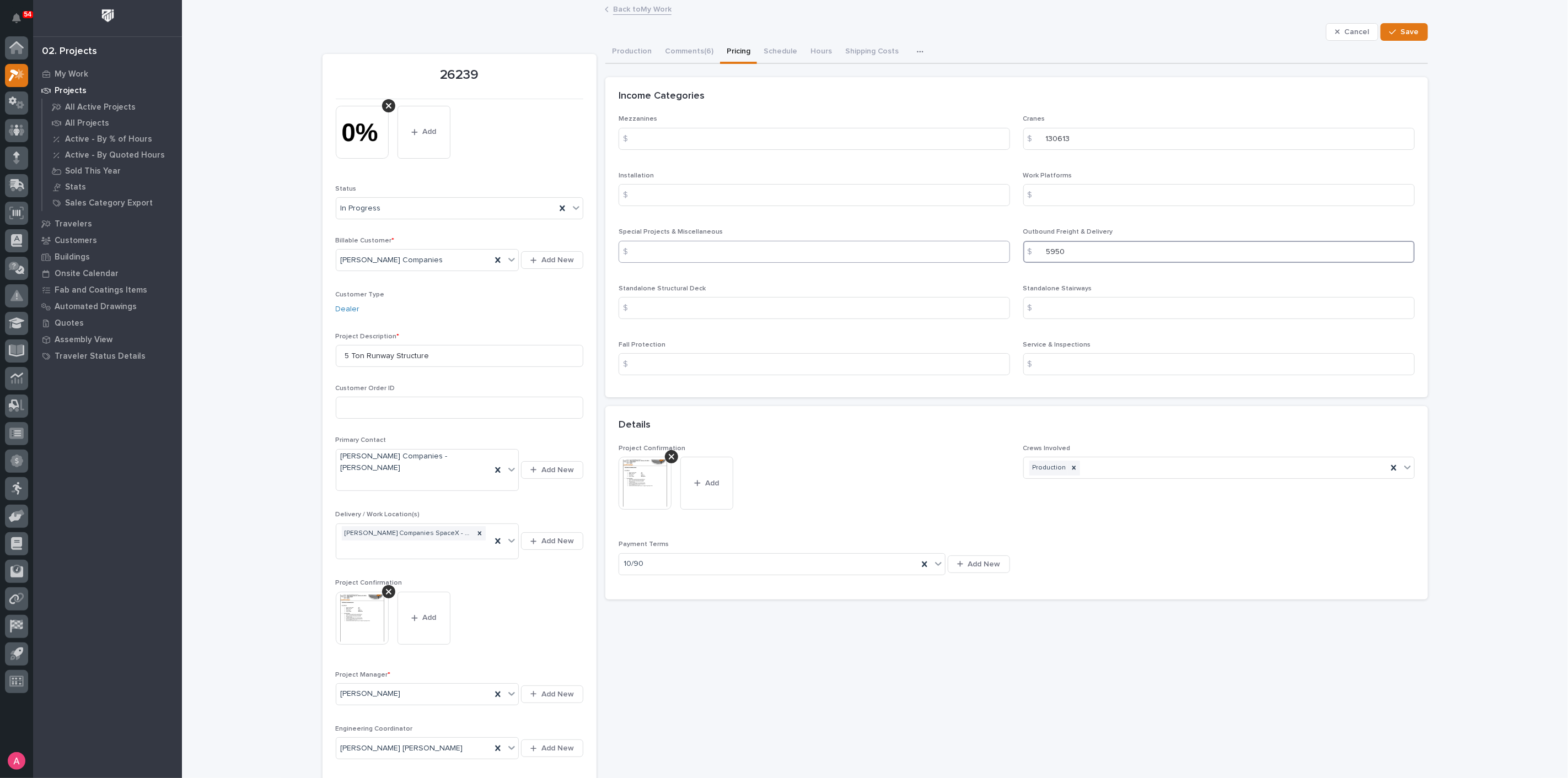
click at [968, 254] on div "Mezzanines $ Cranes $ 130613 Installation $ Work Platforms $ Special Projects &…" at bounding box center [1016, 250] width 796 height 269
type input "12314"
click at [726, 487] on button "Add" at bounding box center [707, 483] width 53 height 53
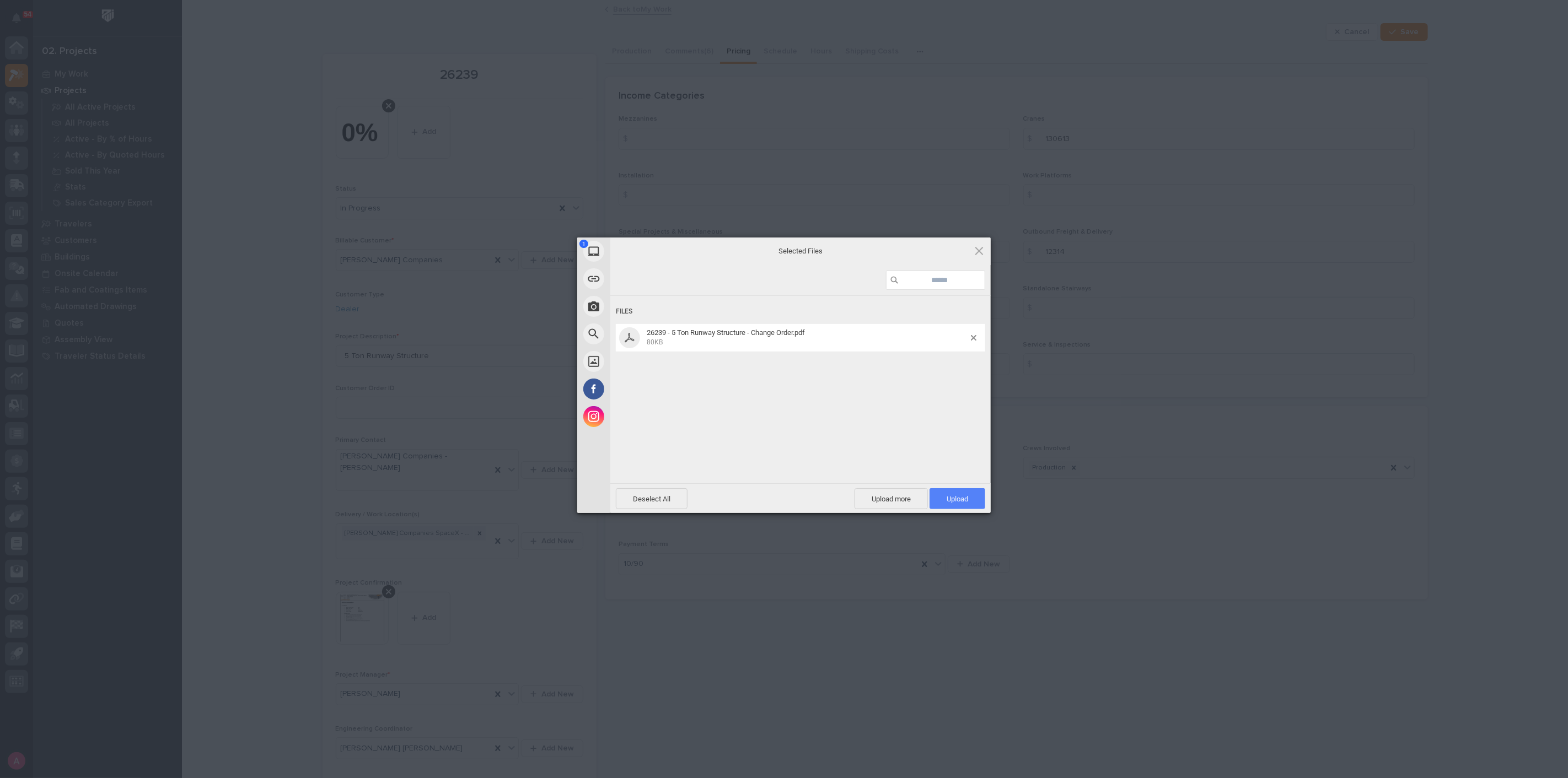
click at [955, 495] on span "Upload 1" at bounding box center [958, 499] width 21 height 8
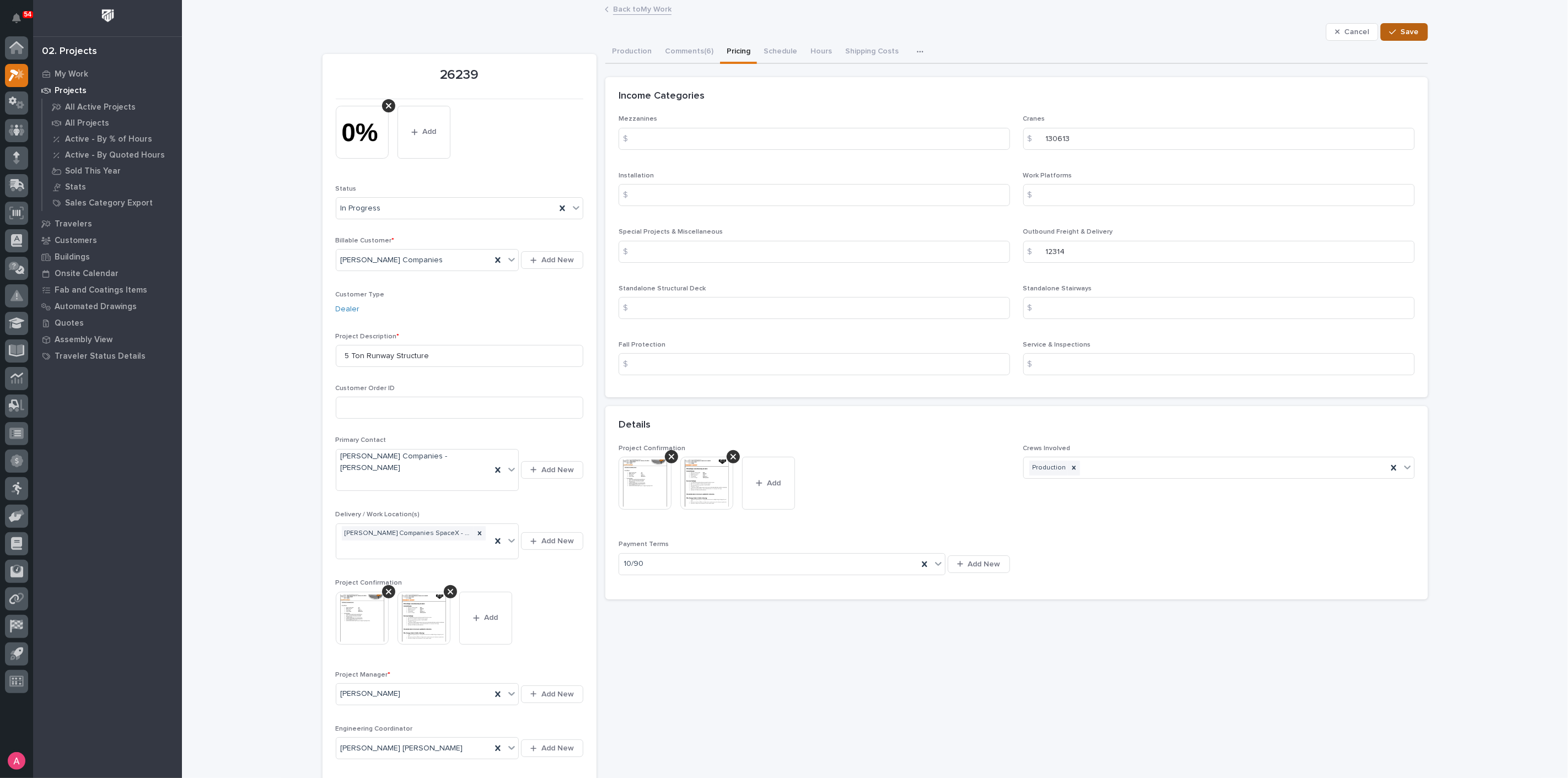
click at [1411, 32] on span "Save" at bounding box center [1410, 32] width 18 height 10
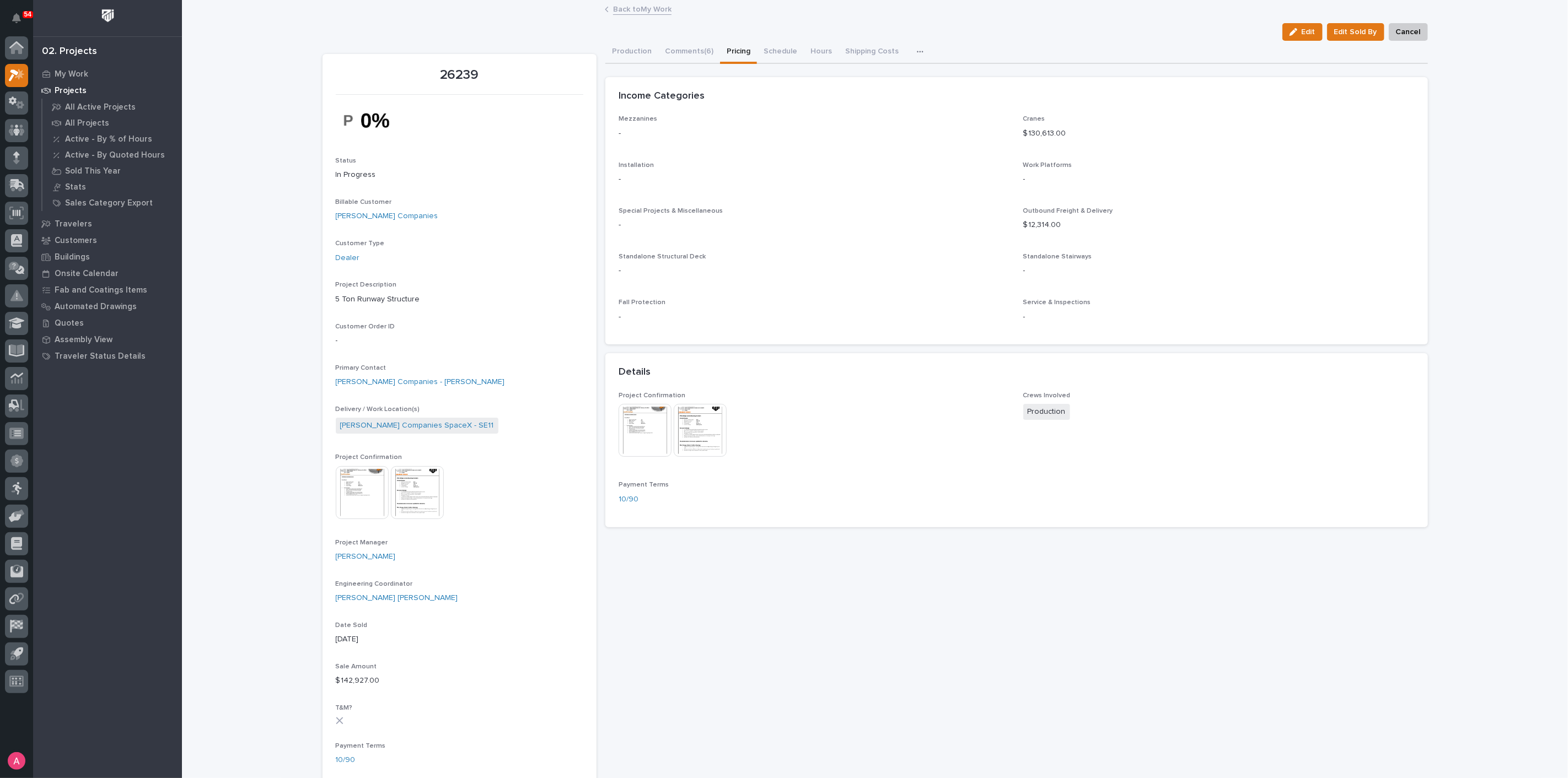
click at [613, 6] on link "Back to My Work" at bounding box center [642, 9] width 59 height 13
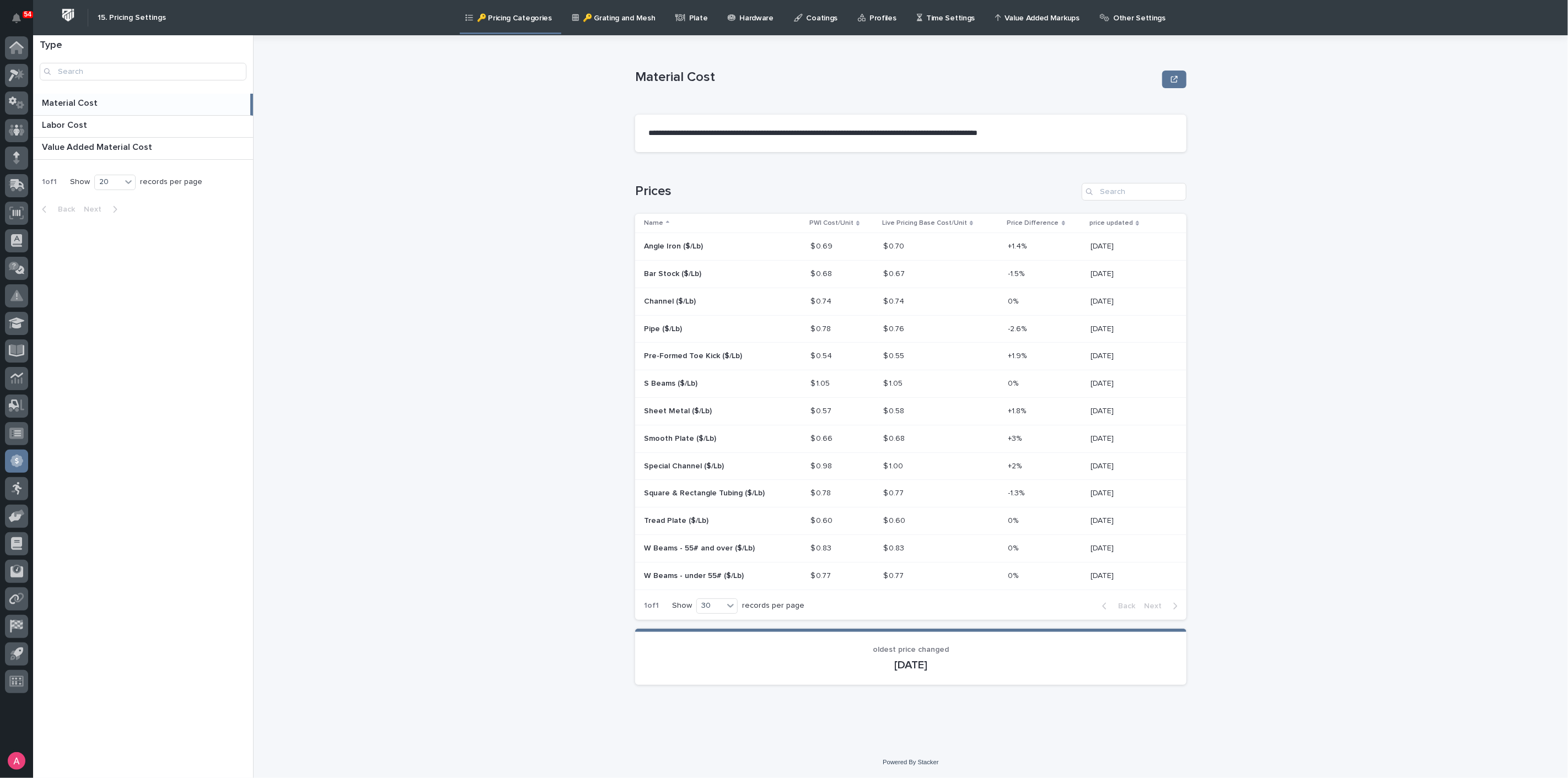
click at [310, 325] on div "**********" at bounding box center [917, 406] width 1301 height 743
